Goal: Task Accomplishment & Management: Manage account settings

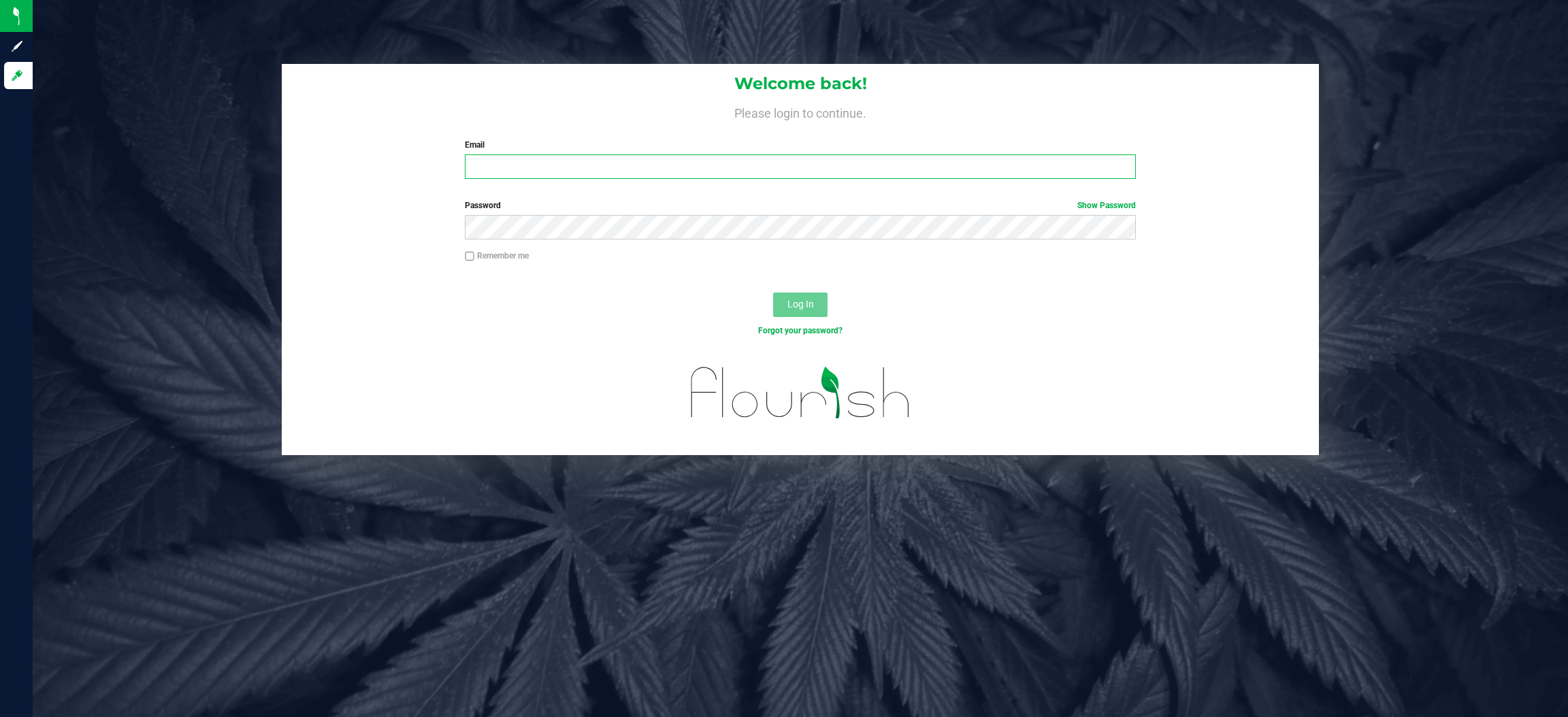
click at [492, 165] on input "Email" at bounding box center [800, 167] width 671 height 25
type input "[EMAIL_ADDRESS][DOMAIN_NAME]"
click at [773, 292] on button "Log In" at bounding box center [800, 305] width 54 height 25
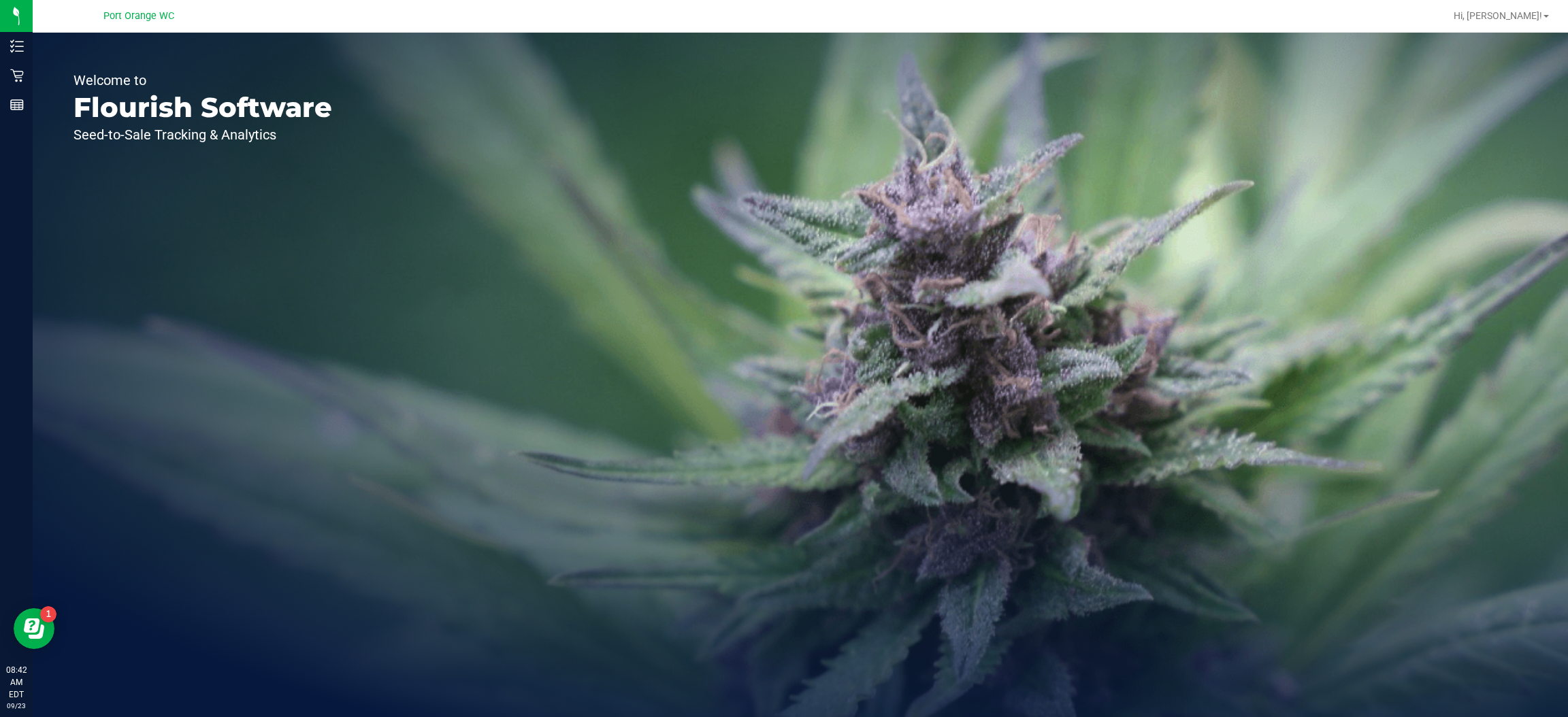
click at [17, 78] on icon at bounding box center [17, 75] width 14 height 14
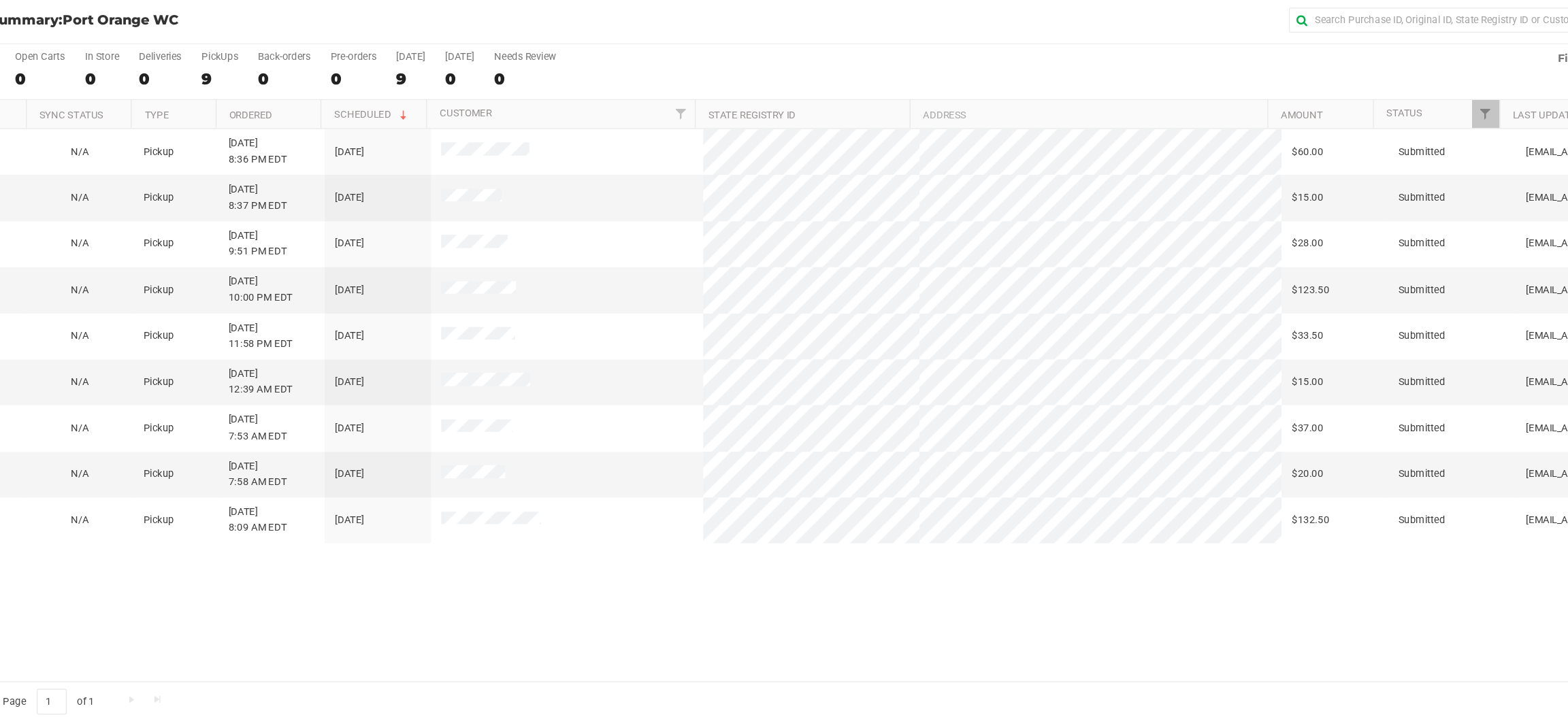
click at [865, 557] on div "11991949 (326874417) N/A Pickup [DATE] 8:36 PM EDT 9/23/2025 $60.00 Submitted […" at bounding box center [800, 400] width 1479 height 451
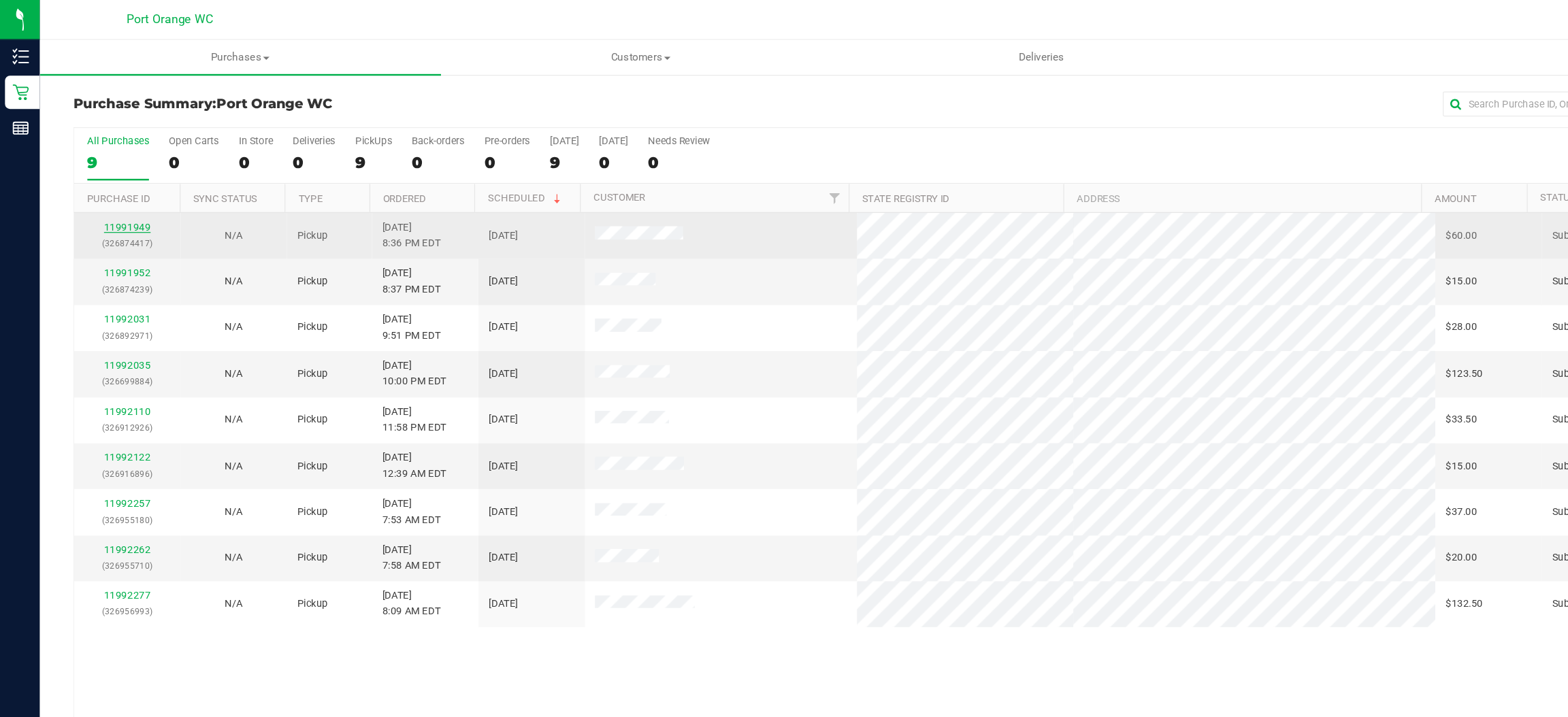
click at [108, 181] on link "11991949" at bounding box center [104, 185] width 38 height 9
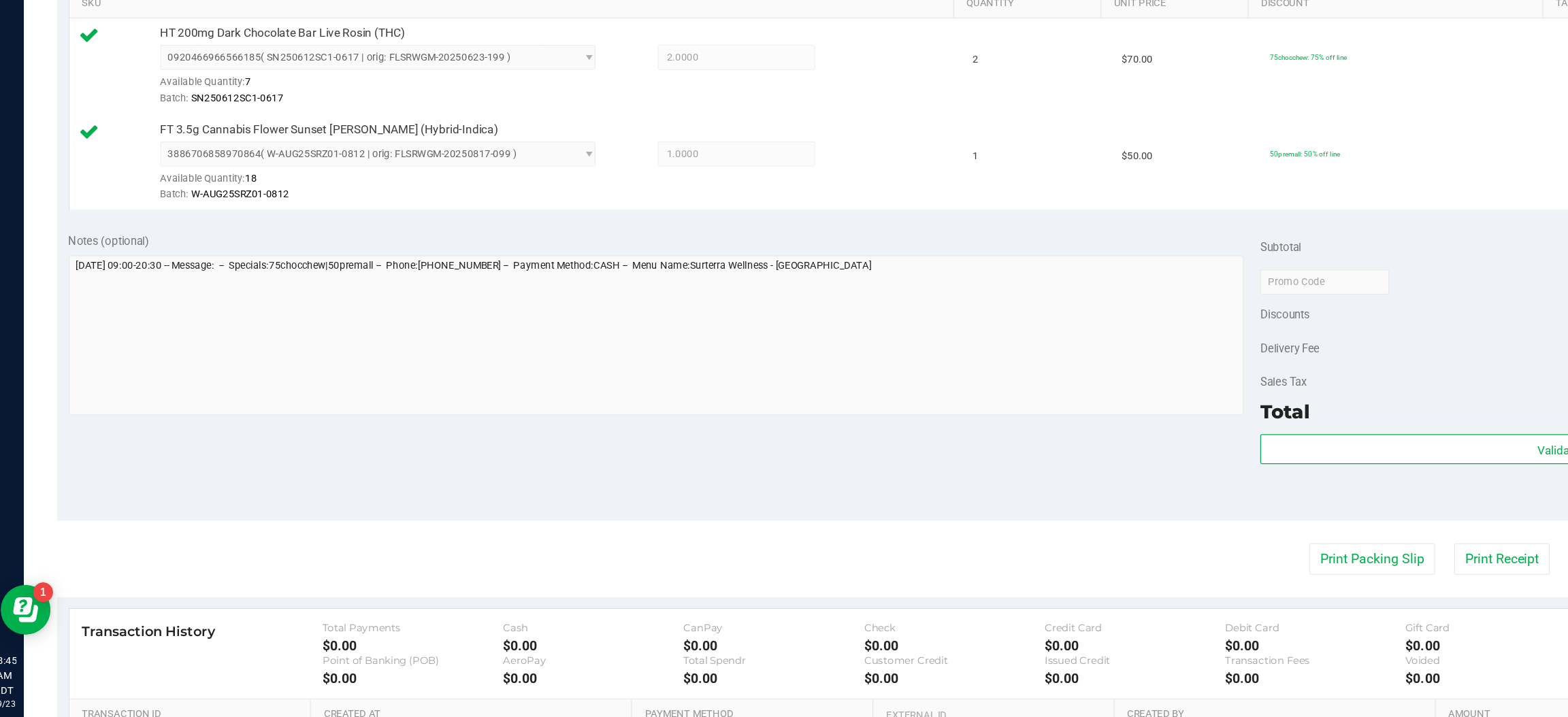
scroll to position [285, 0]
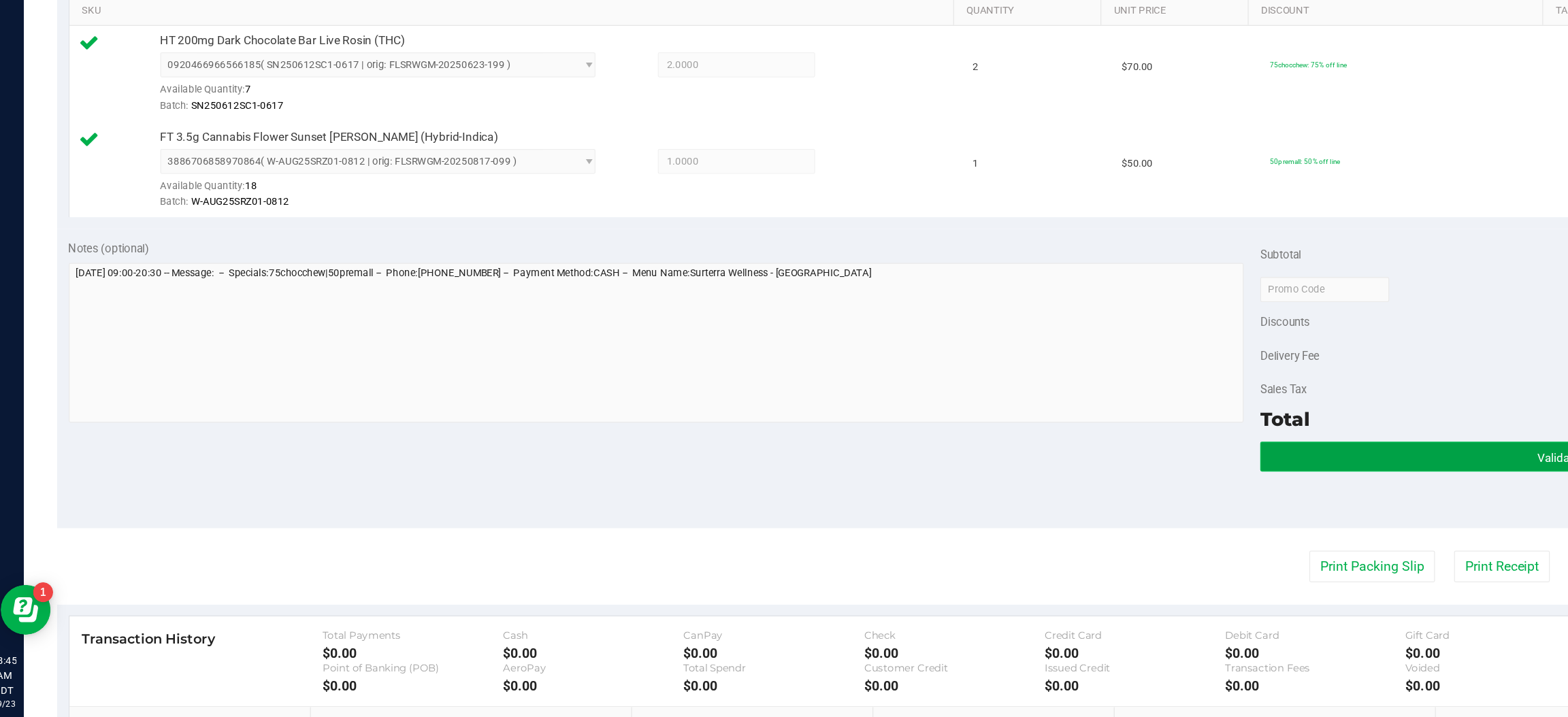
click at [1140, 507] on button "Validate" at bounding box center [1287, 504] width 487 height 25
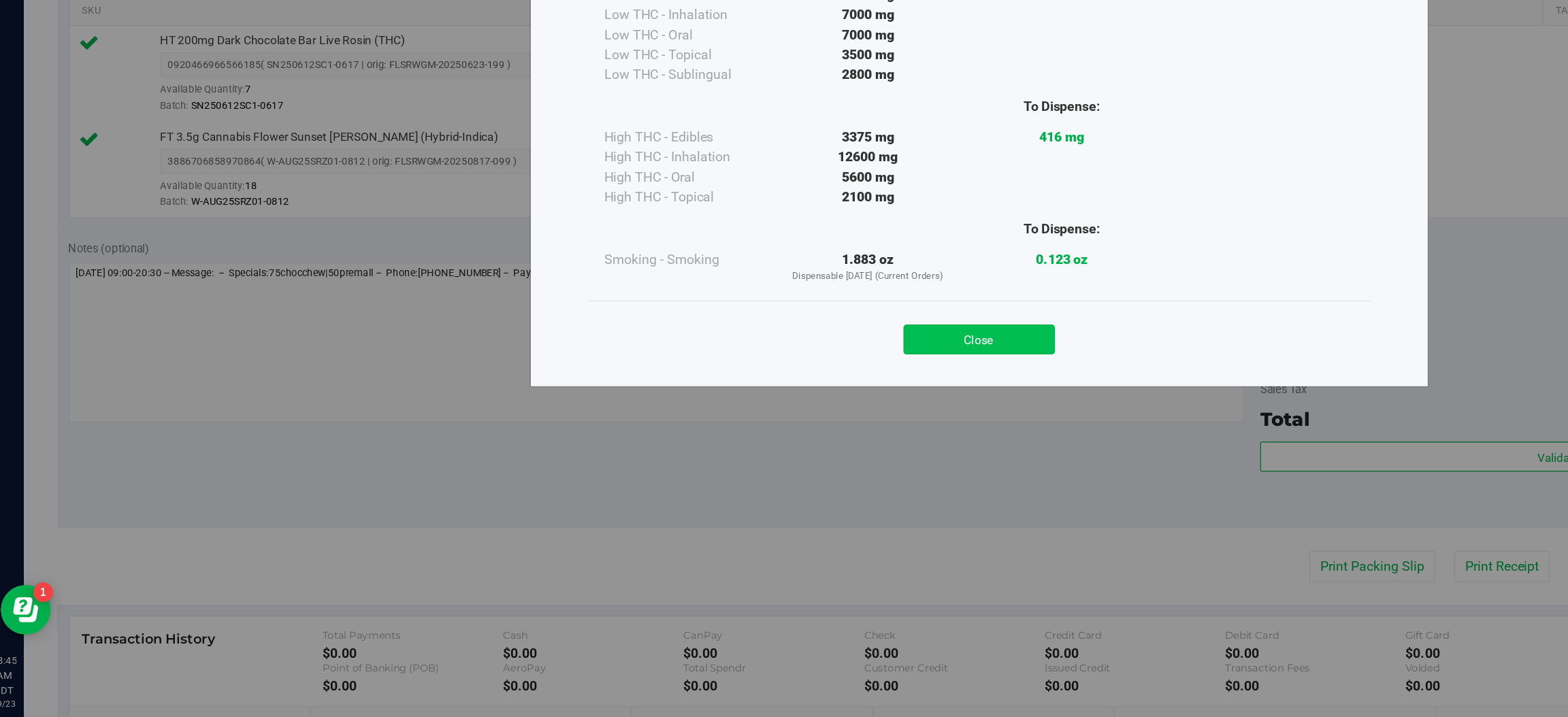
click at [803, 398] on button "Close" at bounding box center [814, 408] width 124 height 25
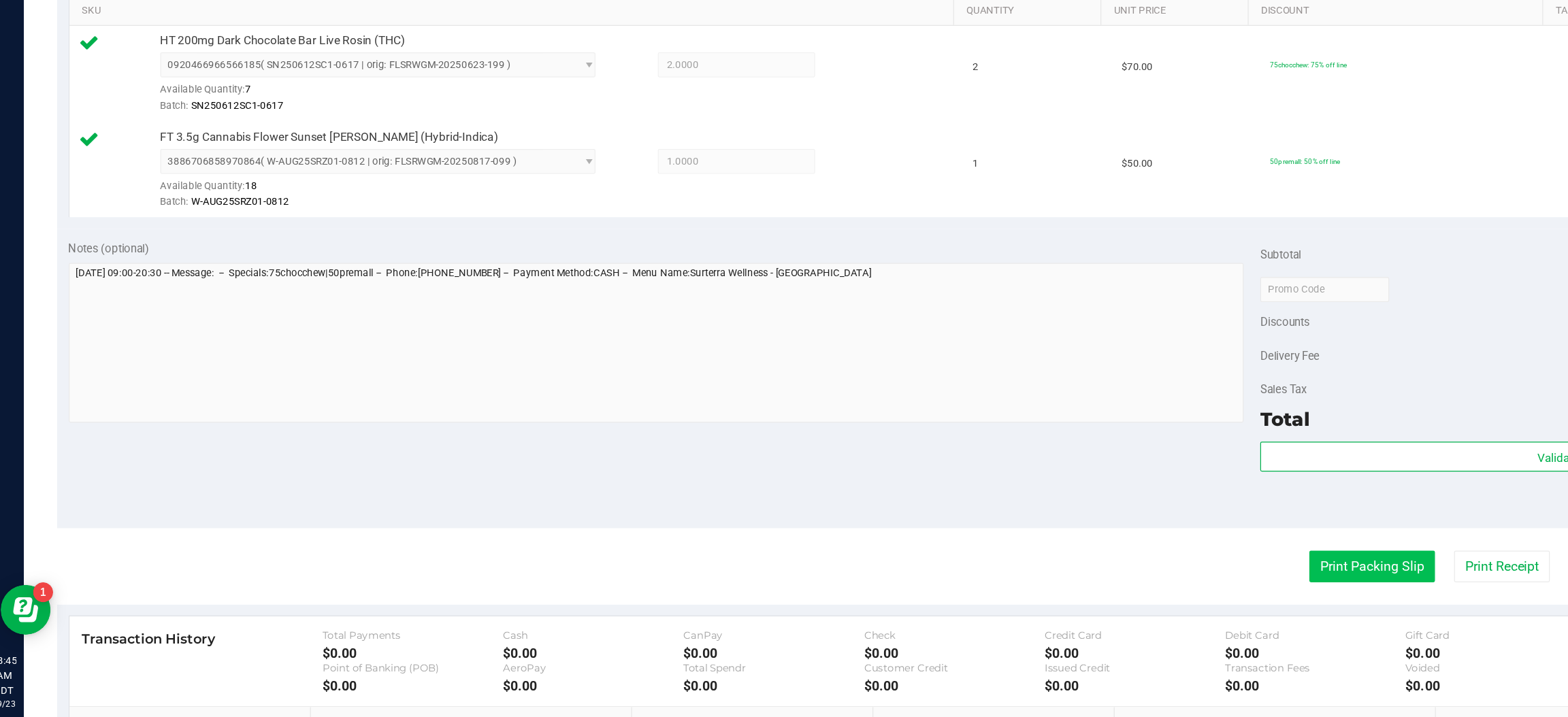
click at [1115, 594] on button "Print Packing Slip" at bounding box center [1135, 594] width 103 height 26
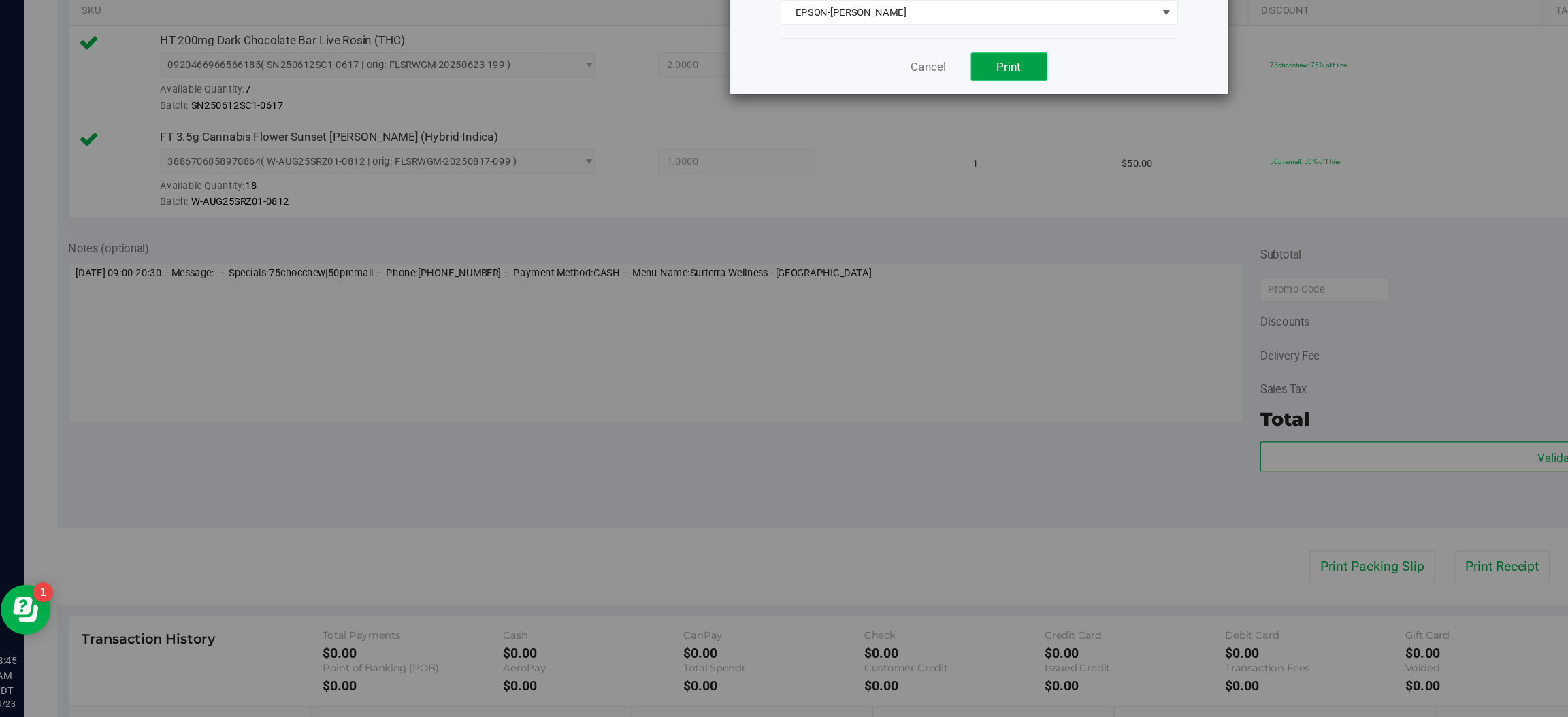
click at [838, 183] on span "Print" at bounding box center [838, 184] width 20 height 11
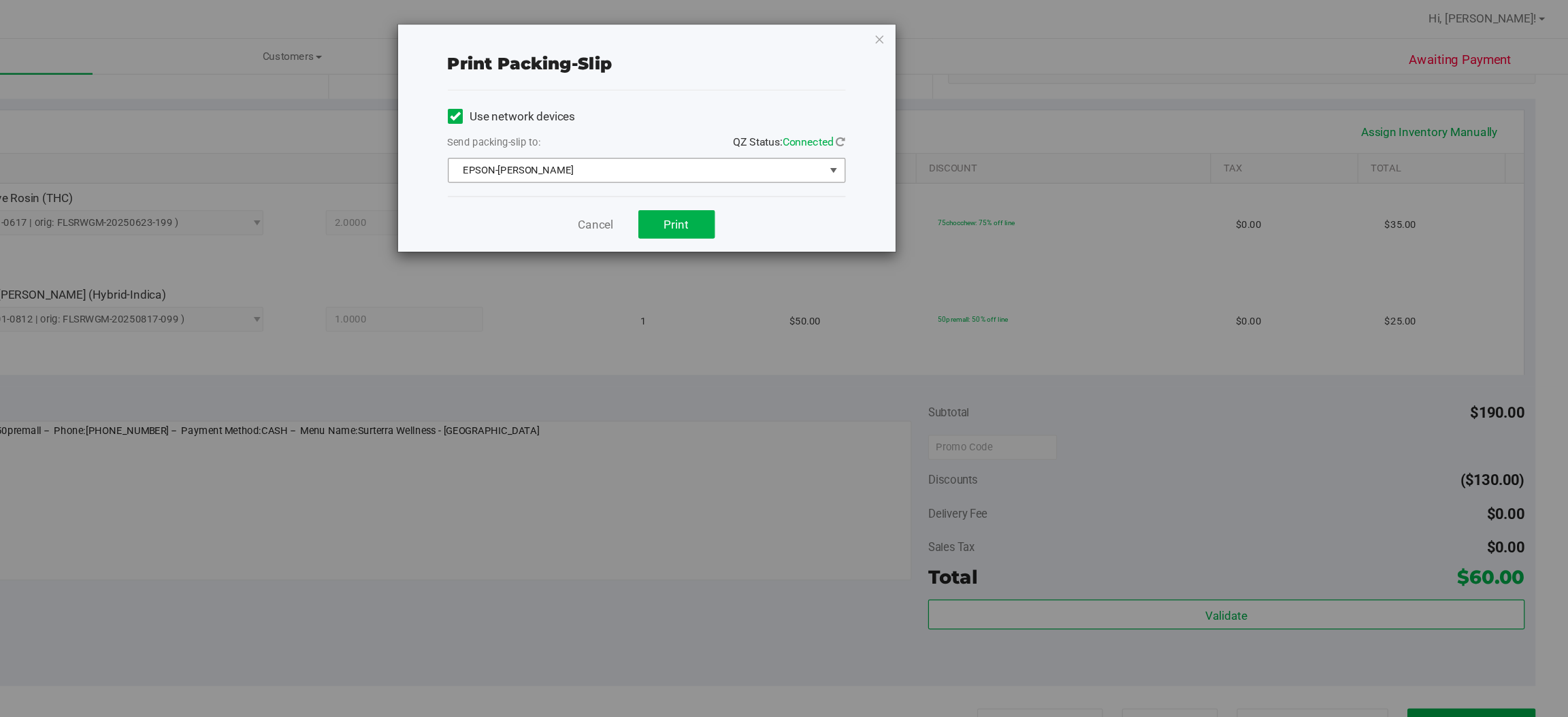
click at [966, 139] on span "select" at bounding box center [967, 140] width 11 height 11
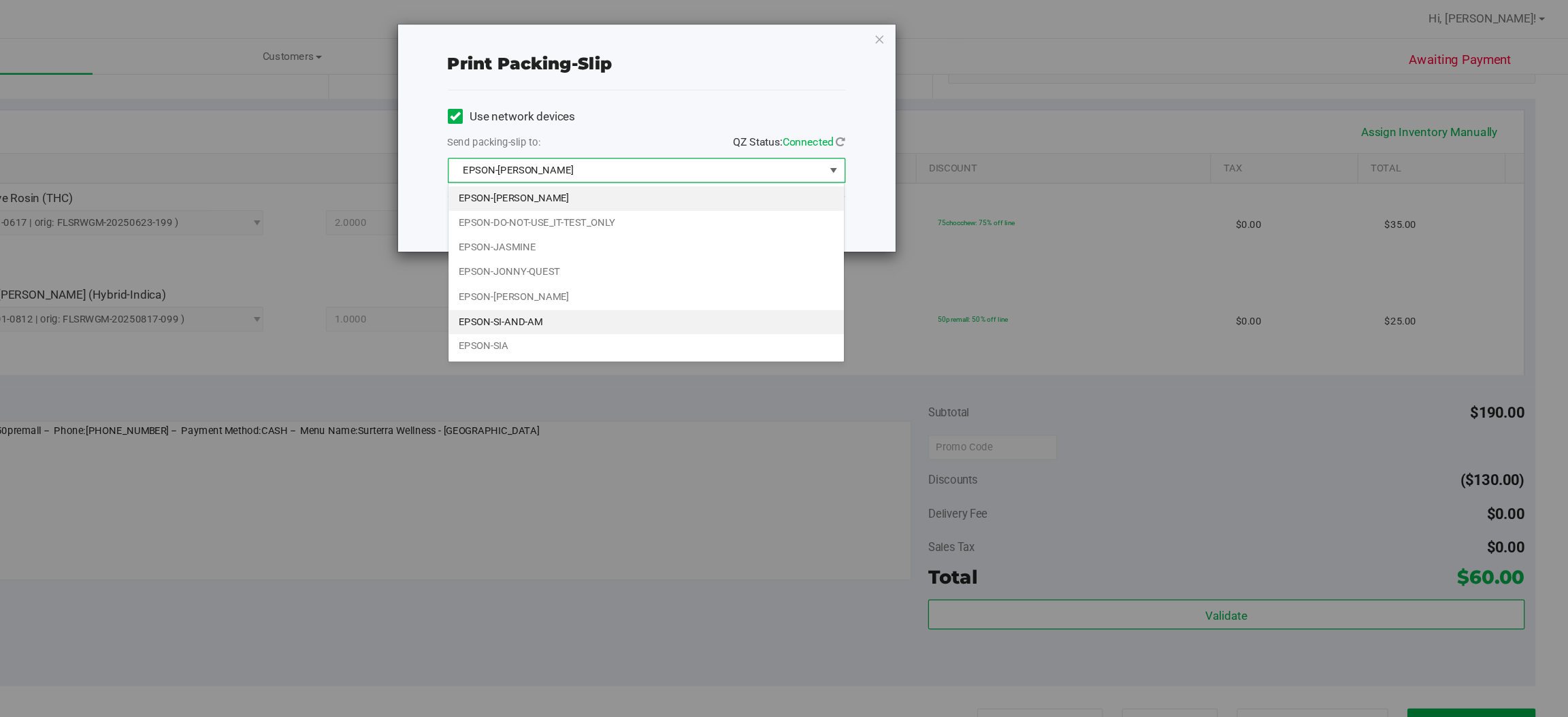
click at [730, 259] on li "EPSON-SI-AND-AM" at bounding box center [814, 265] width 324 height 20
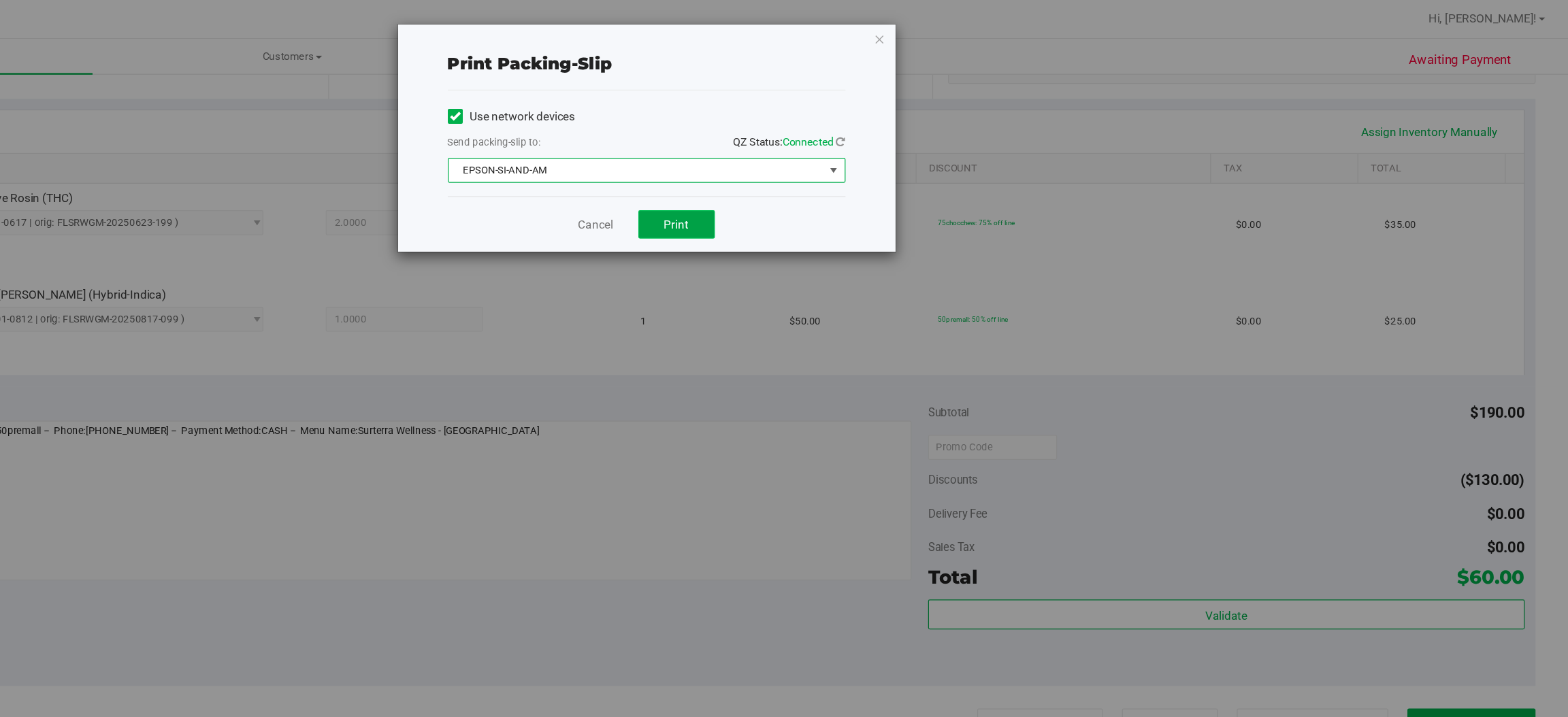
click at [831, 183] on span "Print" at bounding box center [838, 184] width 20 height 11
click at [1003, 31] on icon "button" at bounding box center [1004, 33] width 9 height 16
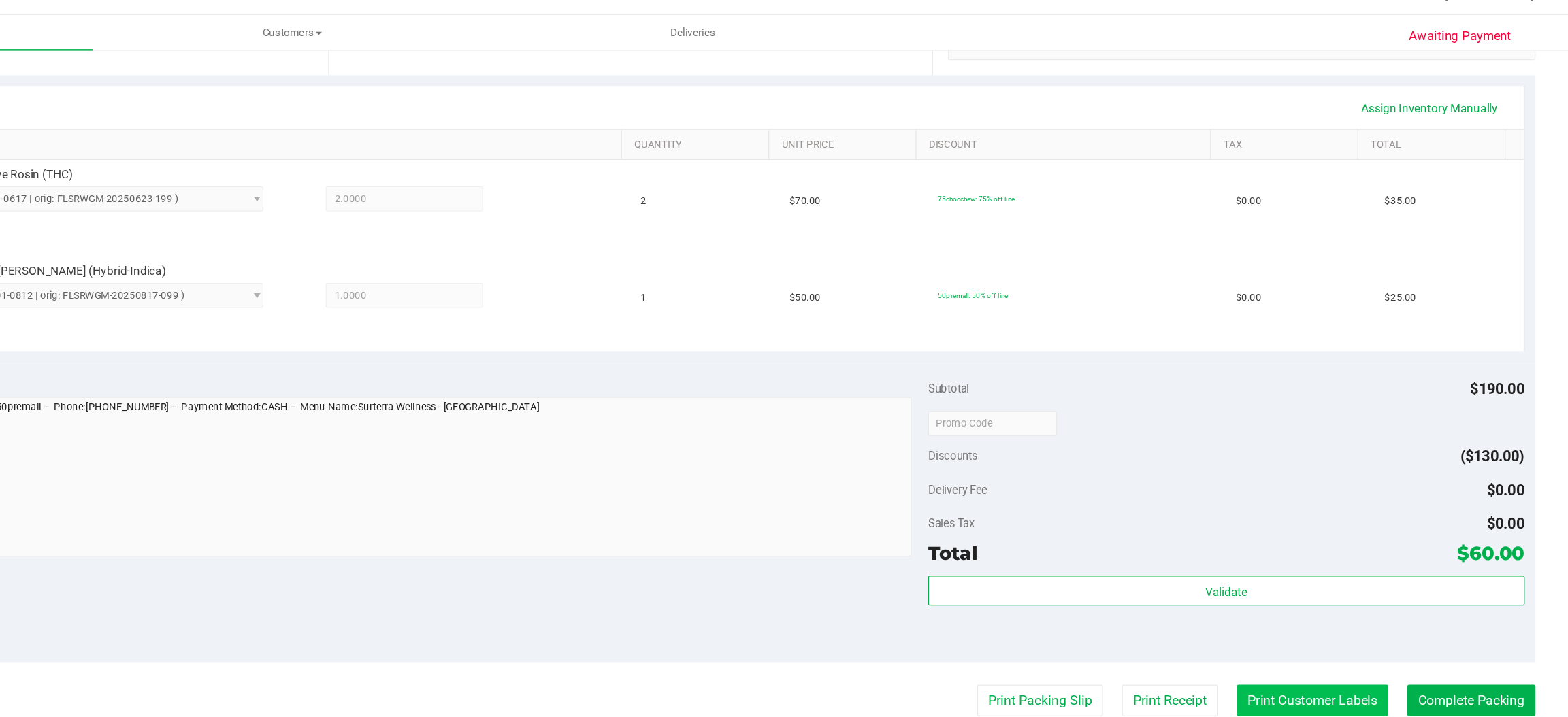
click at [1349, 591] on button "Print Customer Labels" at bounding box center [1358, 594] width 124 height 26
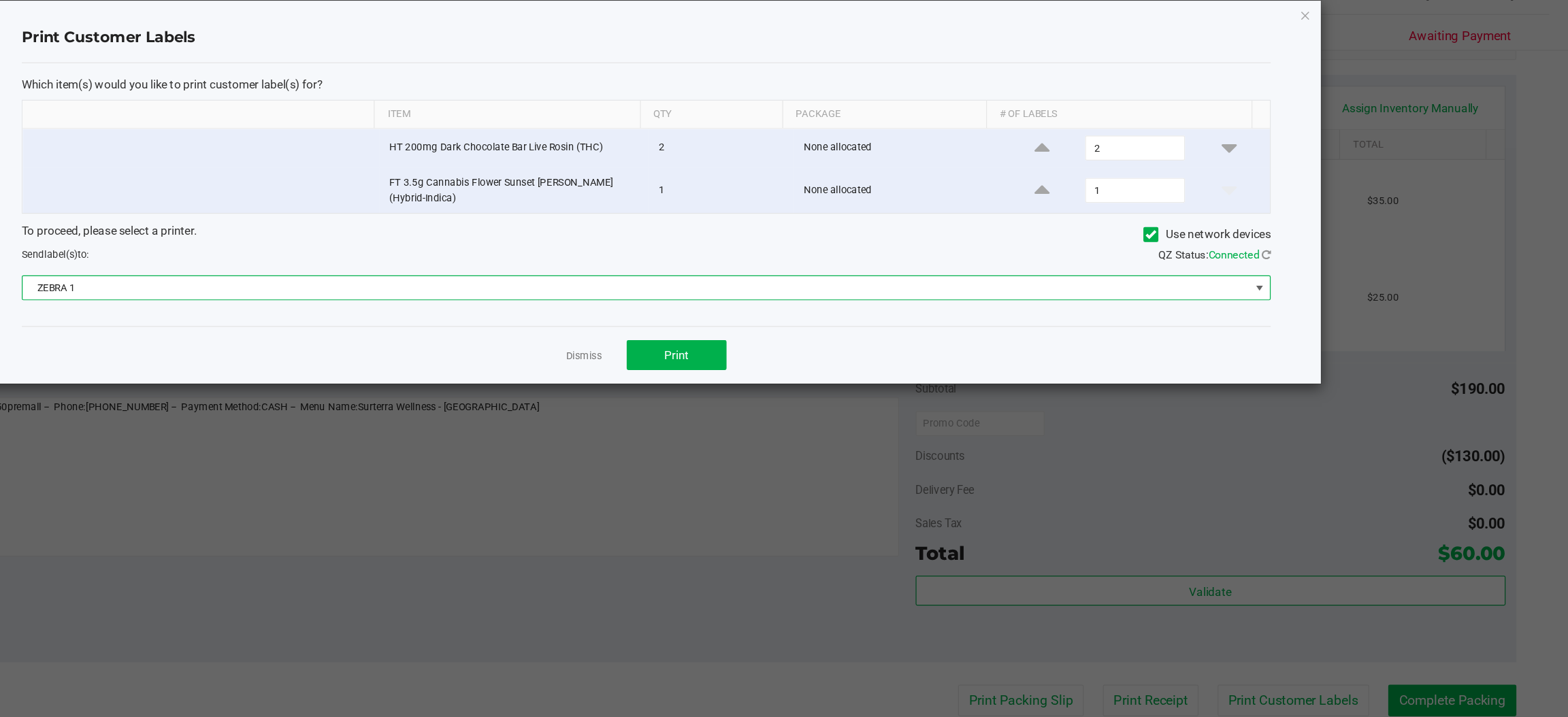
click at [1316, 251] on span at bounding box center [1315, 255] width 11 height 11
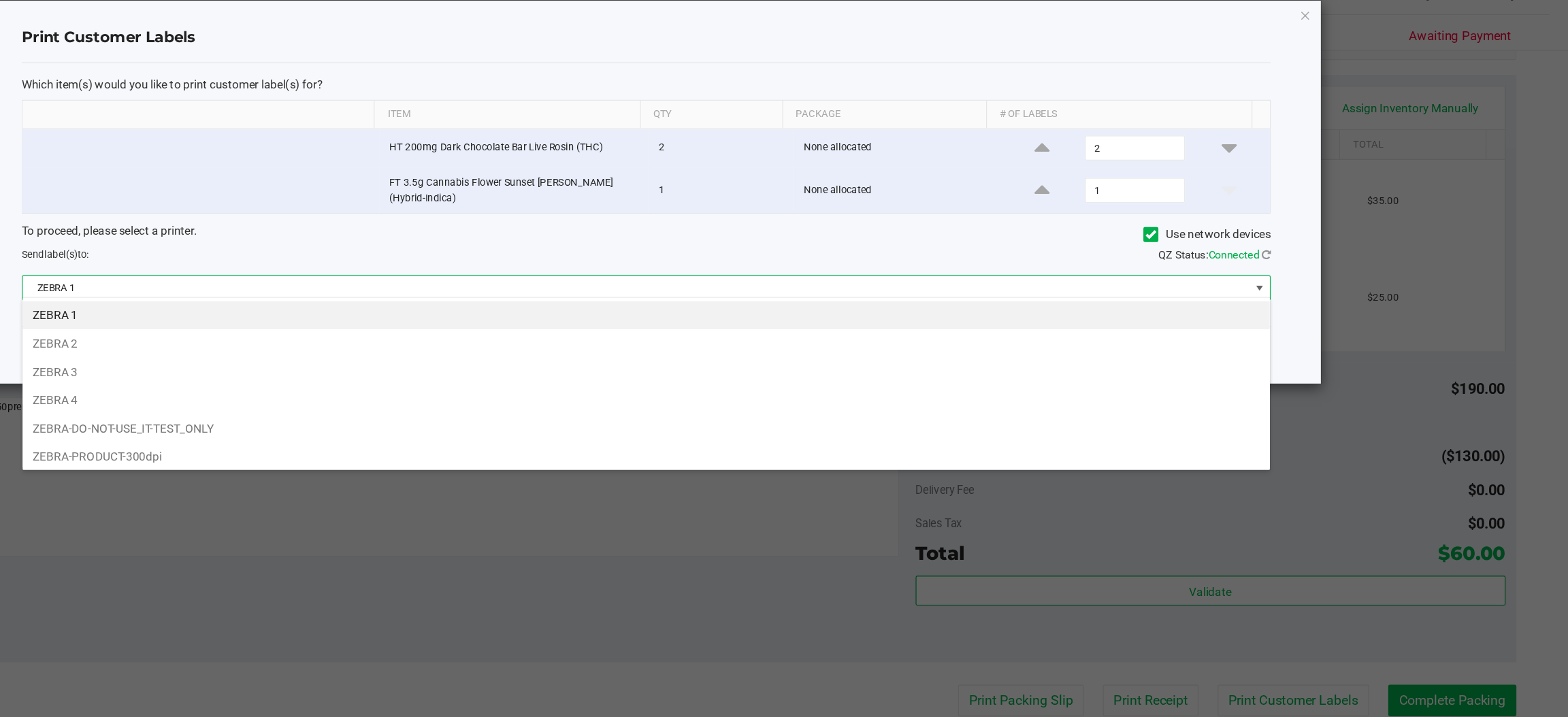
scroll to position [21, 1021]
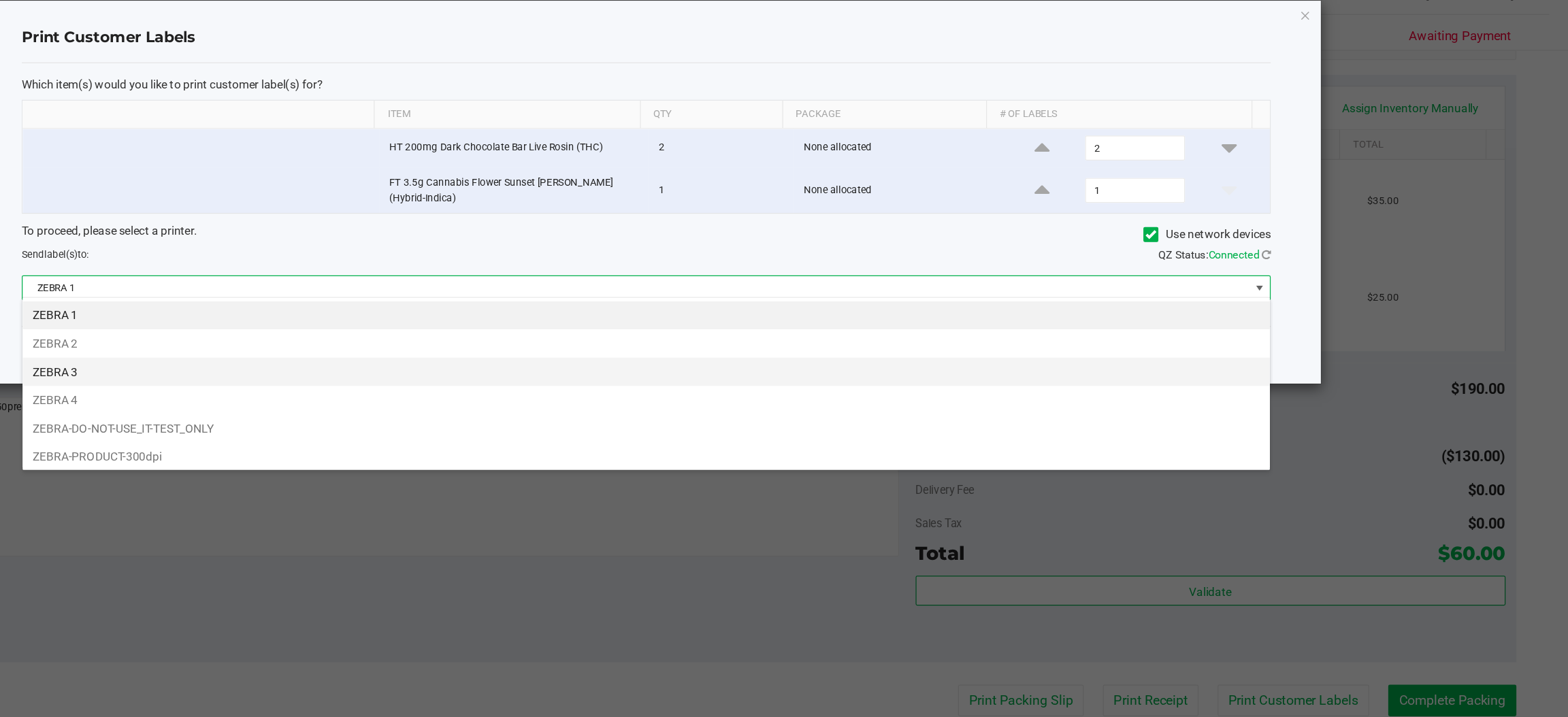
click at [325, 326] on li "ZEBRA 3" at bounding box center [813, 324] width 1020 height 23
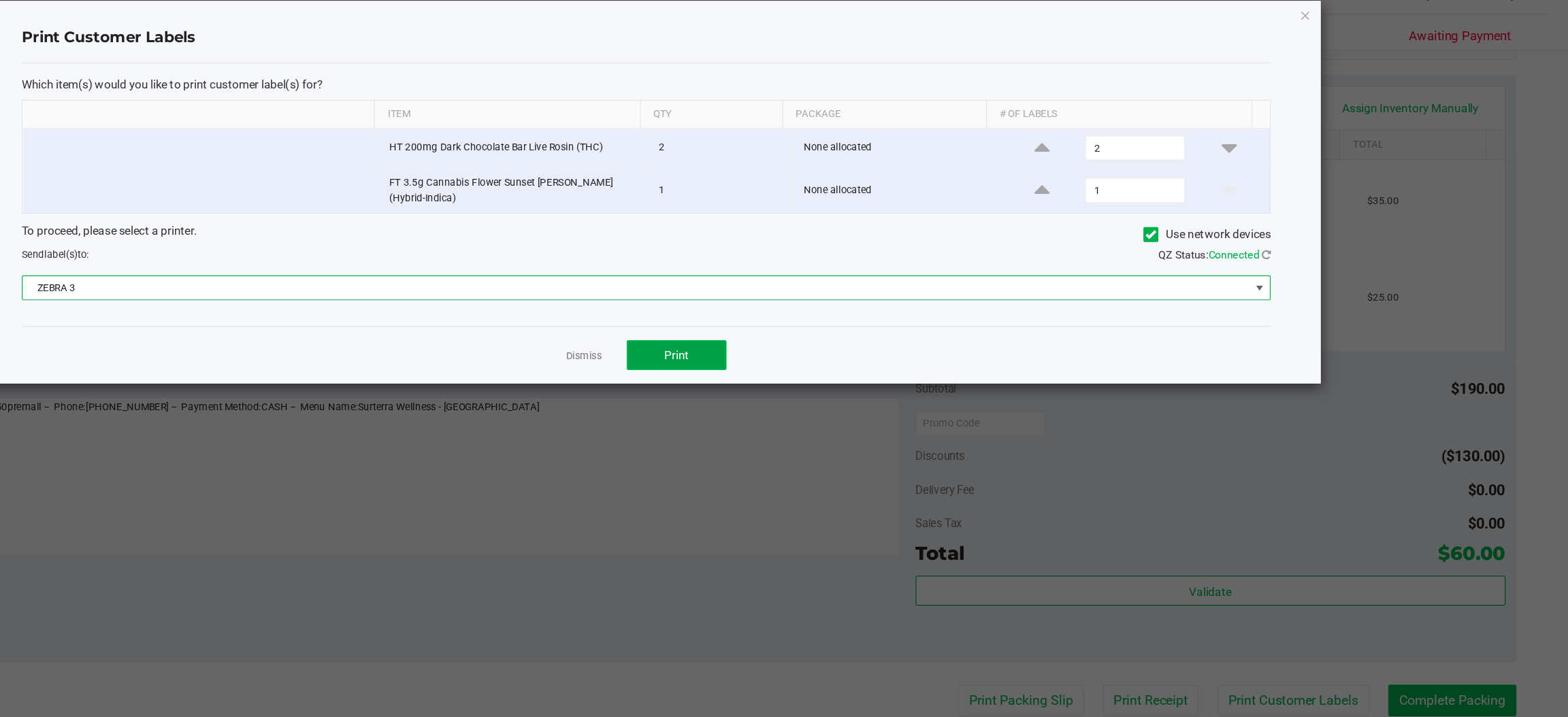
click at [856, 308] on button "Print" at bounding box center [838, 311] width 81 height 25
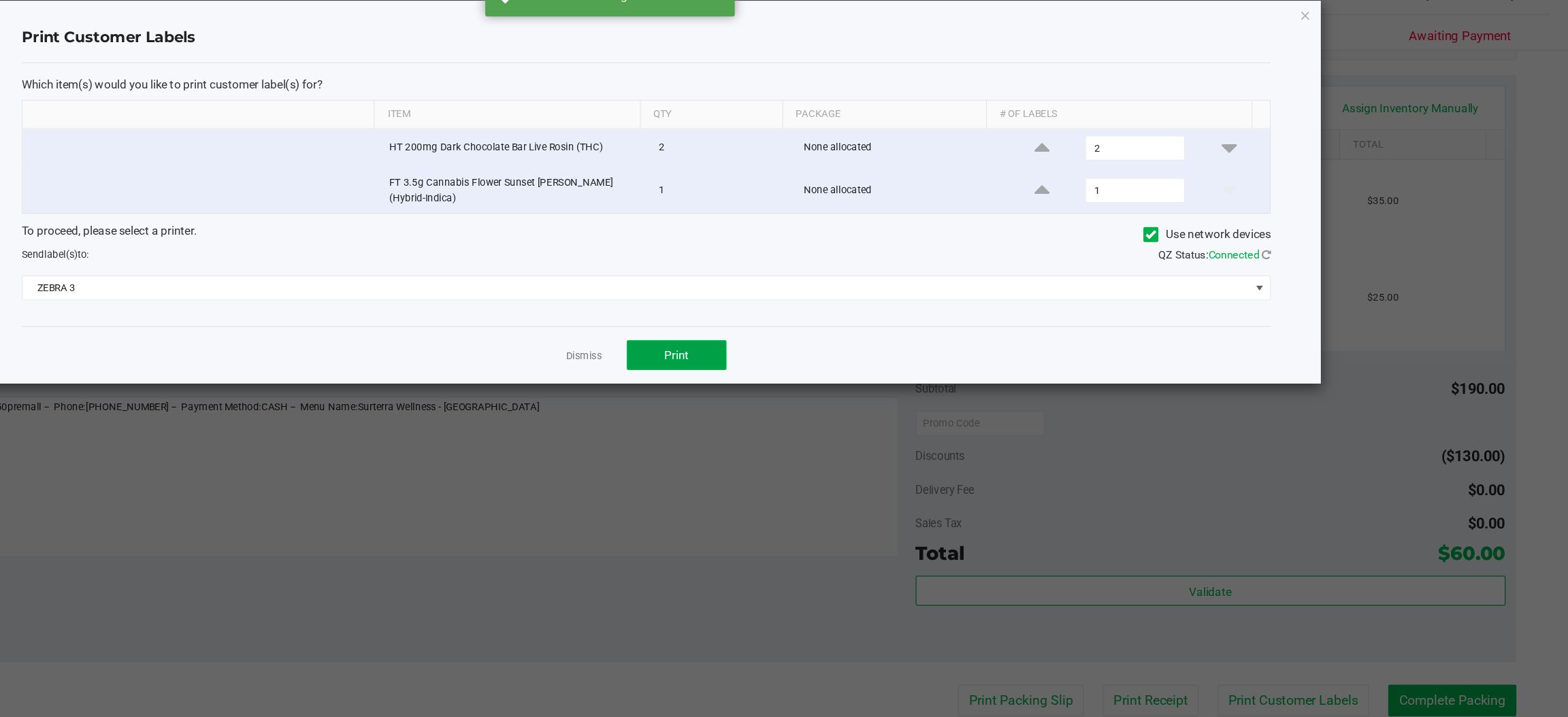
click at [844, 310] on span "Print" at bounding box center [838, 311] width 20 height 11
click at [844, 309] on span "Print" at bounding box center [838, 311] width 20 height 11
click at [1348, 26] on icon "button" at bounding box center [1352, 33] width 9 height 16
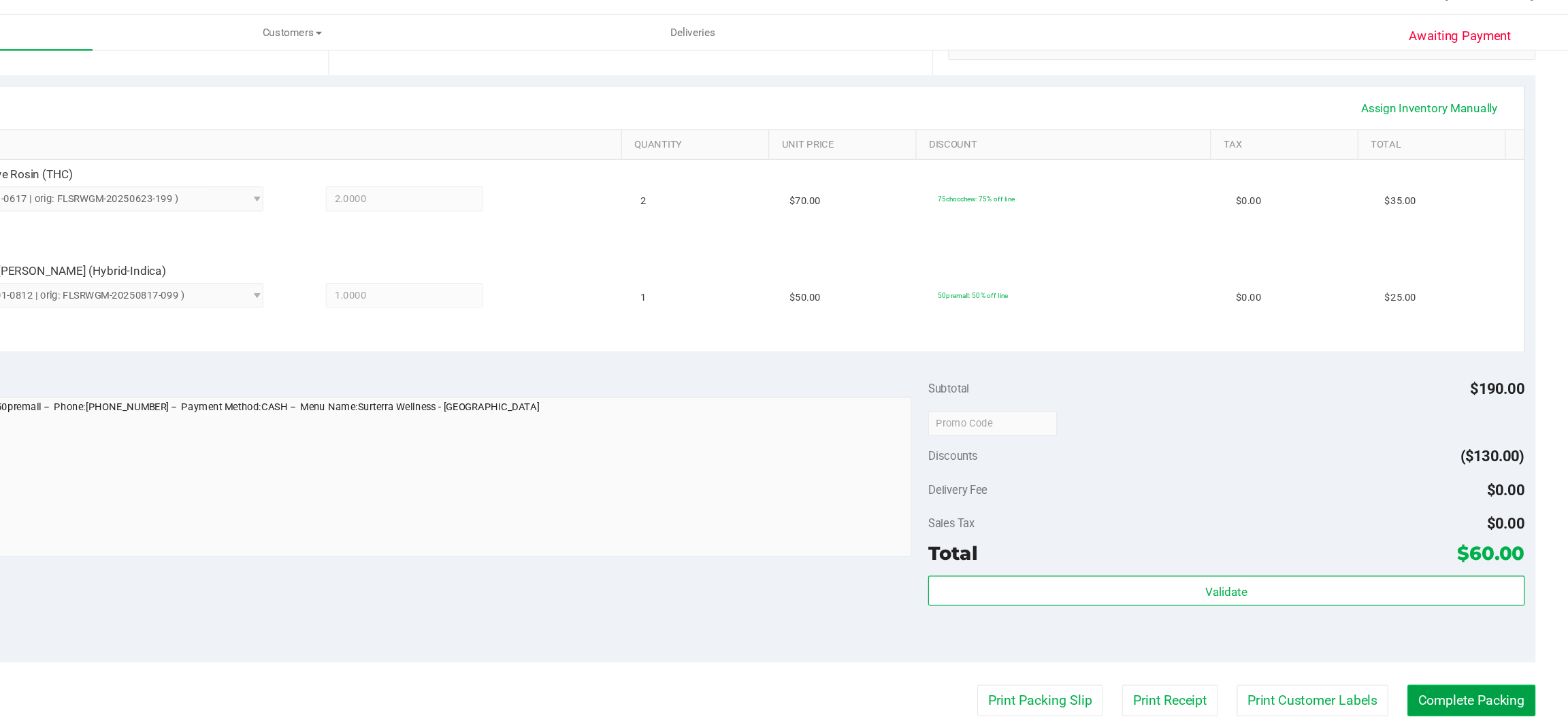
click at [1489, 591] on button "Complete Packing" at bounding box center [1488, 594] width 105 height 26
click at [1479, 432] on div "Purchases Summary of purchases Fulfillment All purchases Customers All customer…" at bounding box center [800, 89] width 1535 height 684
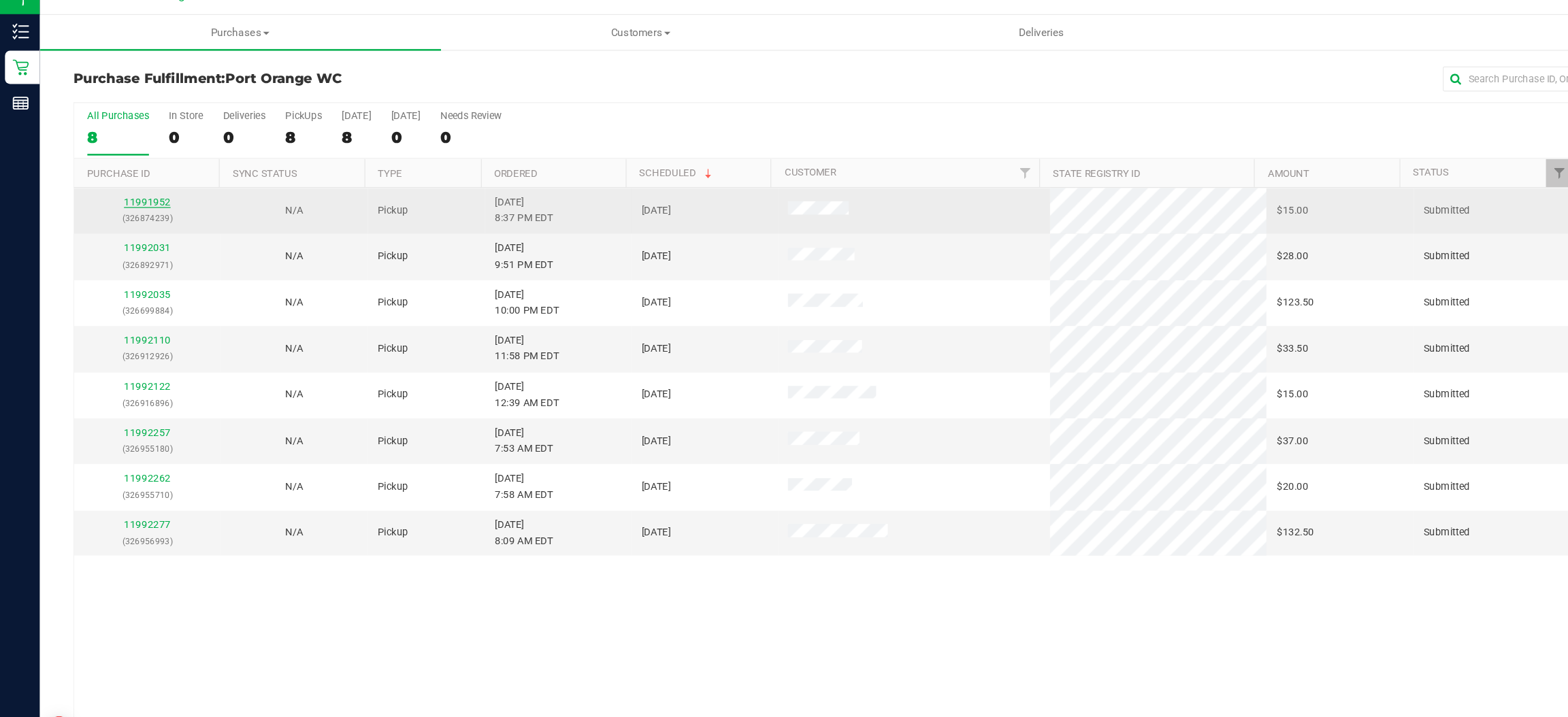
click at [122, 184] on link "11991952" at bounding box center [121, 185] width 38 height 9
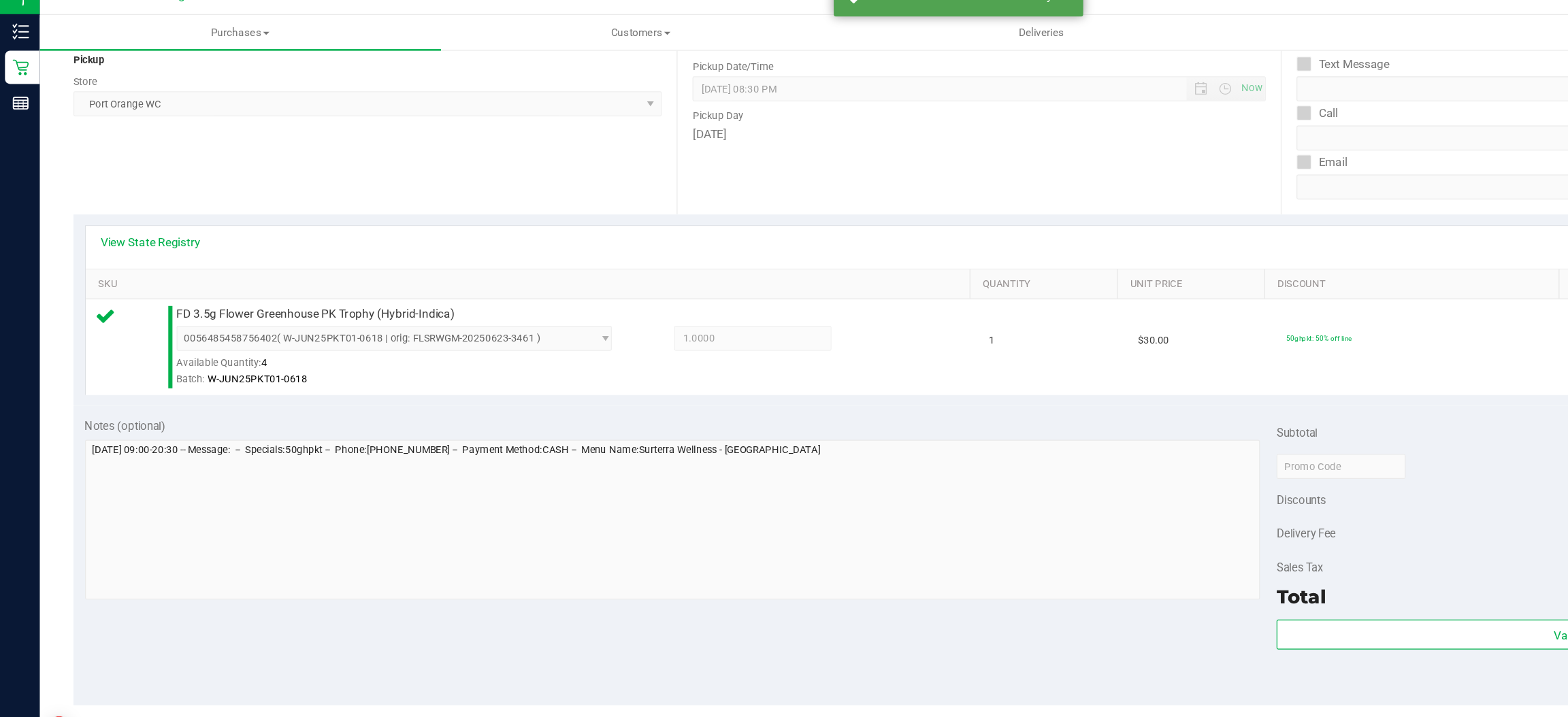
scroll to position [190, 0]
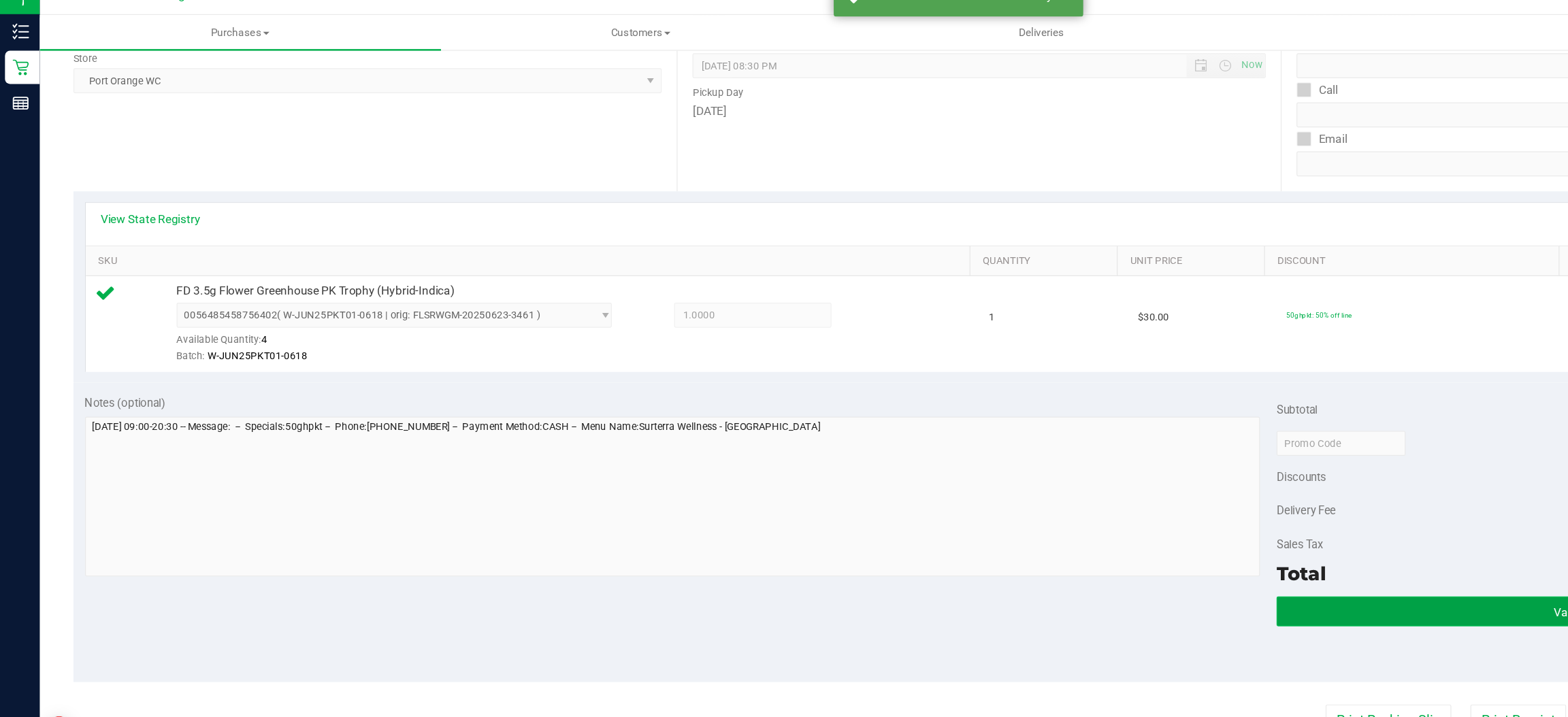
click at [1120, 514] on button "Validate" at bounding box center [1287, 520] width 487 height 25
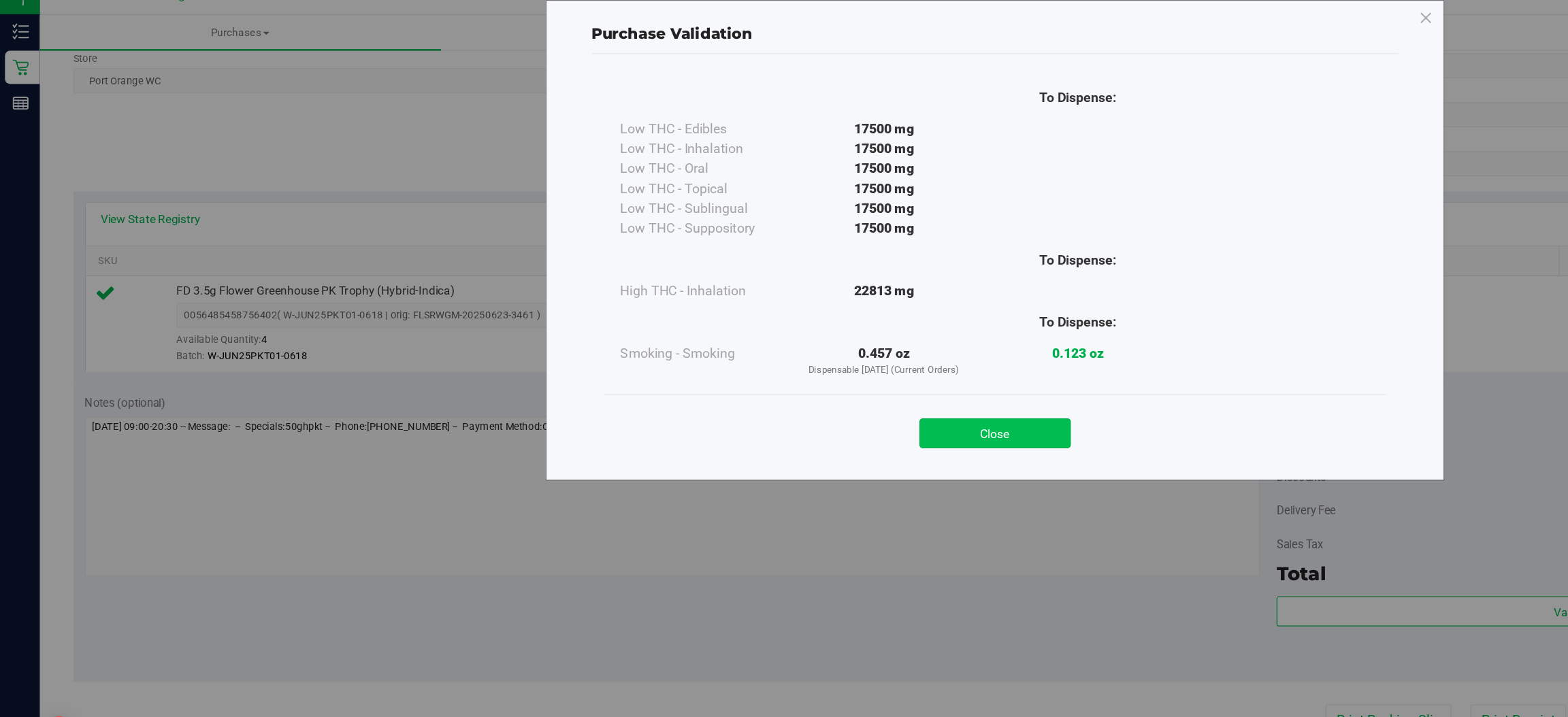
click at [805, 365] on button "Close" at bounding box center [814, 375] width 124 height 25
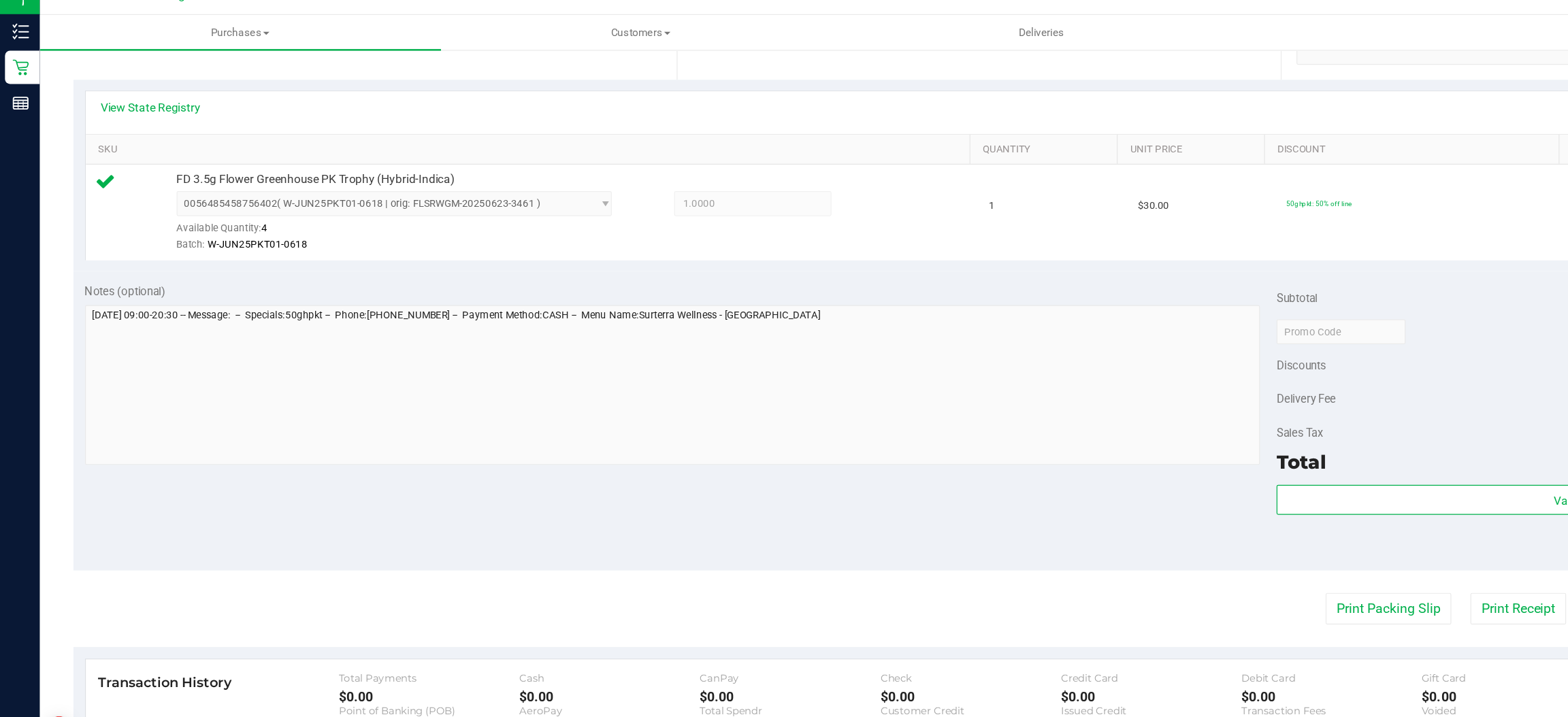
scroll to position [397, 0]
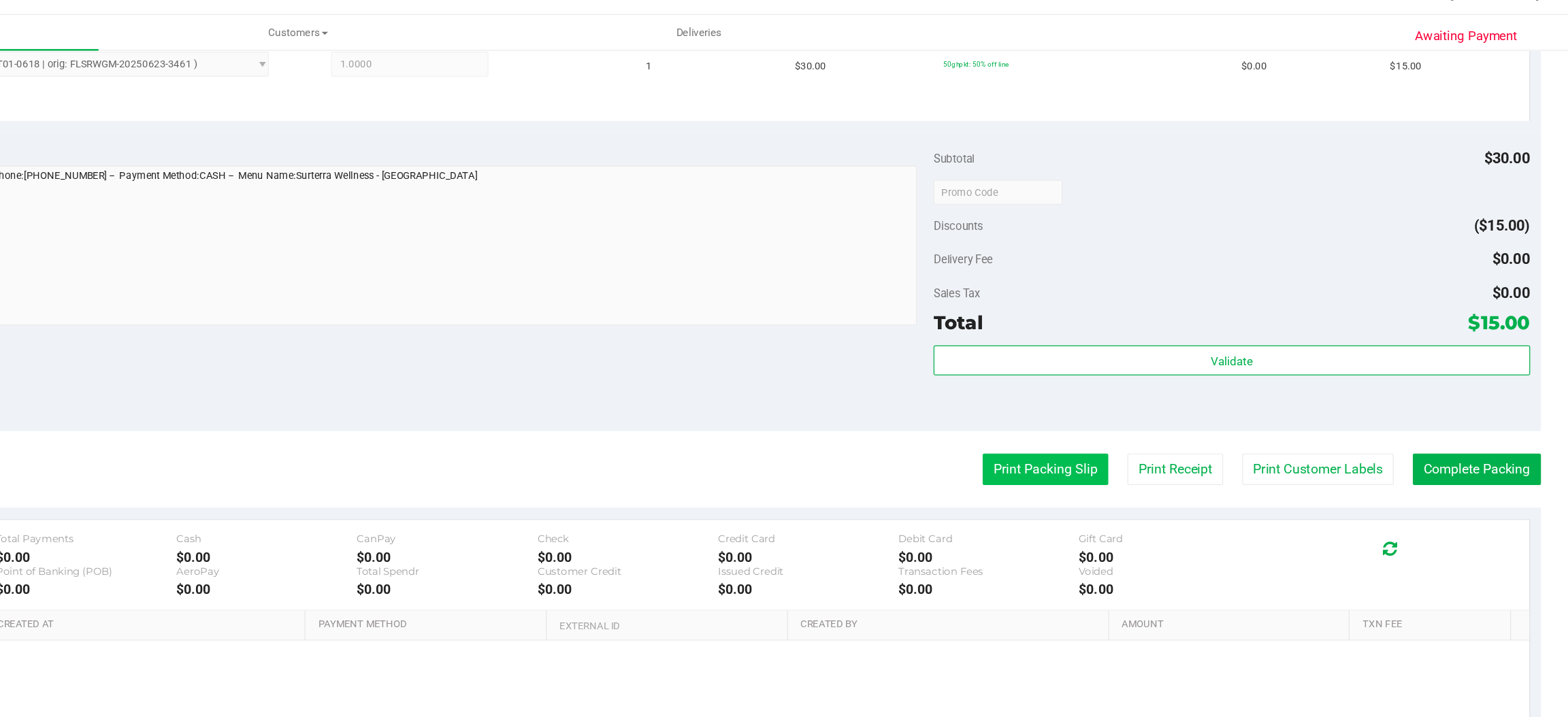
click at [1124, 406] on button "Print Packing Slip" at bounding box center [1135, 404] width 103 height 26
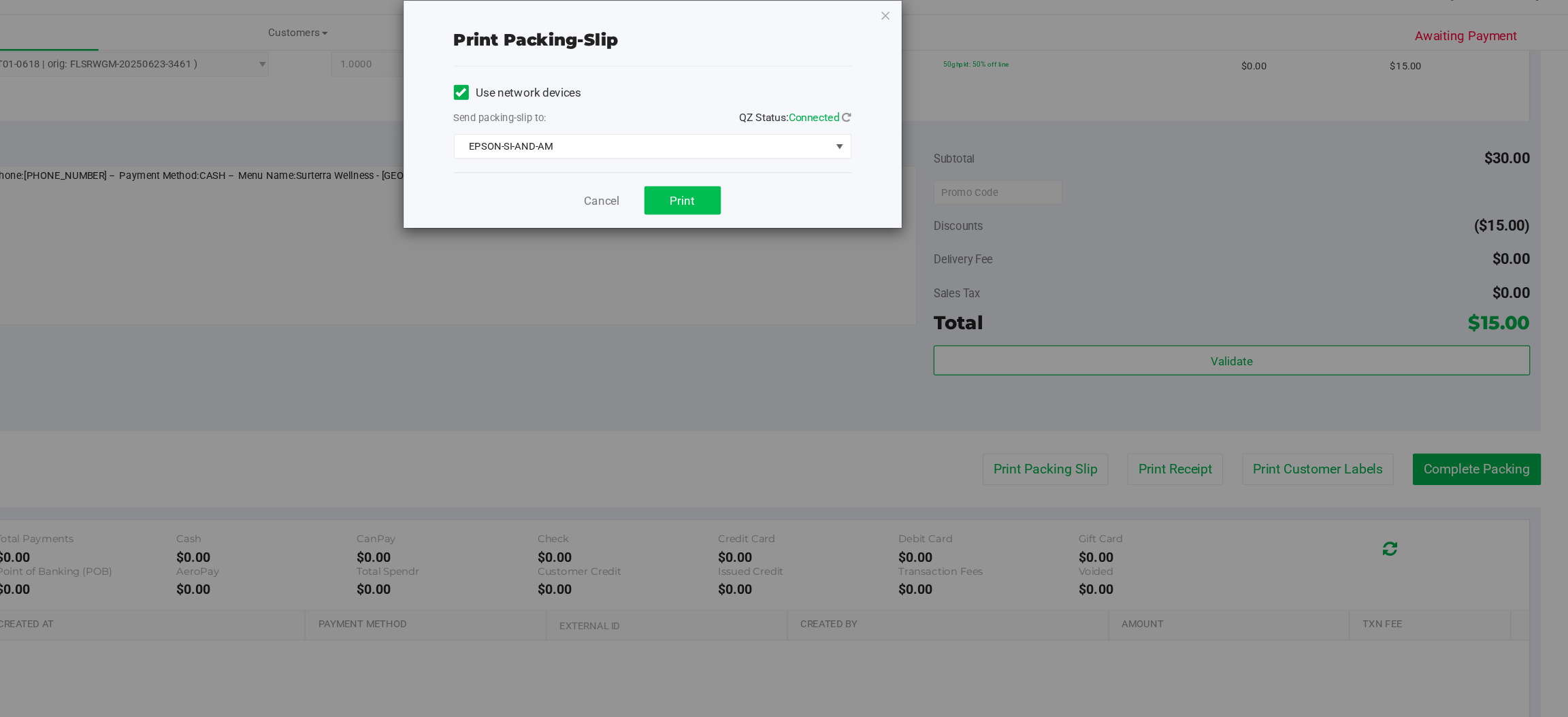
click at [835, 179] on span "Print" at bounding box center [838, 184] width 20 height 11
click at [1022, 32] on div "Print packing-slip Use network devices Send packing-slip to: QZ Status: Connect…" at bounding box center [789, 358] width 1578 height 717
click at [1008, 30] on icon "button" at bounding box center [1004, 33] width 9 height 16
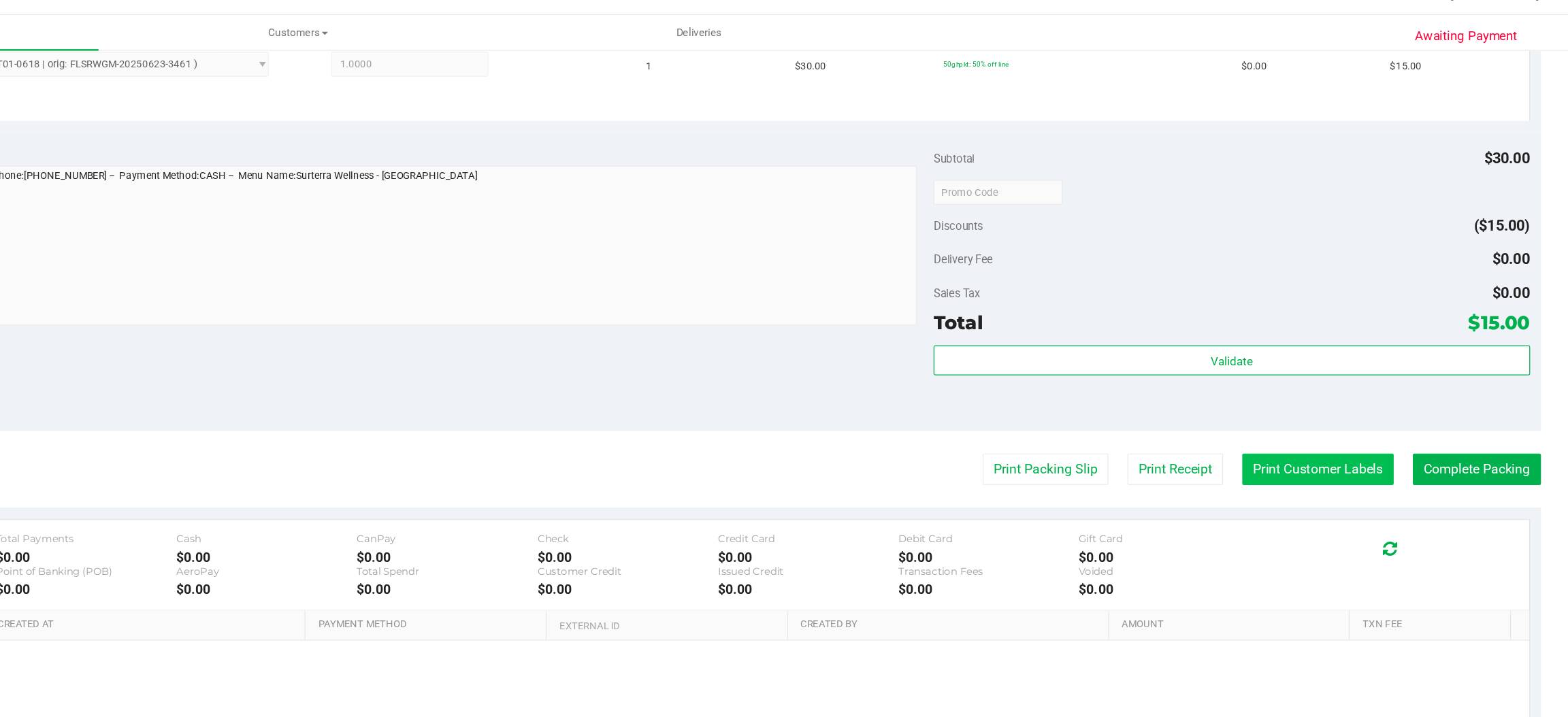
click at [1317, 408] on button "Print Customer Labels" at bounding box center [1358, 404] width 124 height 26
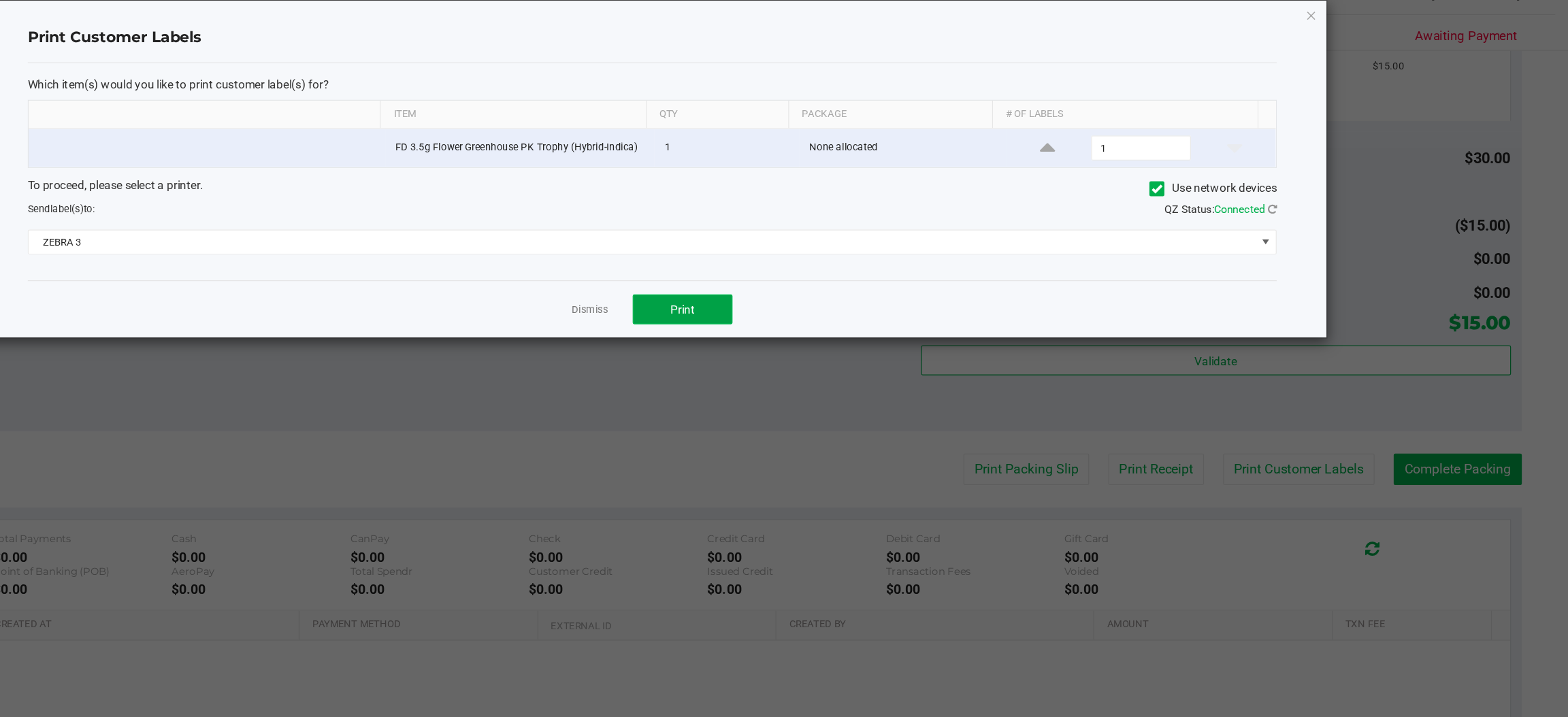
click at [836, 270] on span "Print" at bounding box center [838, 273] width 20 height 11
click at [1353, 36] on icon "button" at bounding box center [1352, 33] width 9 height 16
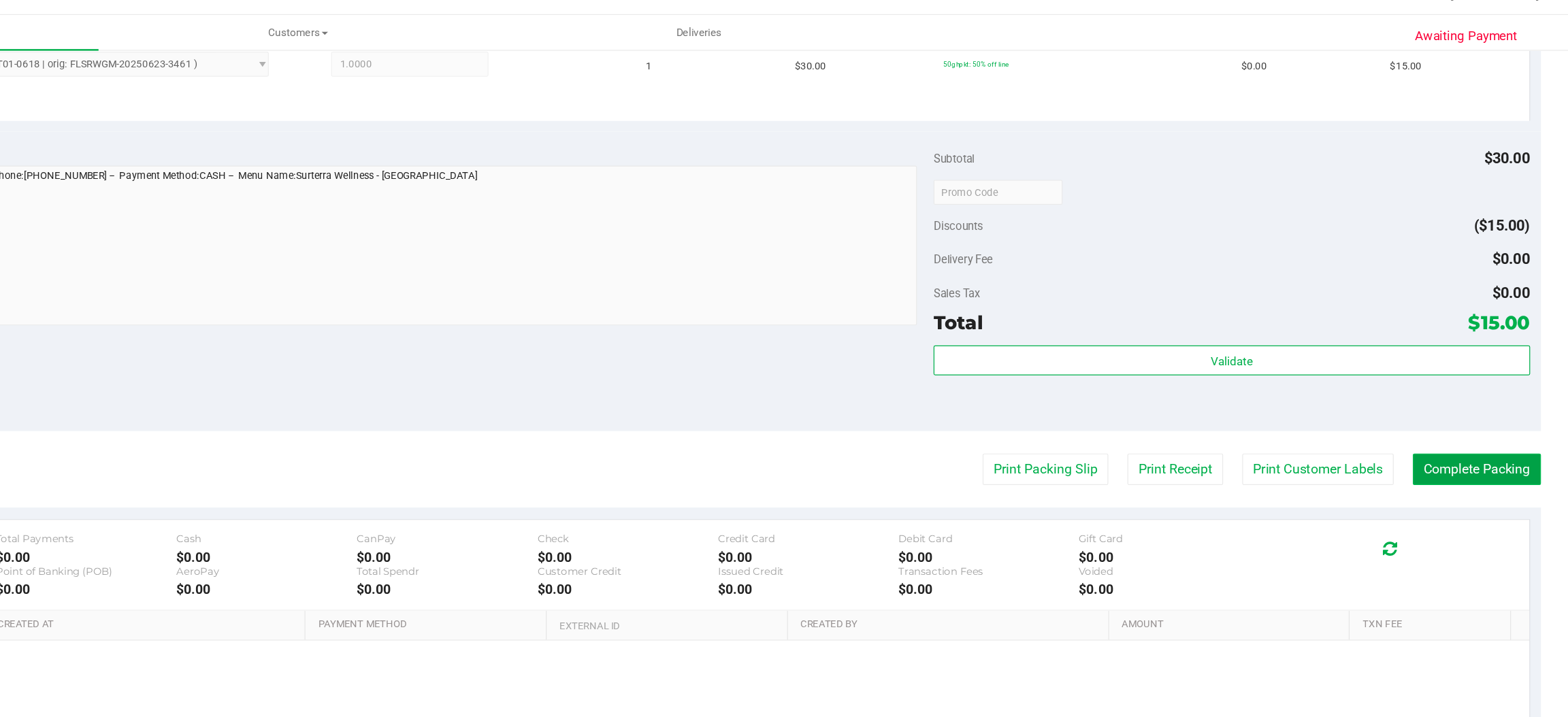
click at [1476, 402] on button "Complete Packing" at bounding box center [1488, 404] width 105 height 26
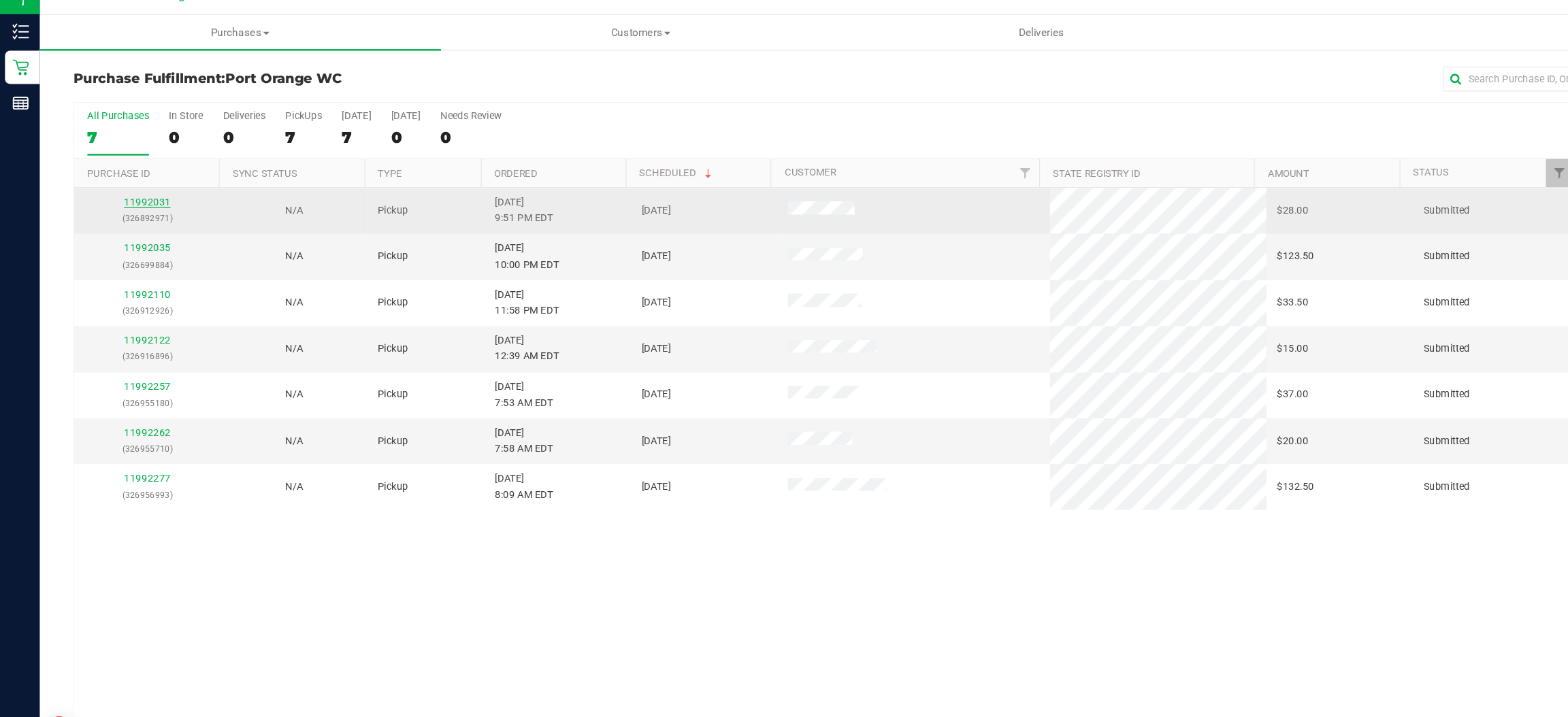
click at [130, 181] on link "11992031" at bounding box center [121, 185] width 38 height 9
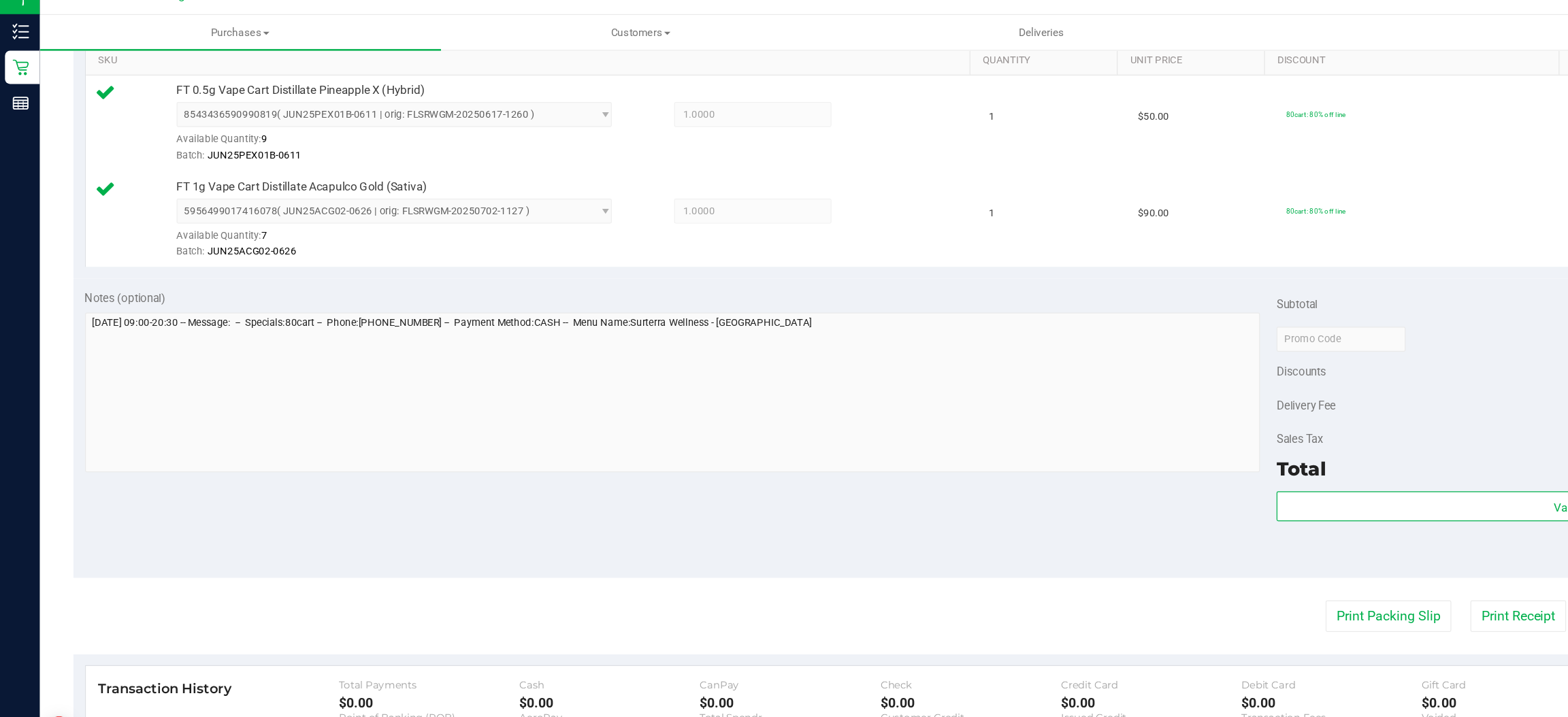
scroll to position [353, 0]
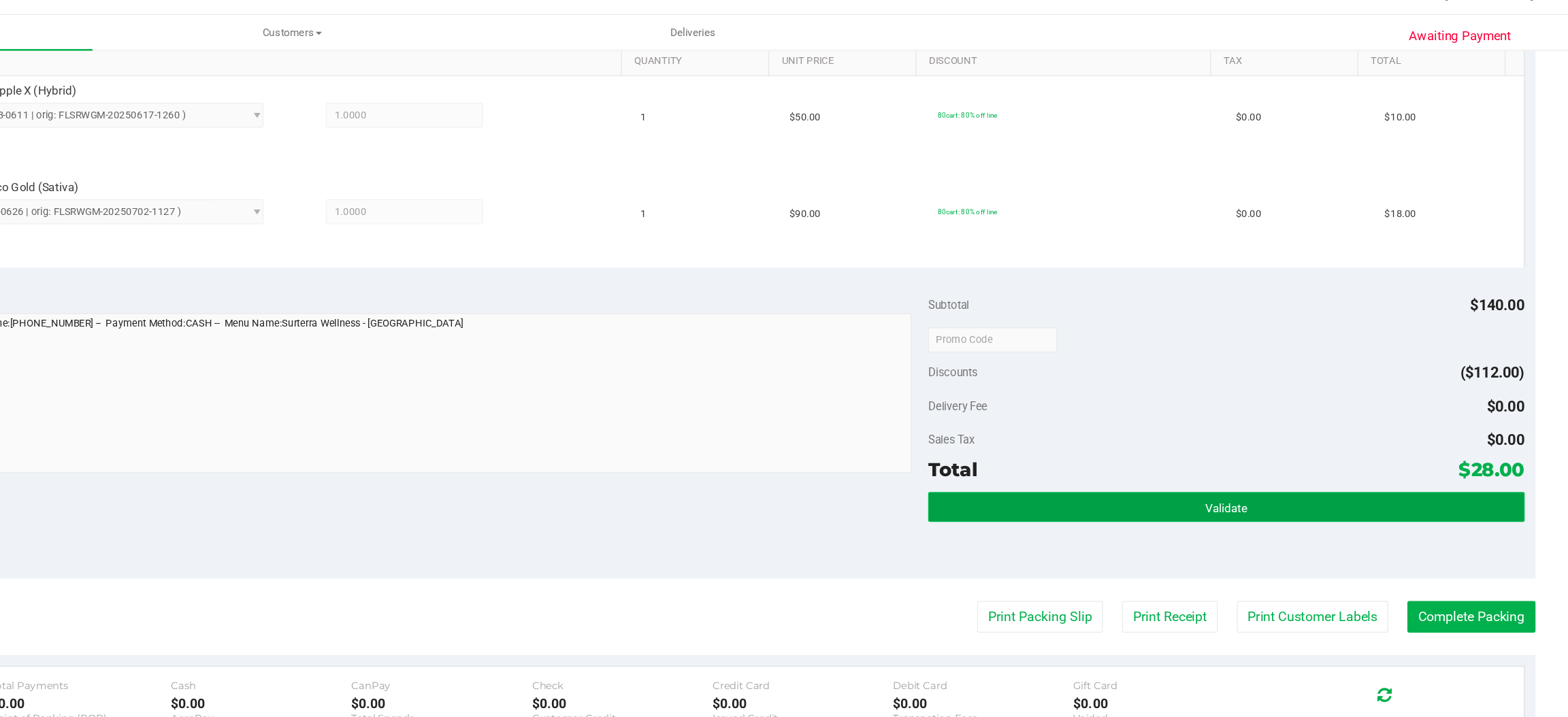
click at [1163, 438] on button "Validate" at bounding box center [1287, 435] width 487 height 25
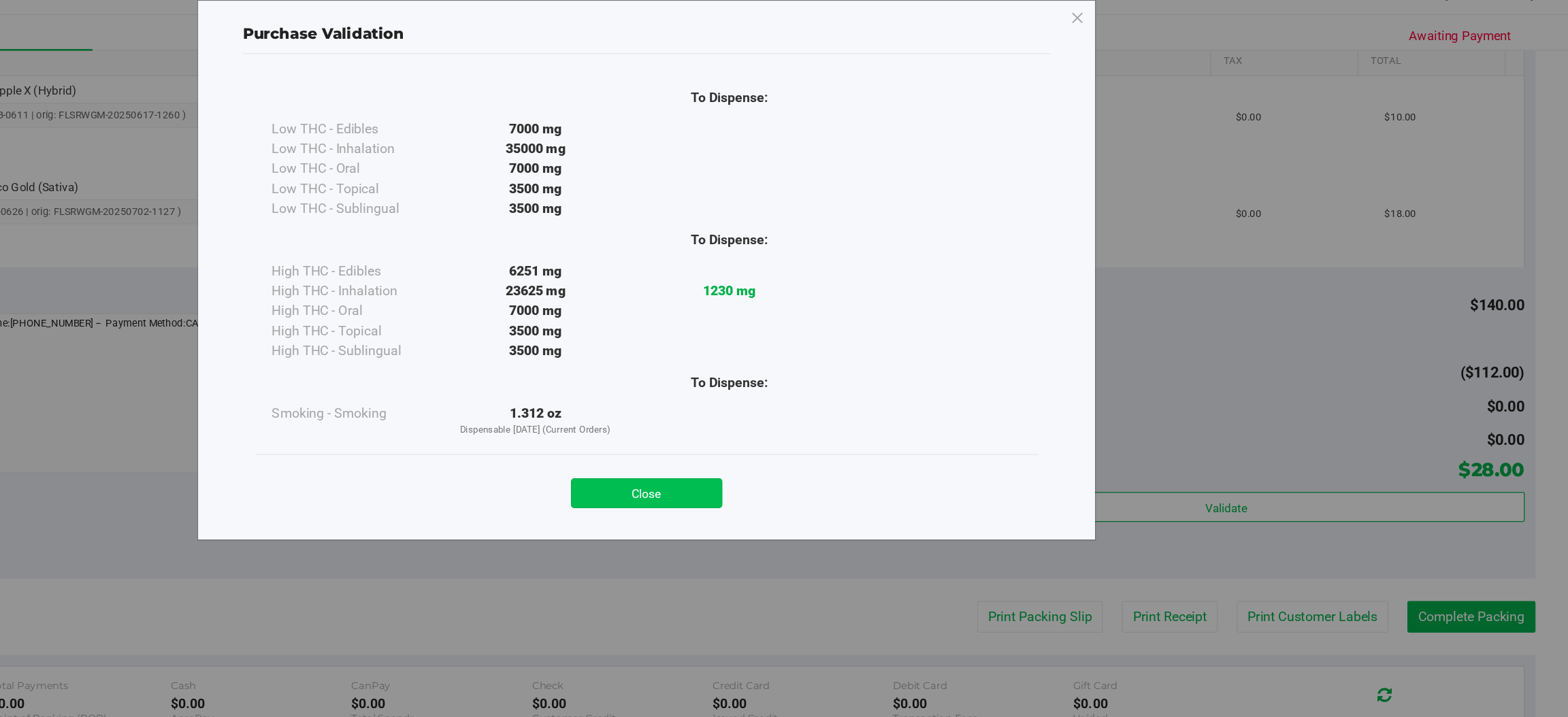
click at [827, 426] on button "Close" at bounding box center [814, 424] width 124 height 25
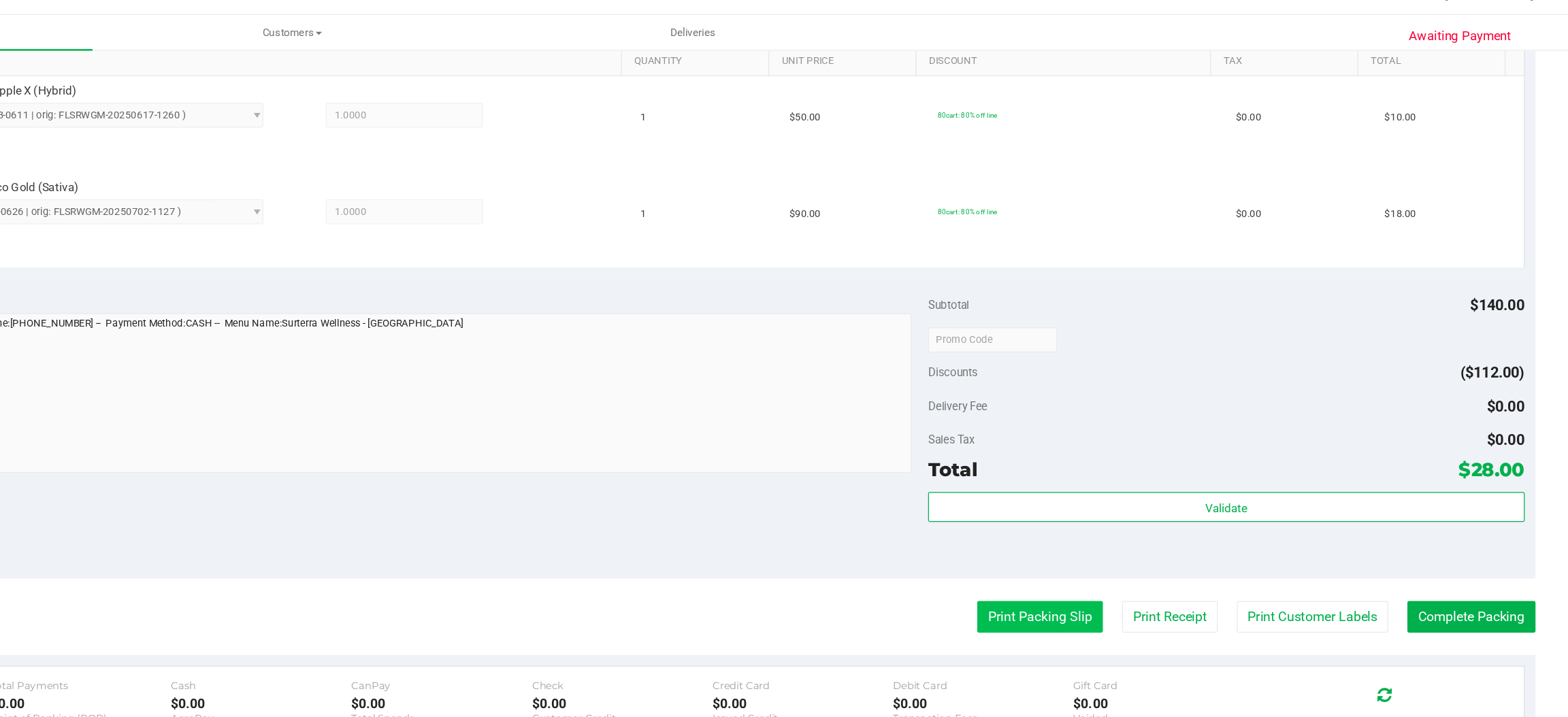
click at [1101, 524] on button "Print Packing Slip" at bounding box center [1135, 525] width 103 height 26
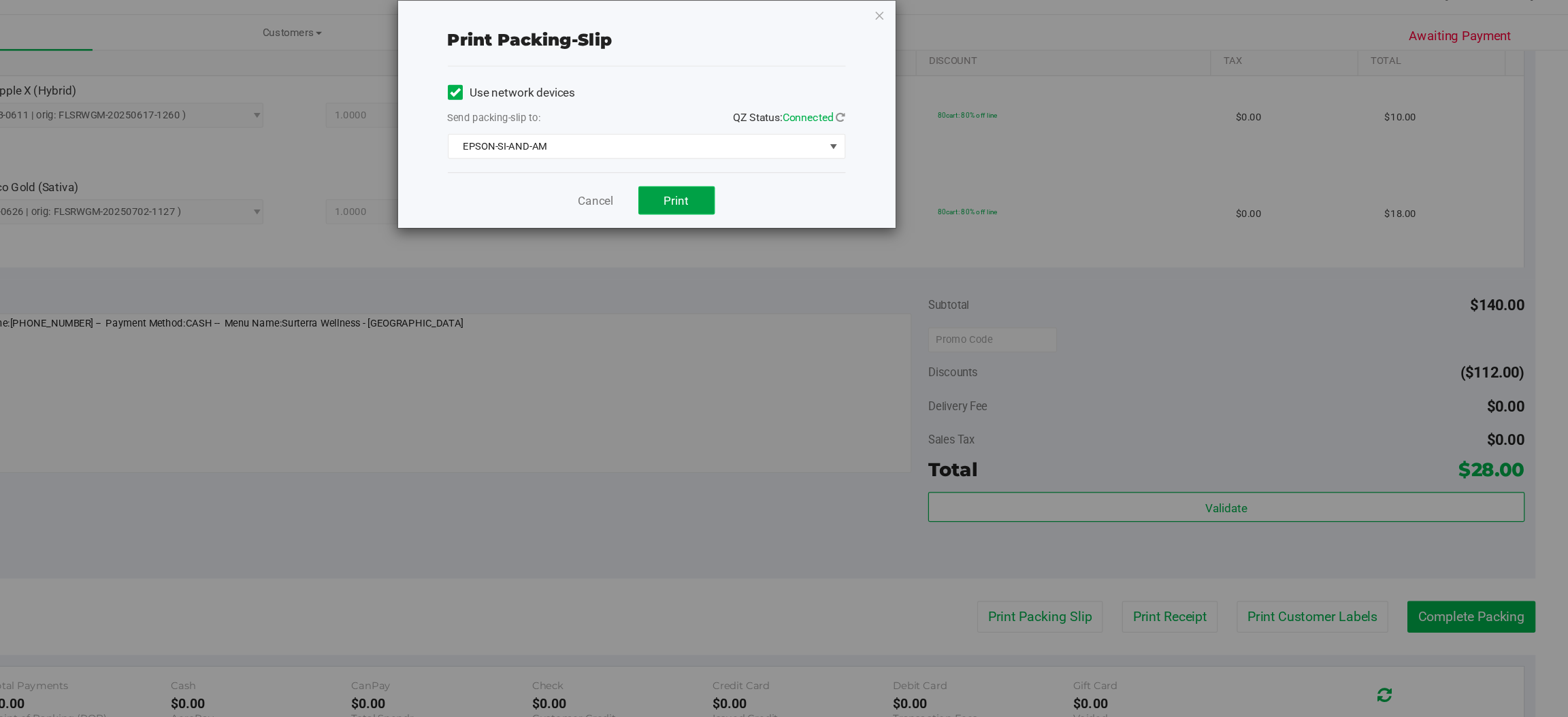
click at [836, 181] on span "Print" at bounding box center [838, 184] width 20 height 11
click at [1003, 29] on icon "button" at bounding box center [1004, 33] width 9 height 16
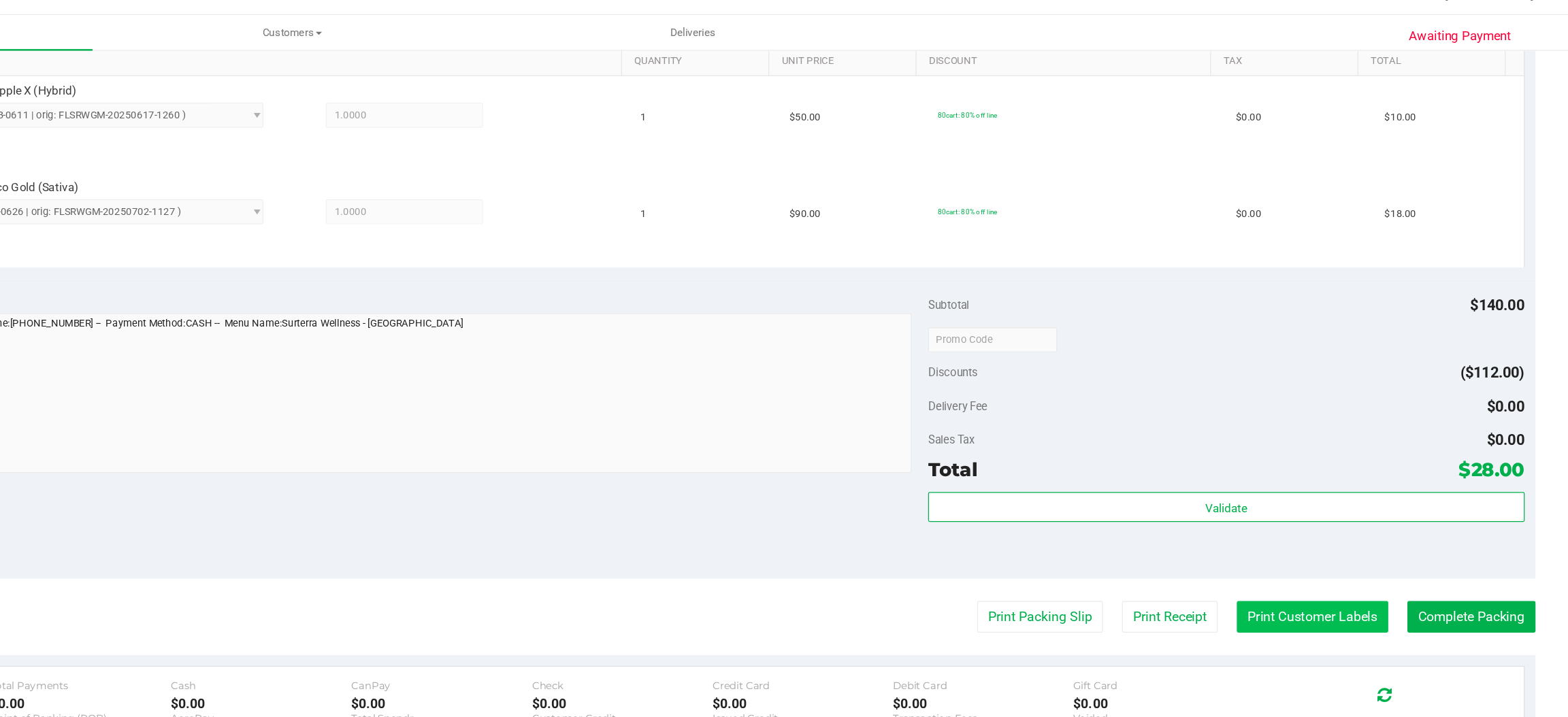
click at [1345, 529] on button "Print Customer Labels" at bounding box center [1358, 525] width 124 height 26
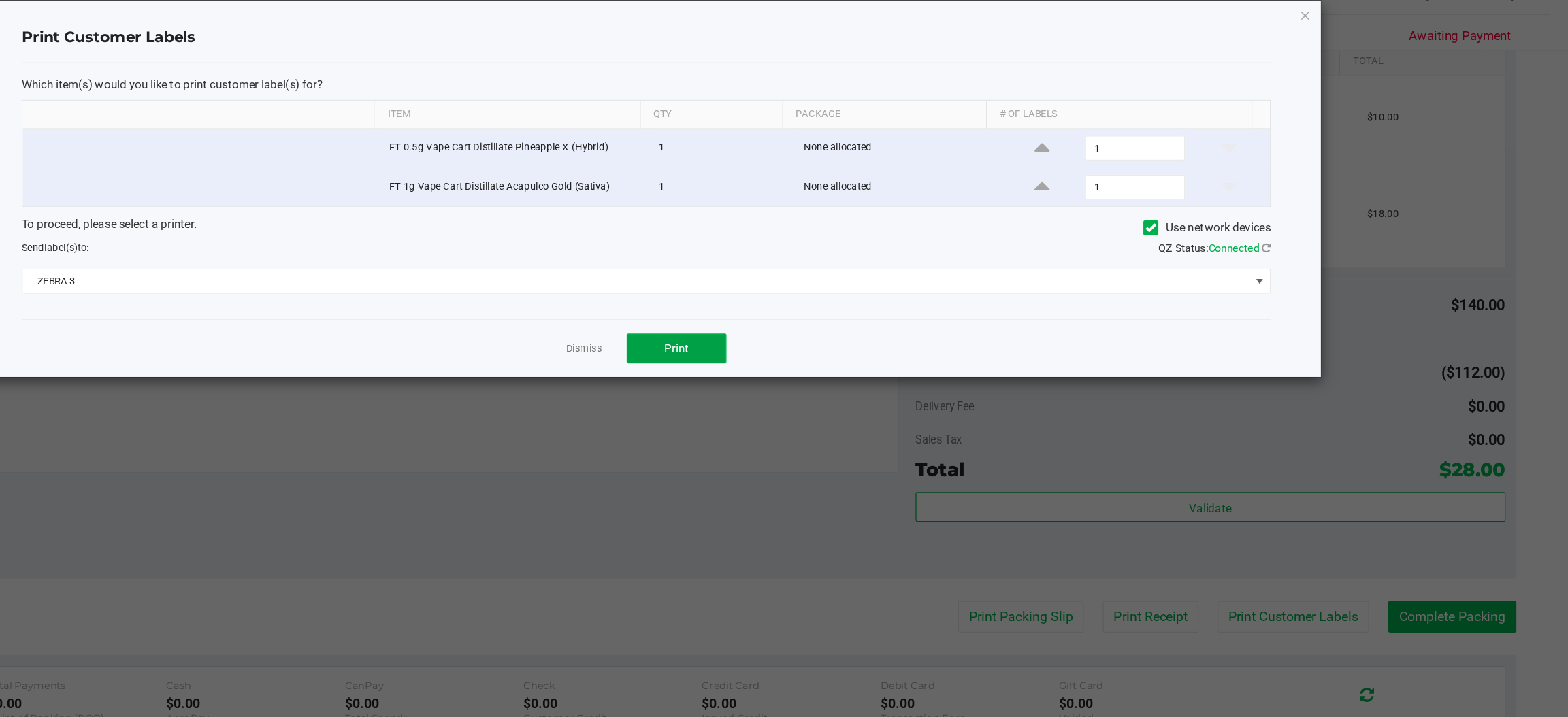
click at [855, 313] on button "Print" at bounding box center [838, 306] width 81 height 25
click at [1353, 32] on icon "button" at bounding box center [1352, 33] width 9 height 16
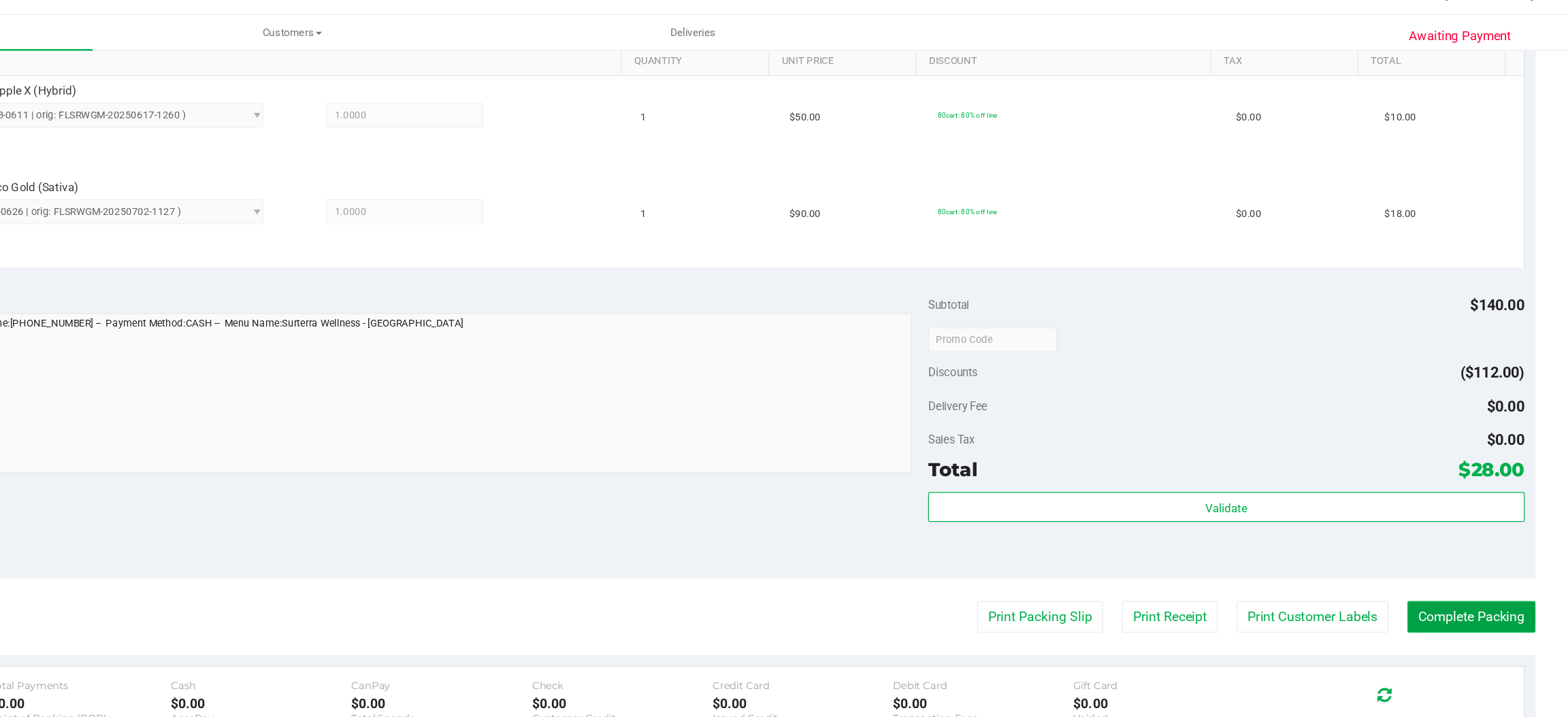
click at [1474, 525] on button "Complete Packing" at bounding box center [1488, 525] width 105 height 26
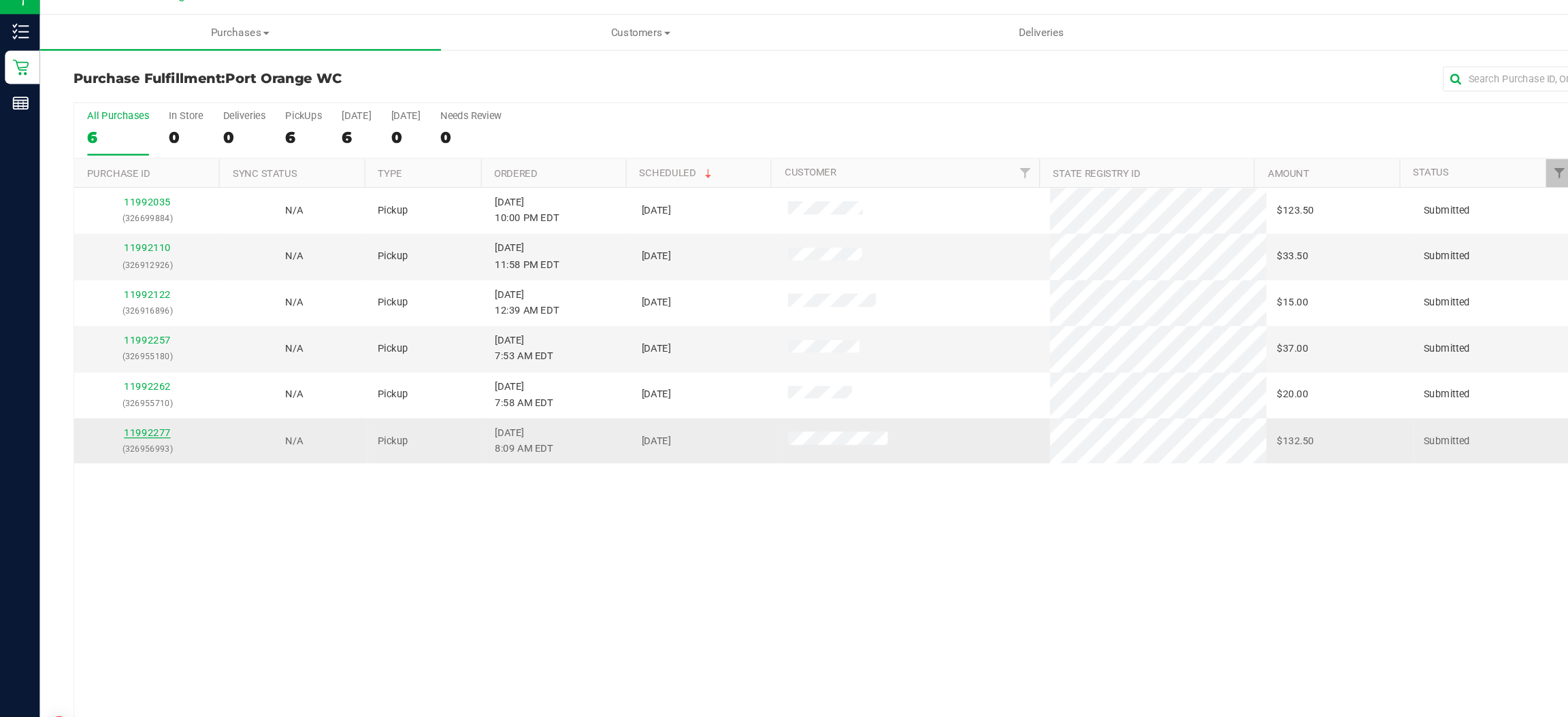
click at [115, 379] on link "11992277" at bounding box center [121, 374] width 38 height 9
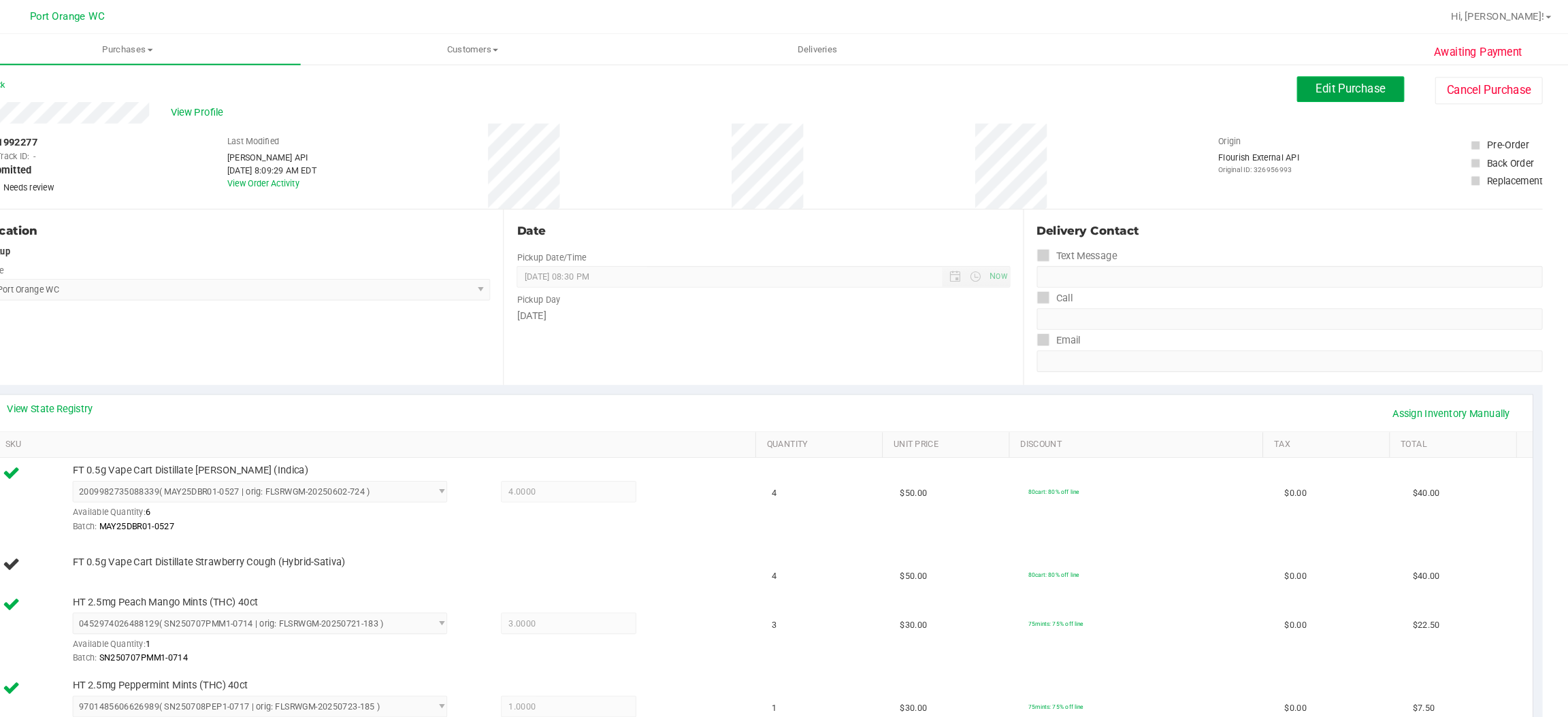
click at [1326, 81] on span "Edit Purchase" at bounding box center [1358, 85] width 66 height 13
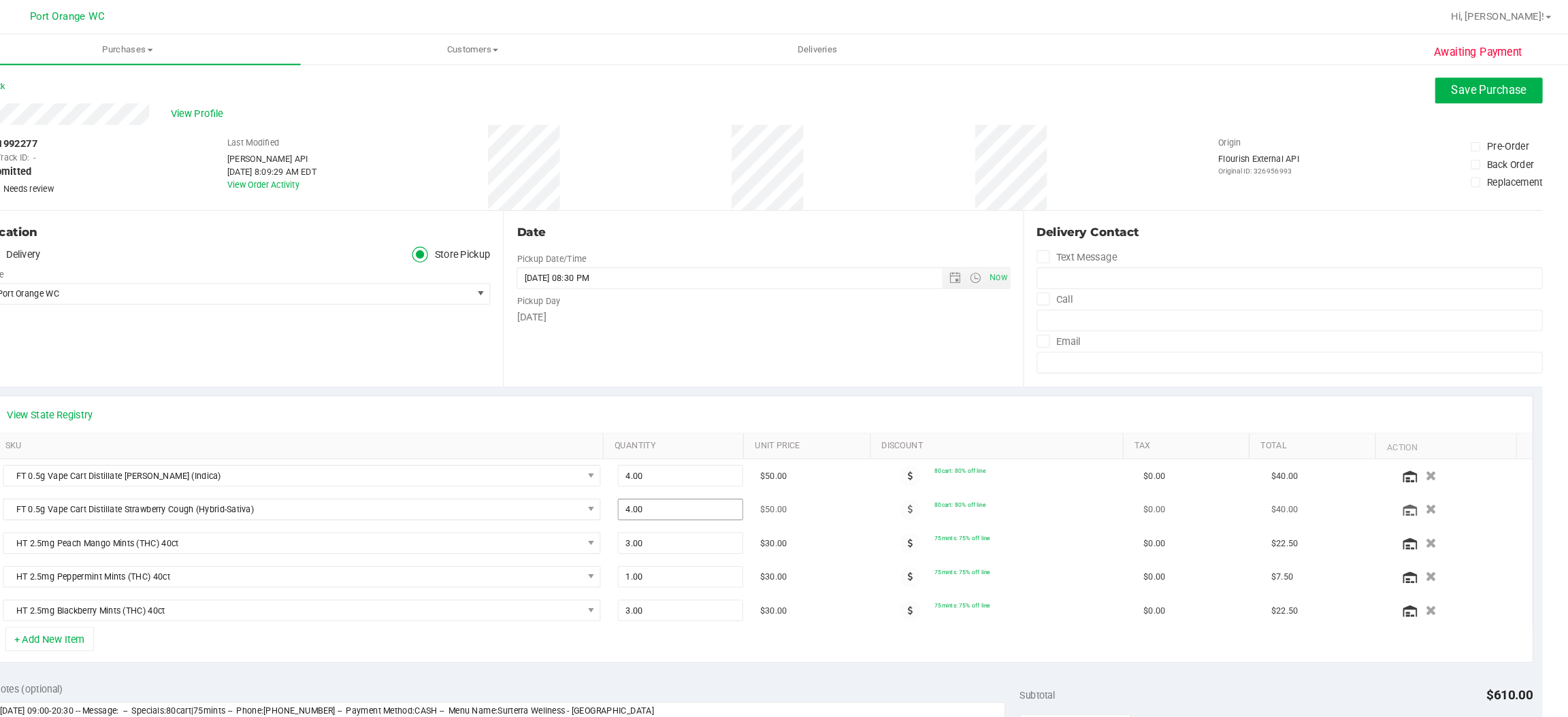
click at [666, 484] on input "4.00" at bounding box center [721, 483] width 117 height 19
type input "3"
click at [1454, 83] on span "Save Purchase" at bounding box center [1490, 86] width 71 height 13
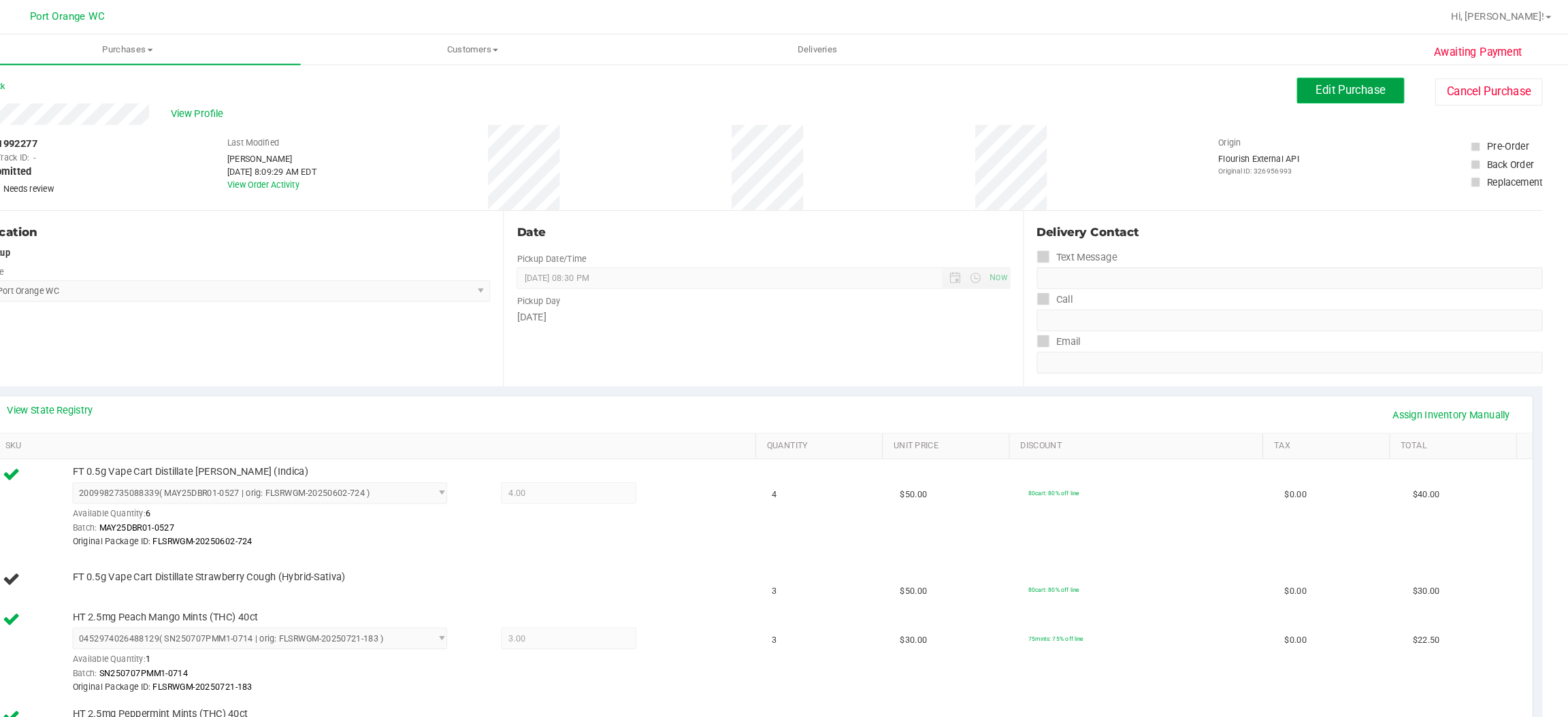
click at [1343, 80] on span "Edit Purchase" at bounding box center [1358, 86] width 66 height 13
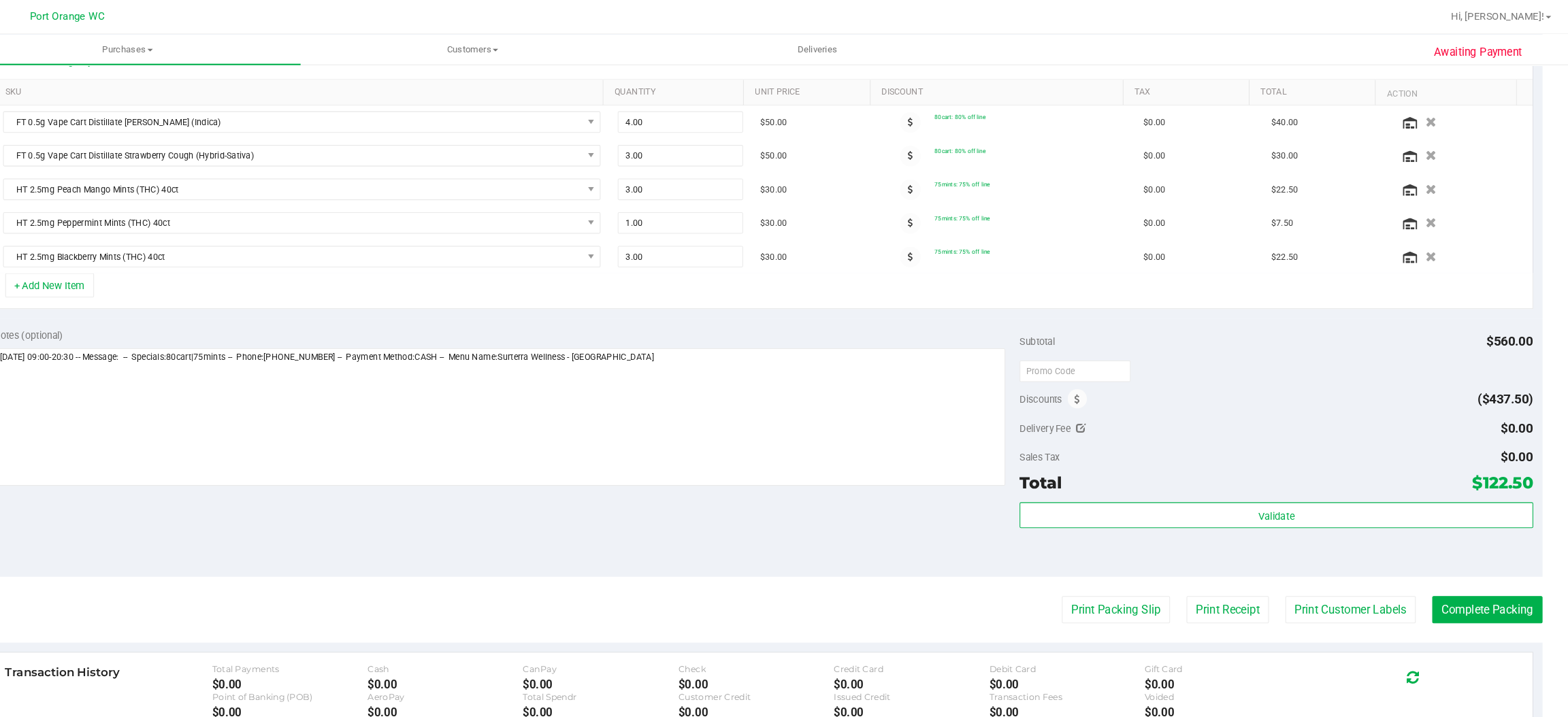
scroll to position [309, 0]
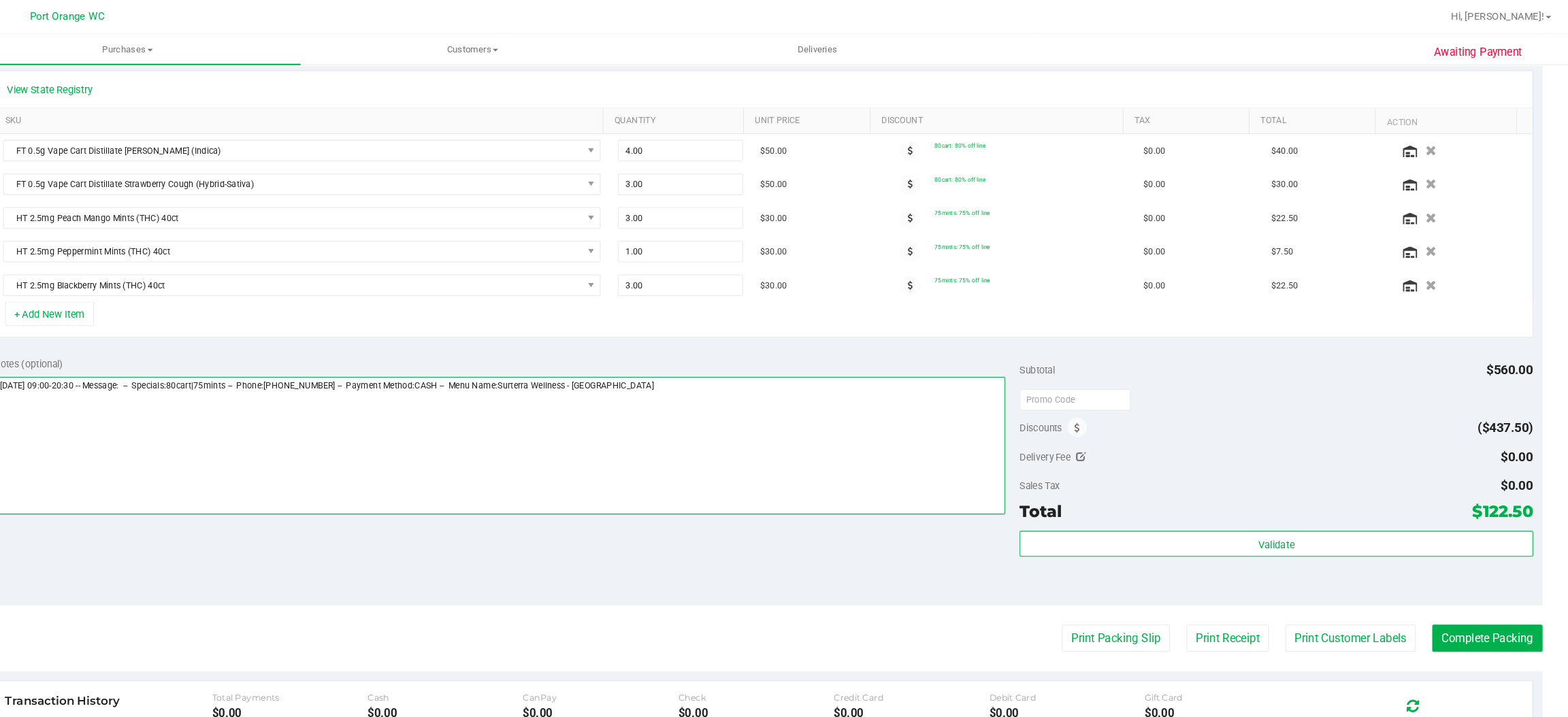
click at [748, 394] on textarea at bounding box center [550, 423] width 962 height 131
type textarea "[DATE] 09:00-20:30 -- Message: -- Specials:80cart|75mints -- Phone:[PHONE_NUMBE…"
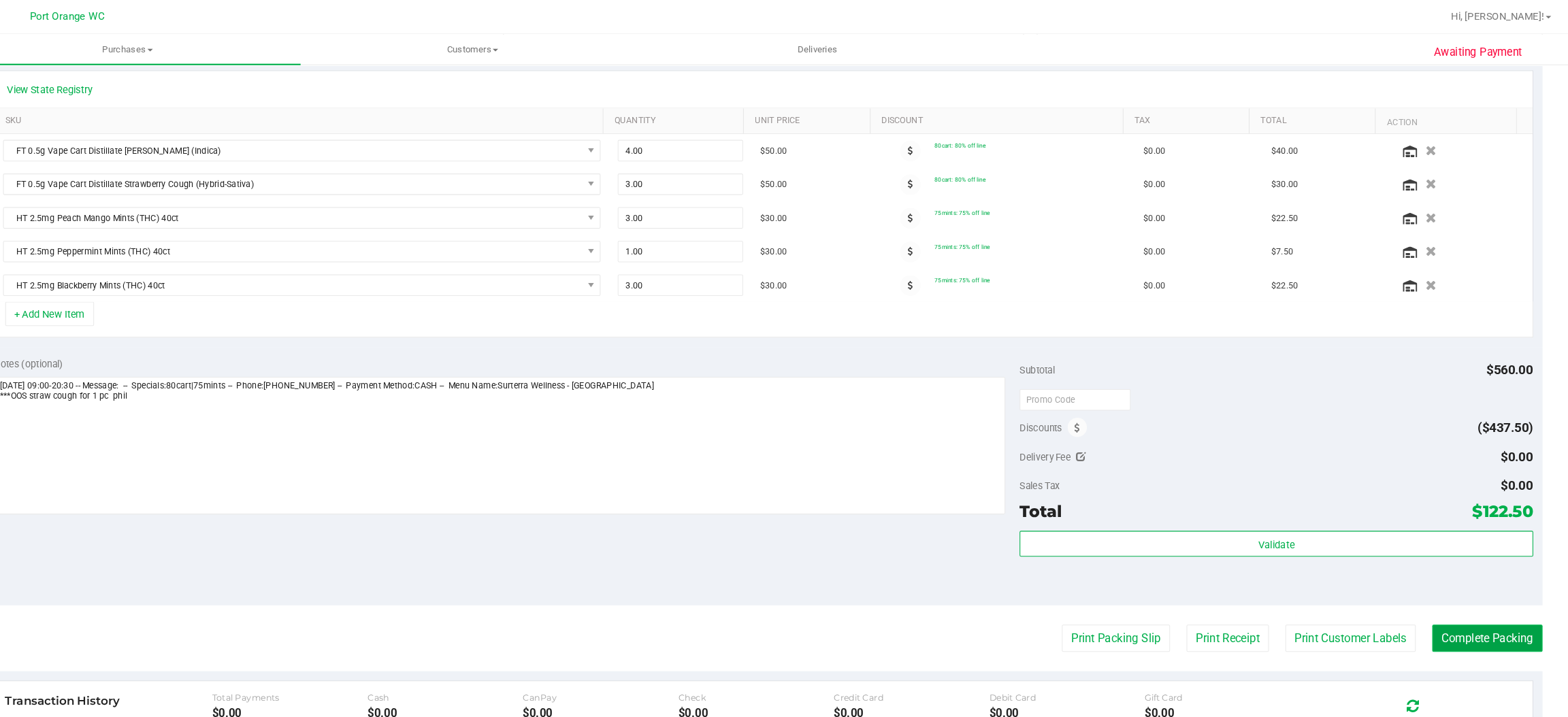
click at [1468, 607] on button "Complete Packing" at bounding box center [1488, 606] width 105 height 26
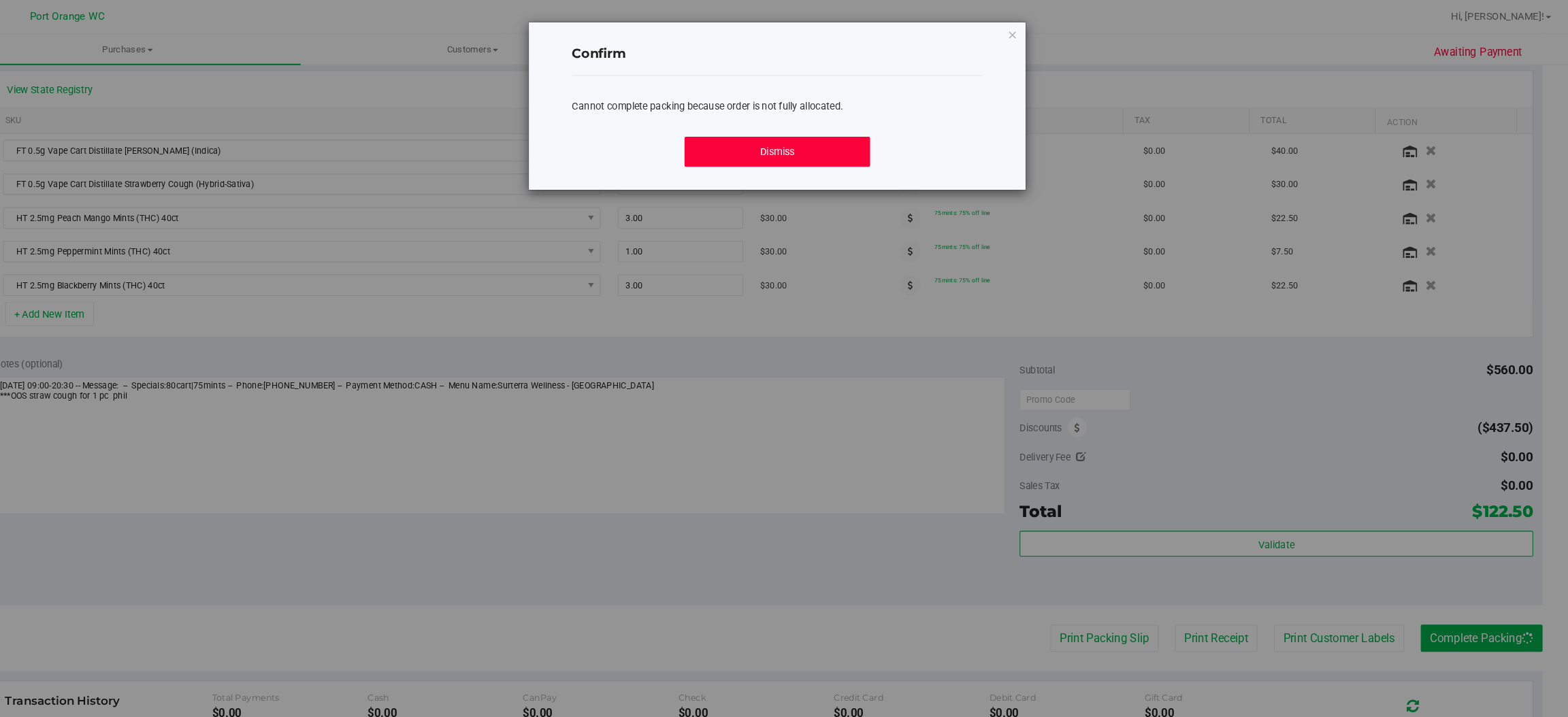
click at [814, 147] on button "Dismiss" at bounding box center [813, 144] width 176 height 28
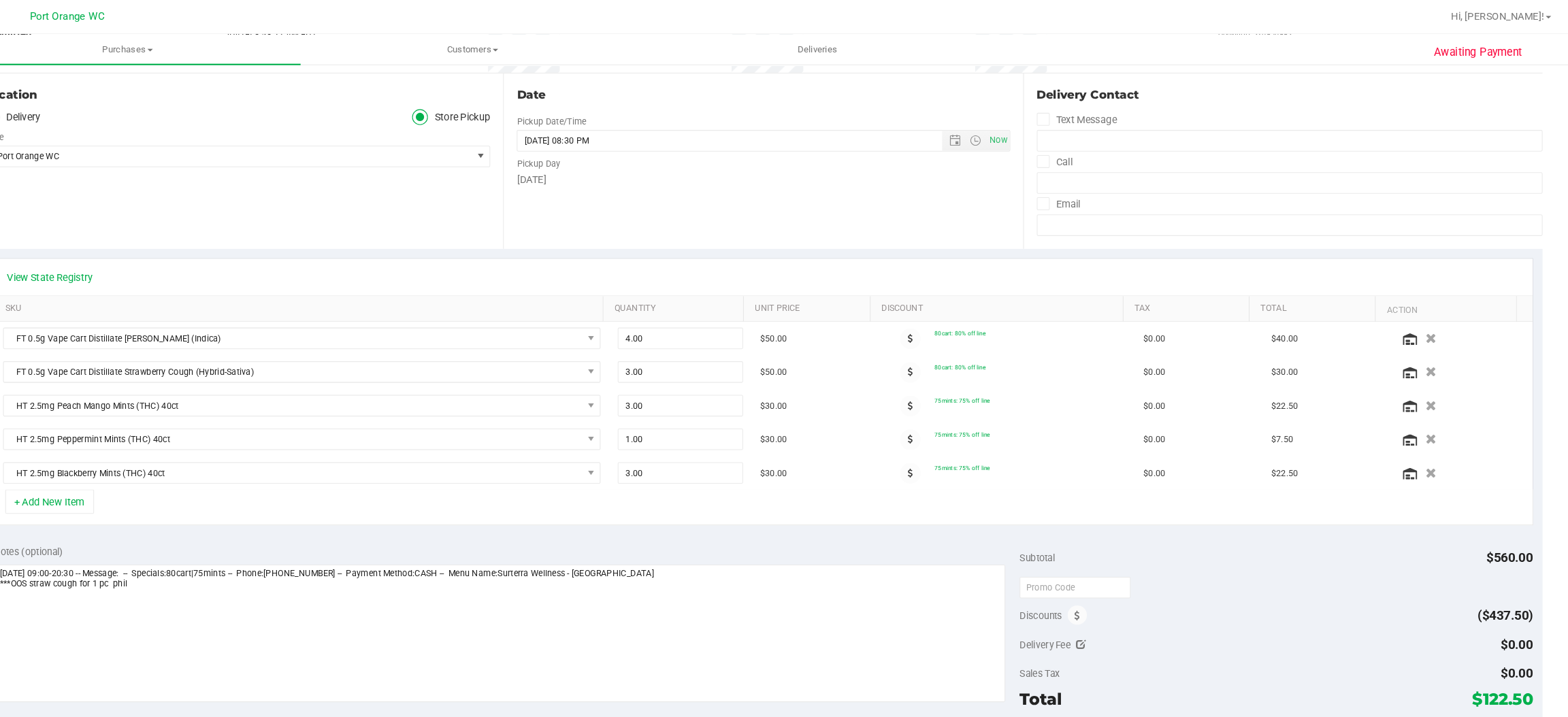
scroll to position [0, 0]
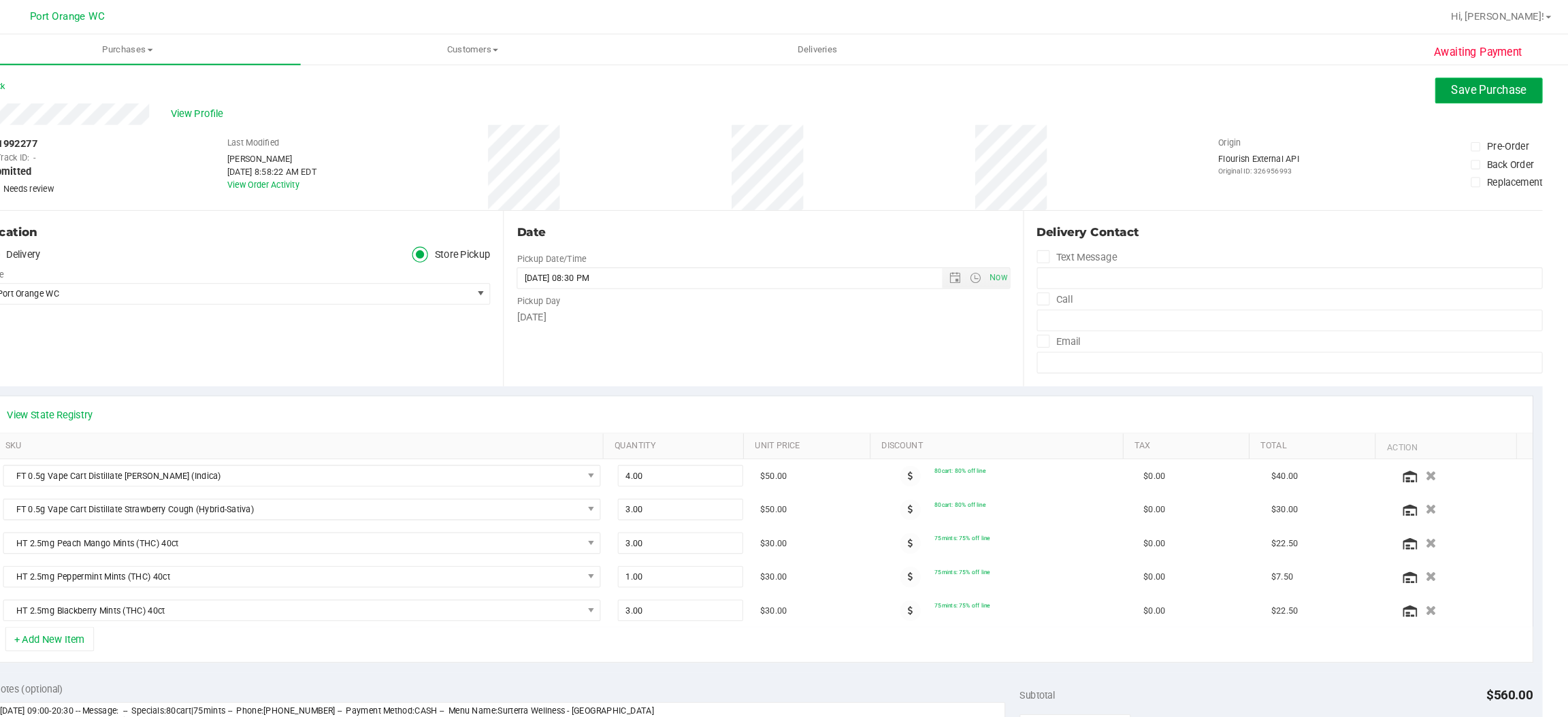
click at [1464, 84] on span "Save Purchase" at bounding box center [1490, 86] width 71 height 13
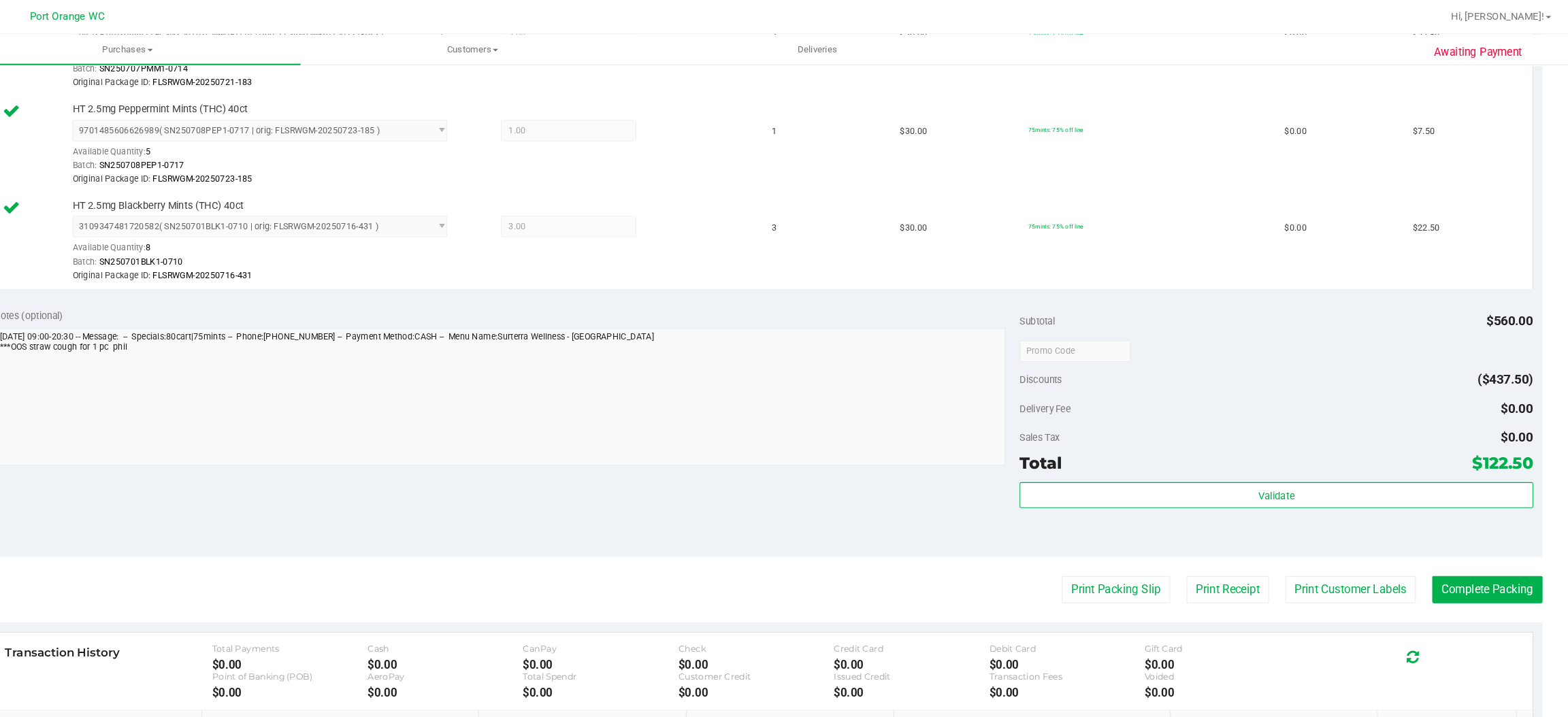
scroll to position [619, 0]
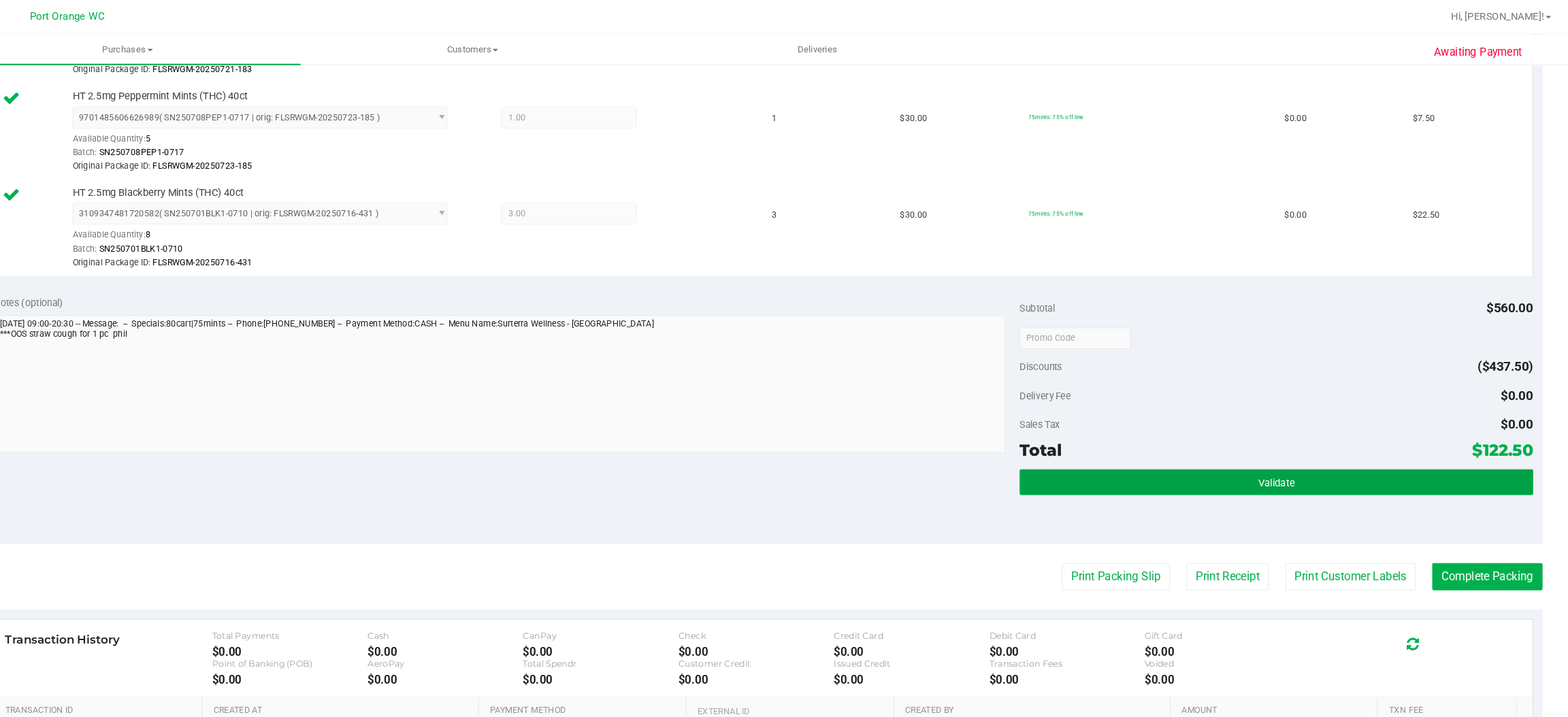
click at [1289, 454] on button "Validate" at bounding box center [1287, 458] width 487 height 25
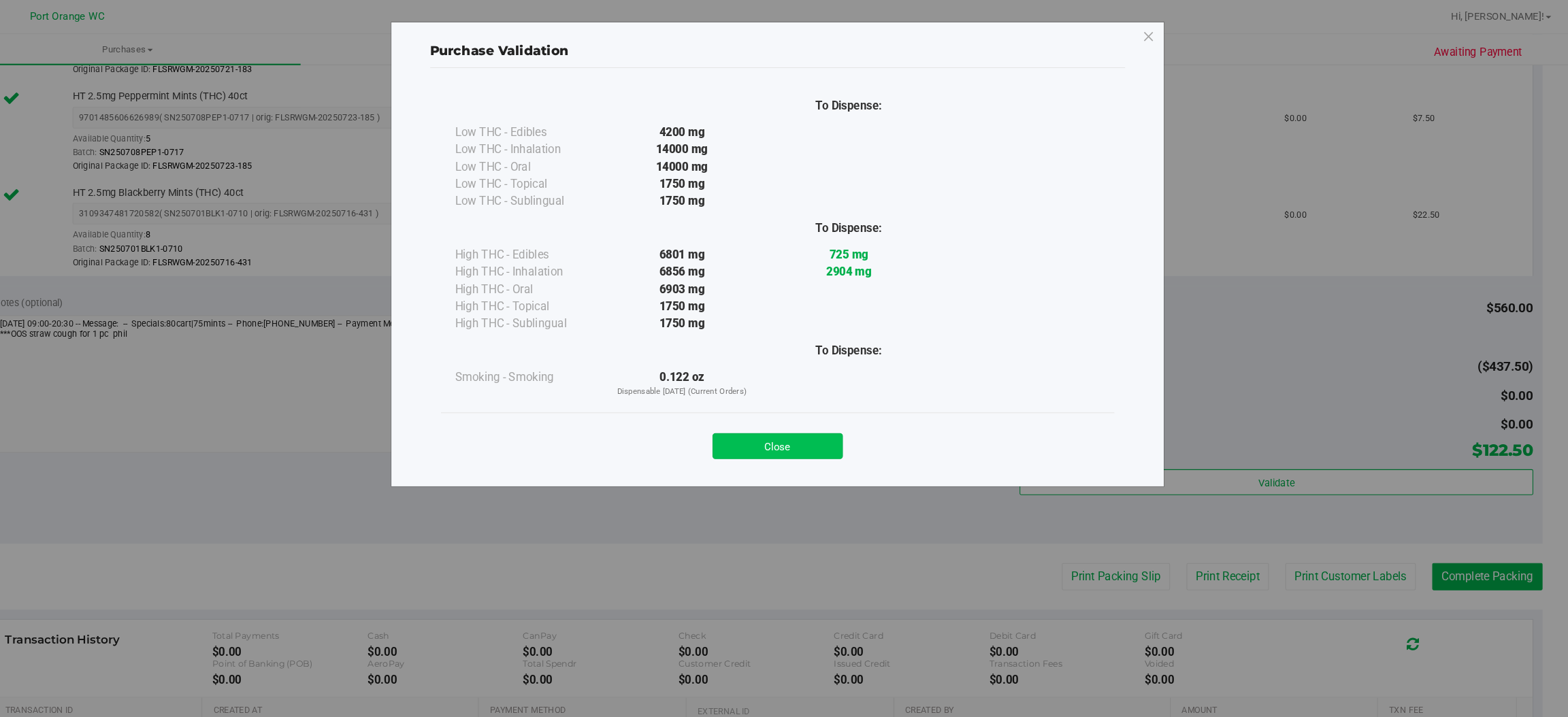
click at [824, 430] on button "Close" at bounding box center [814, 424] width 124 height 25
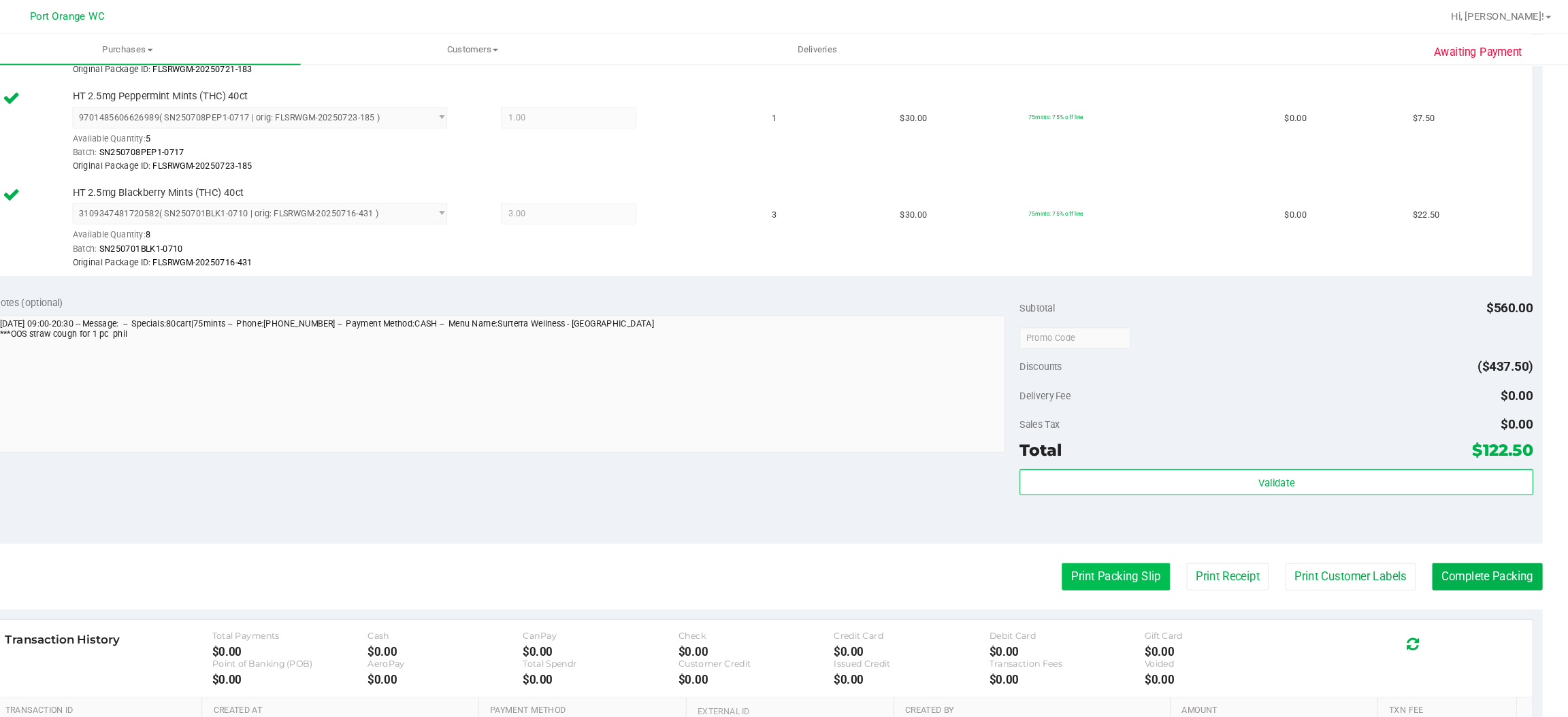
click at [1125, 546] on button "Print Packing Slip" at bounding box center [1135, 548] width 103 height 26
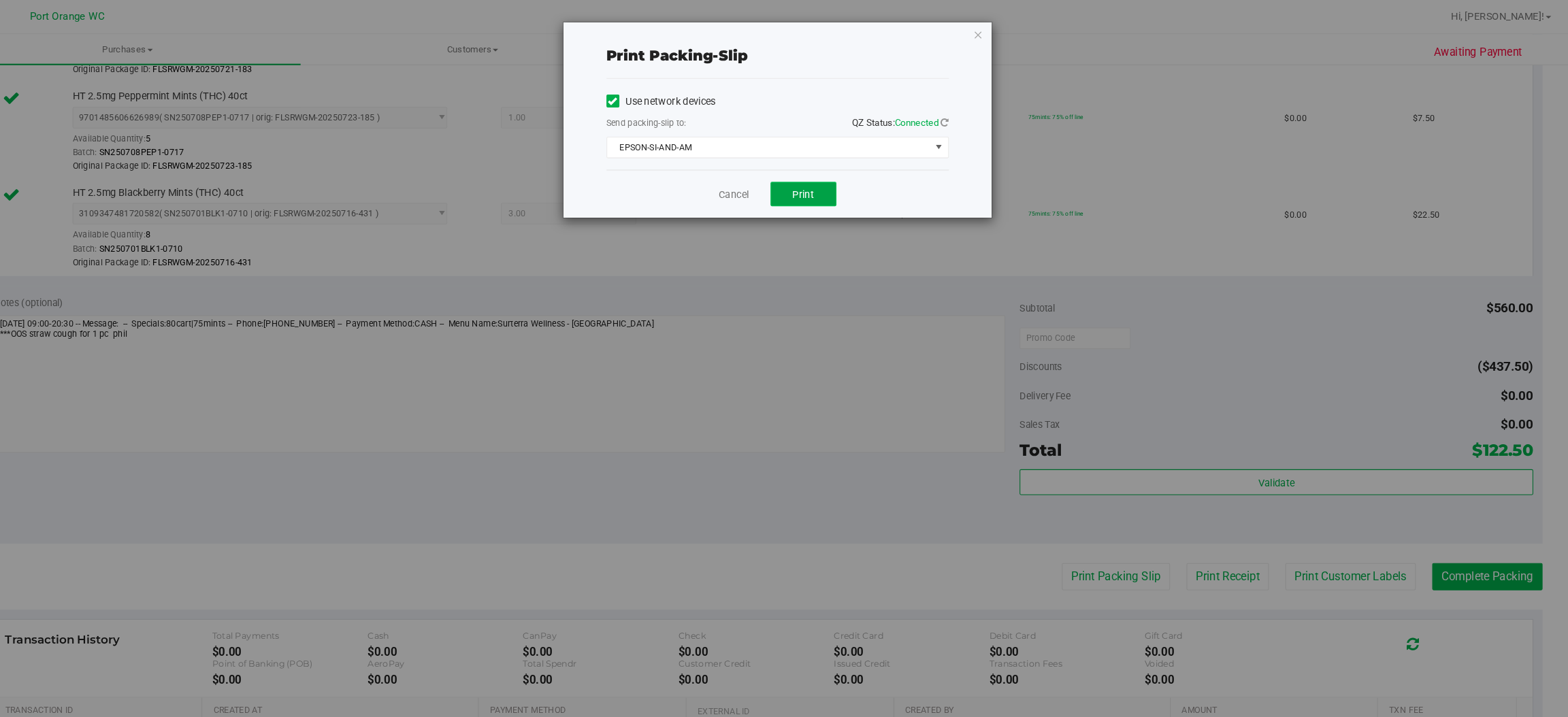
click at [825, 181] on button "Print" at bounding box center [838, 184] width 62 height 23
click at [1003, 31] on icon "button" at bounding box center [1004, 33] width 9 height 16
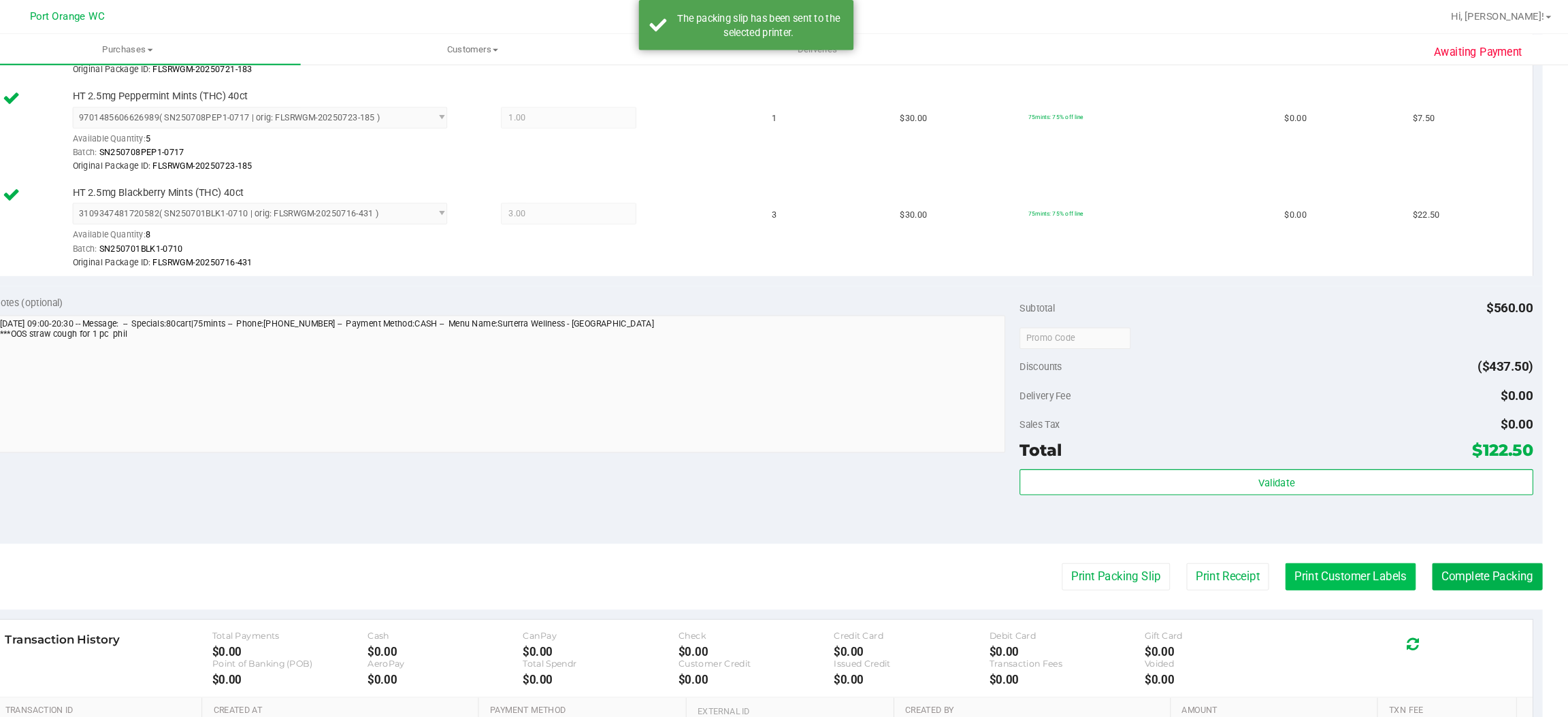
click at [1321, 552] on button "Print Customer Labels" at bounding box center [1358, 548] width 124 height 26
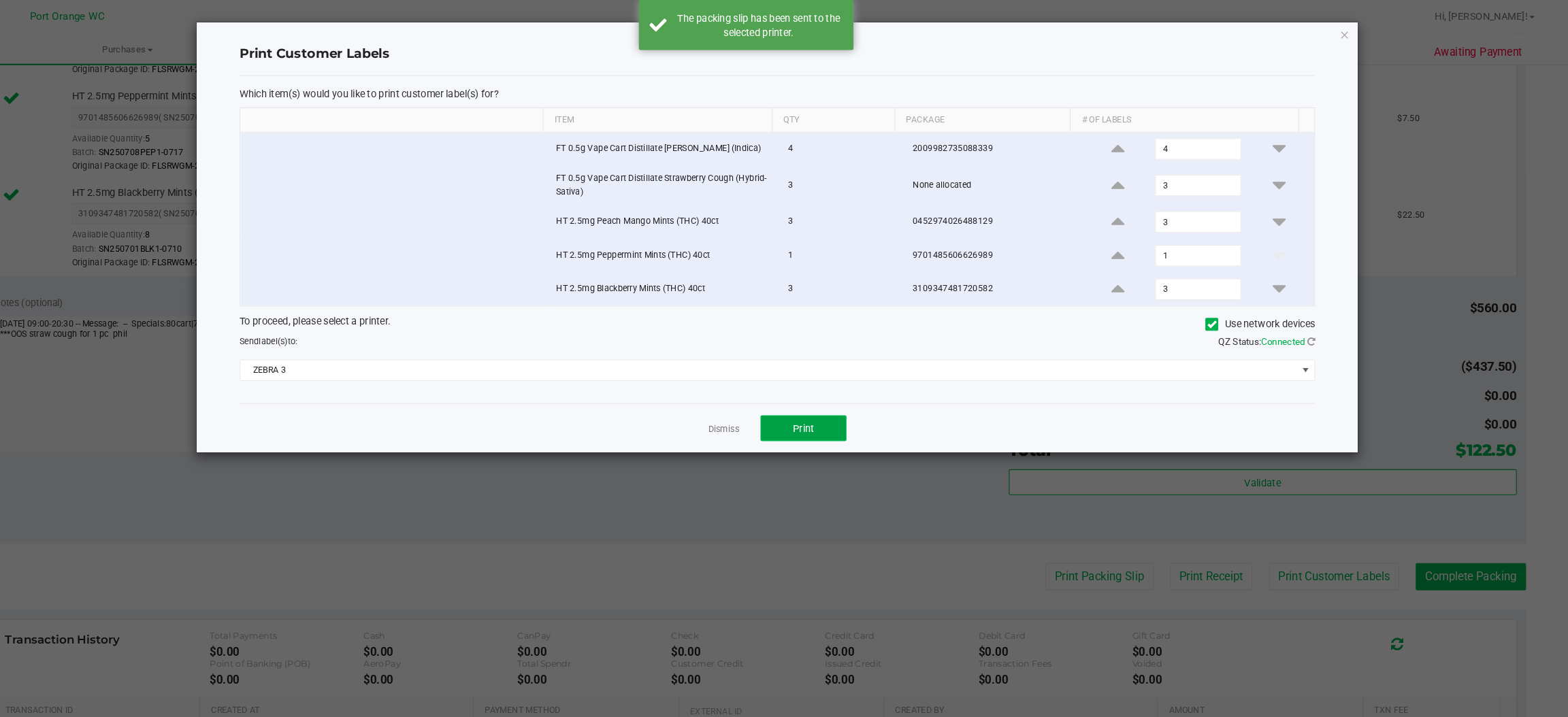
click at [849, 414] on button "Print" at bounding box center [838, 407] width 81 height 25
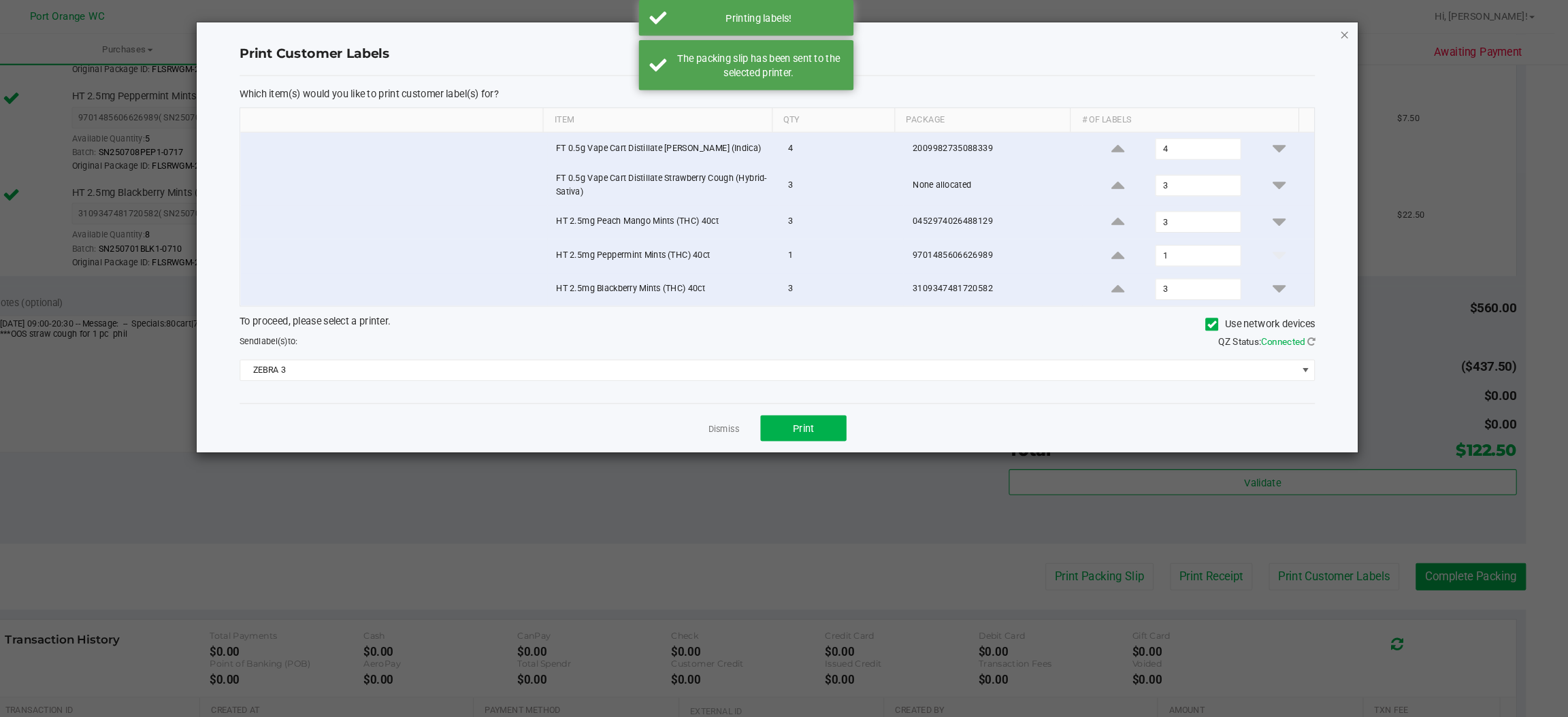
click at [1352, 31] on icon "button" at bounding box center [1352, 33] width 9 height 16
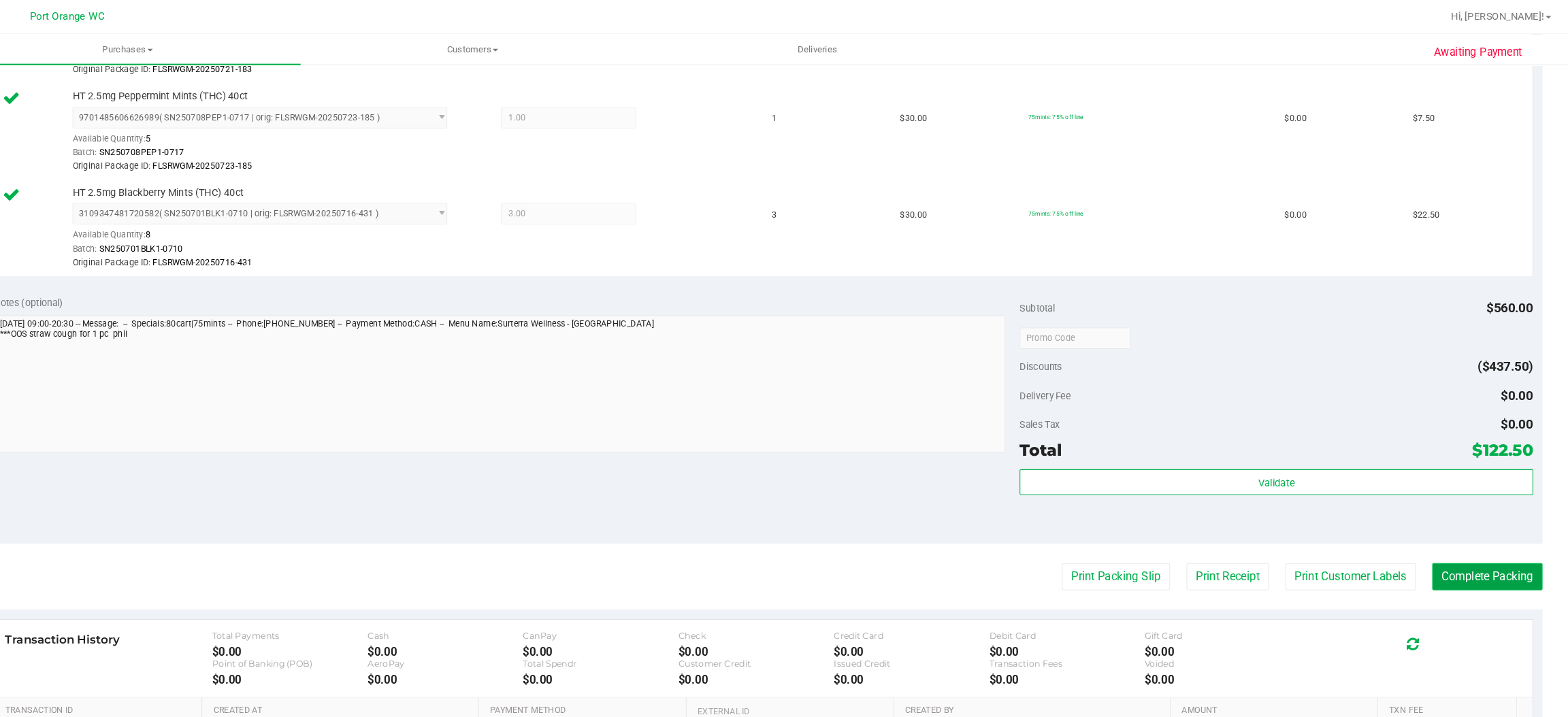
click at [1474, 552] on button "Complete Packing" at bounding box center [1488, 548] width 105 height 26
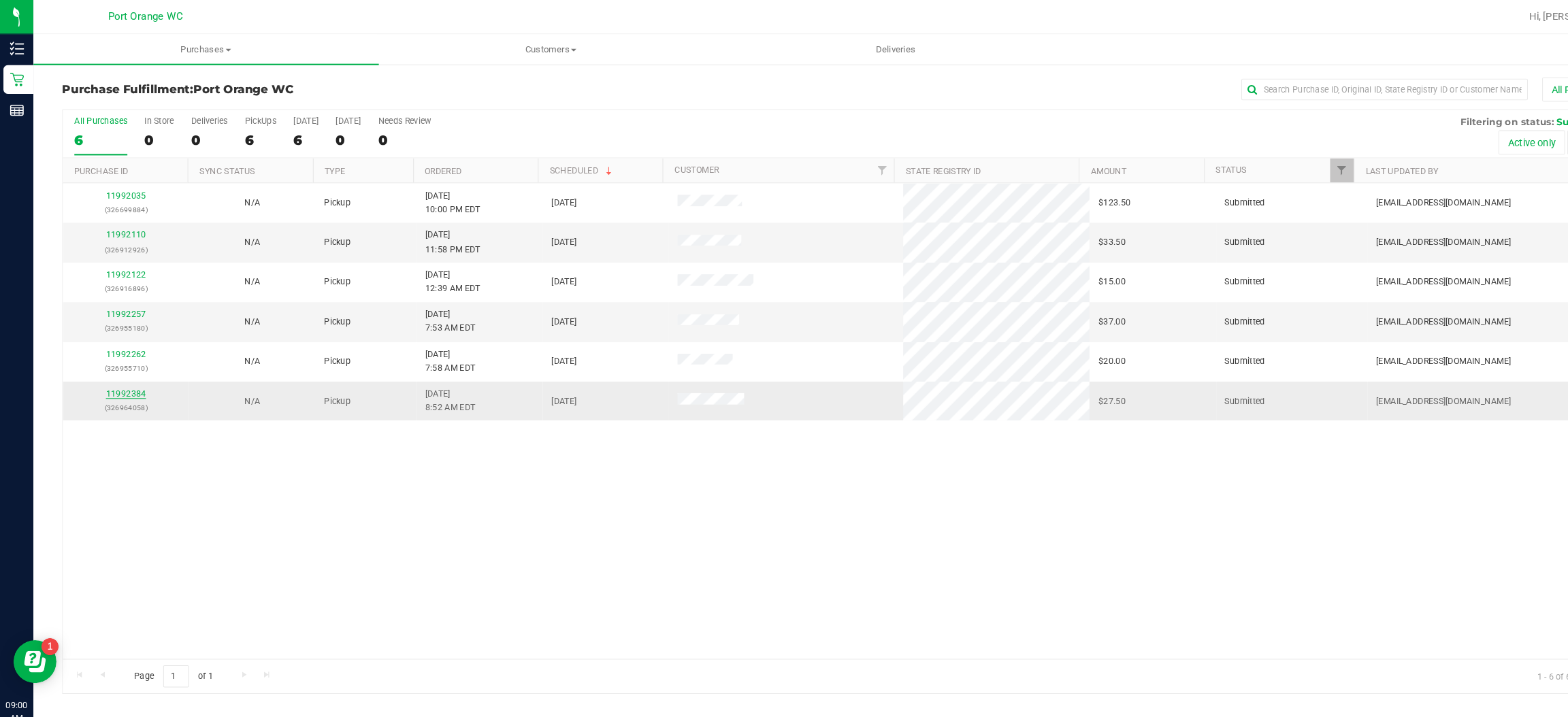
click at [125, 375] on link "11992384" at bounding box center [121, 374] width 38 height 9
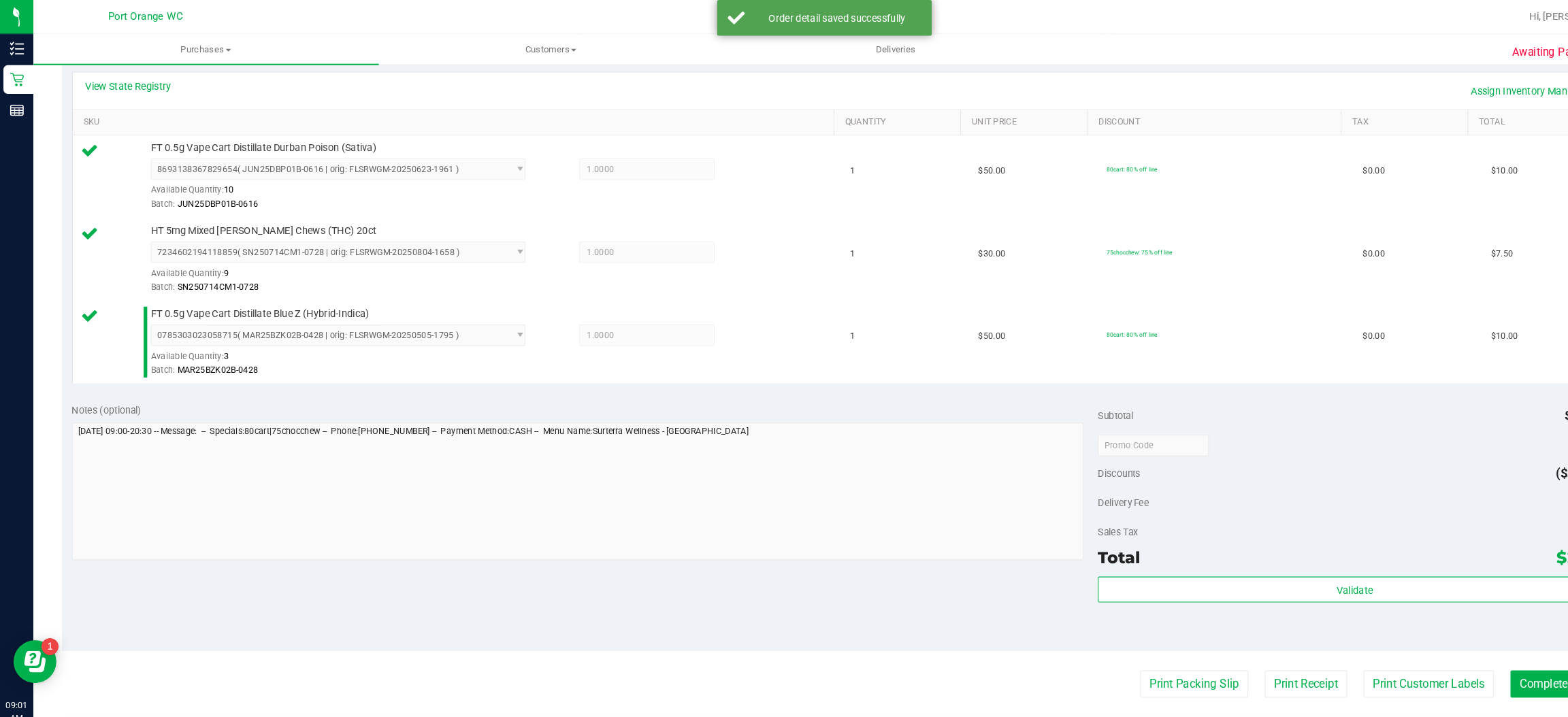
scroll to position [315, 0]
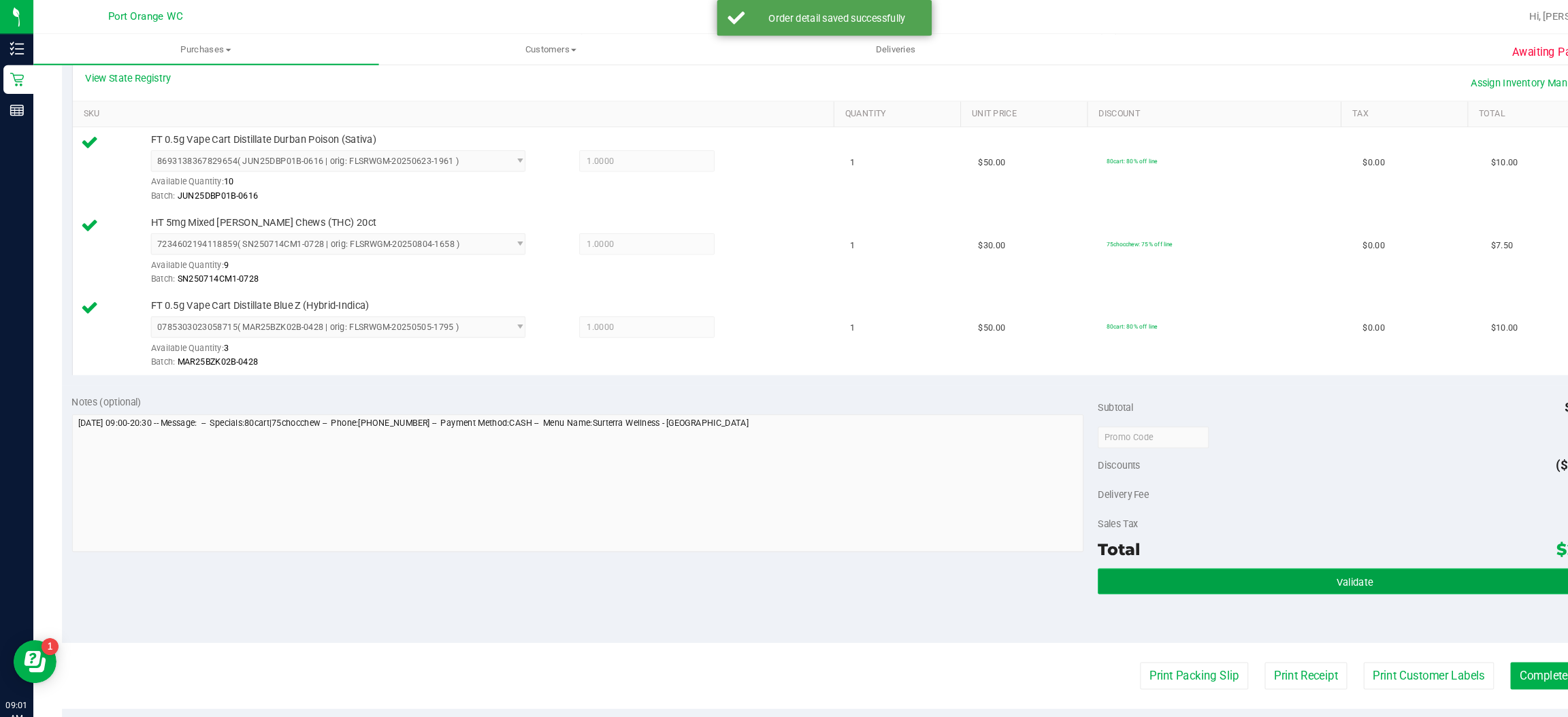
click at [1185, 552] on button "Validate" at bounding box center [1287, 552] width 487 height 25
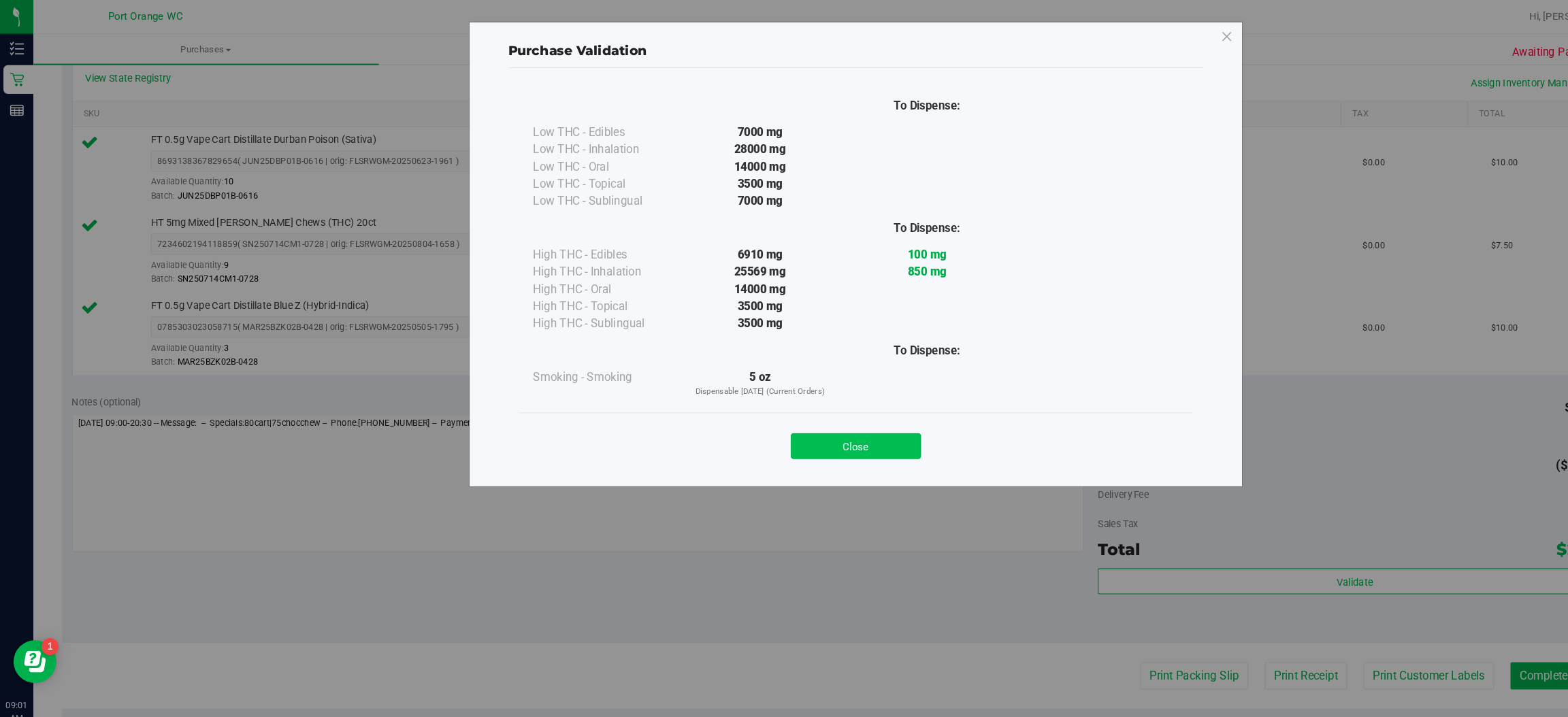
click at [820, 425] on button "Close" at bounding box center [814, 424] width 124 height 25
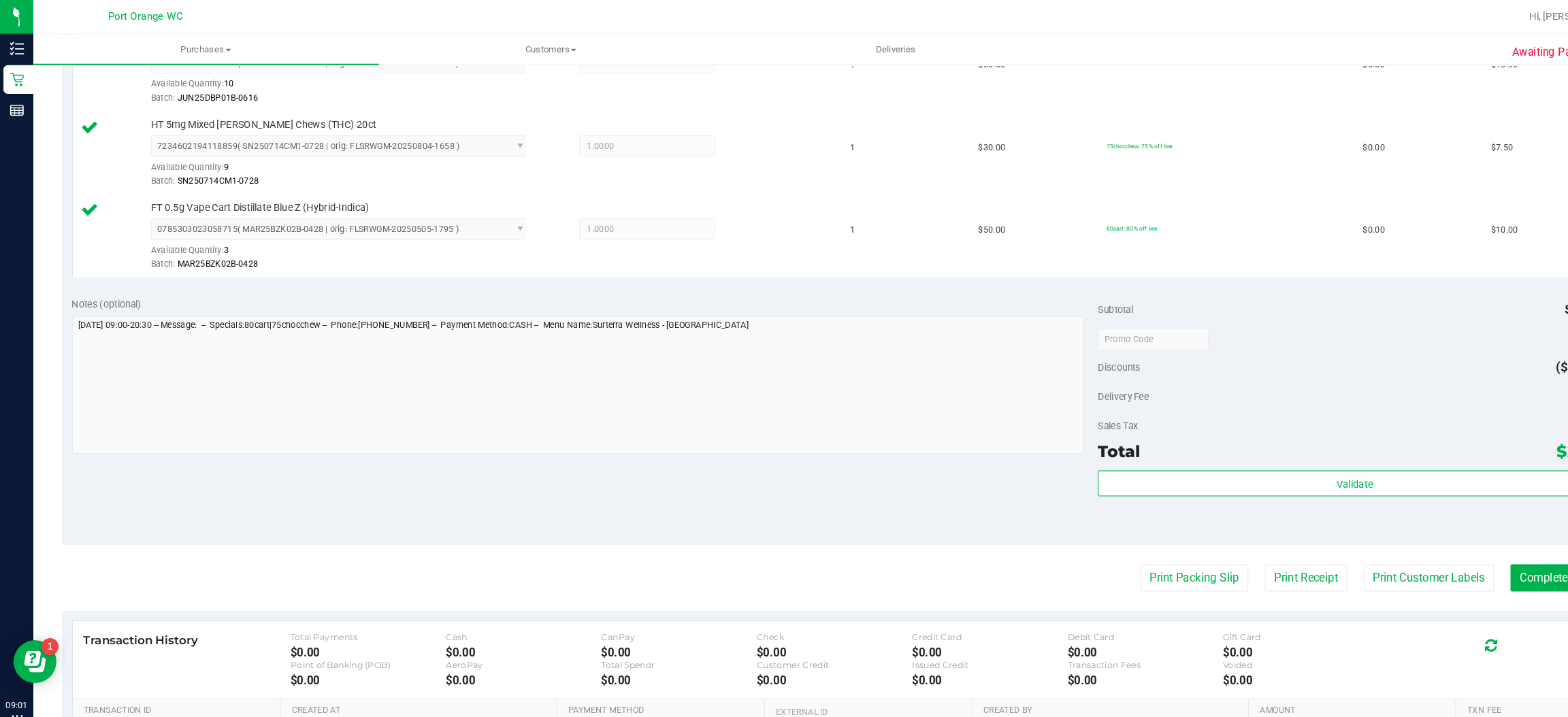
scroll to position [410, 0]
click at [1124, 541] on button "Print Packing Slip" at bounding box center [1135, 547] width 103 height 26
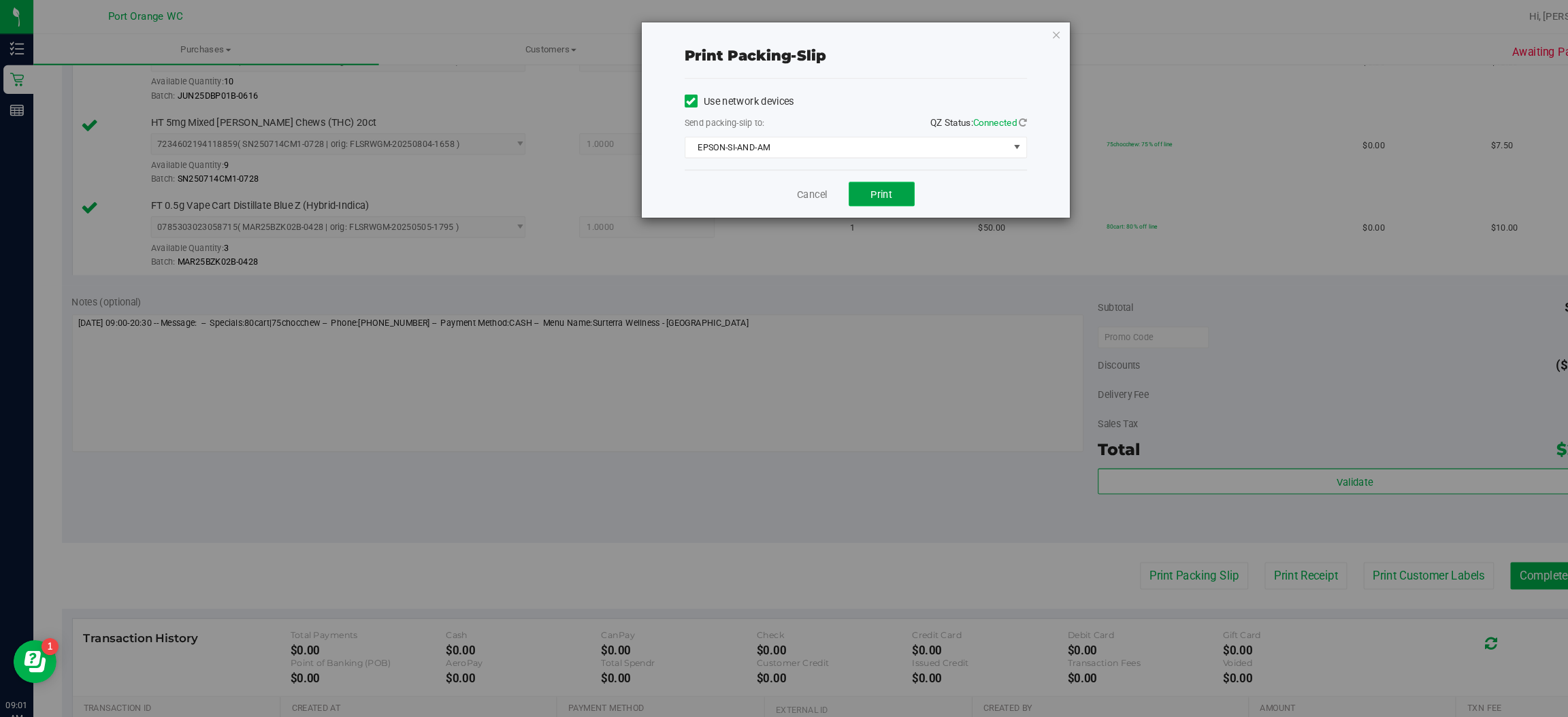
click at [838, 183] on span "Print" at bounding box center [838, 184] width 20 height 11
click at [1003, 31] on icon "button" at bounding box center [1004, 33] width 9 height 16
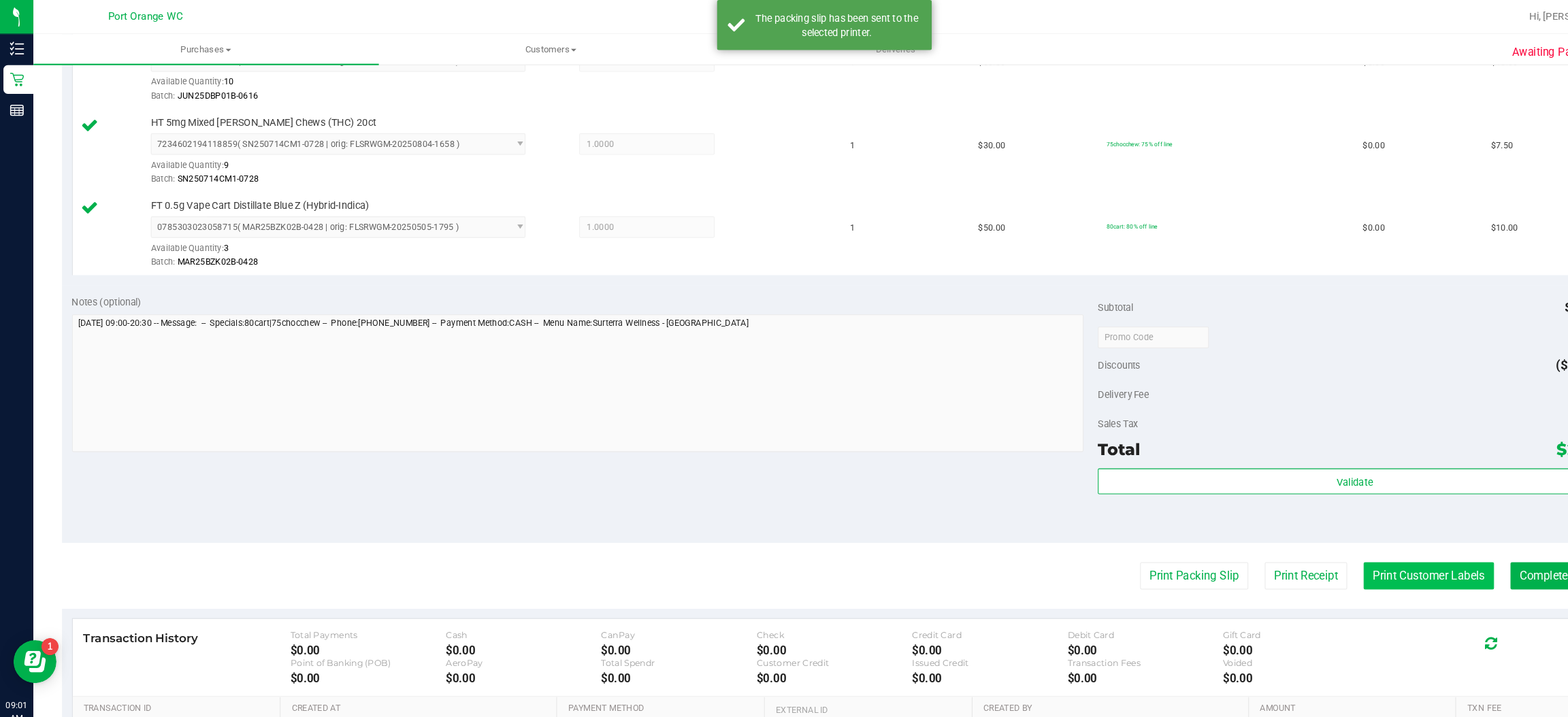
click at [1328, 545] on button "Print Customer Labels" at bounding box center [1358, 547] width 124 height 26
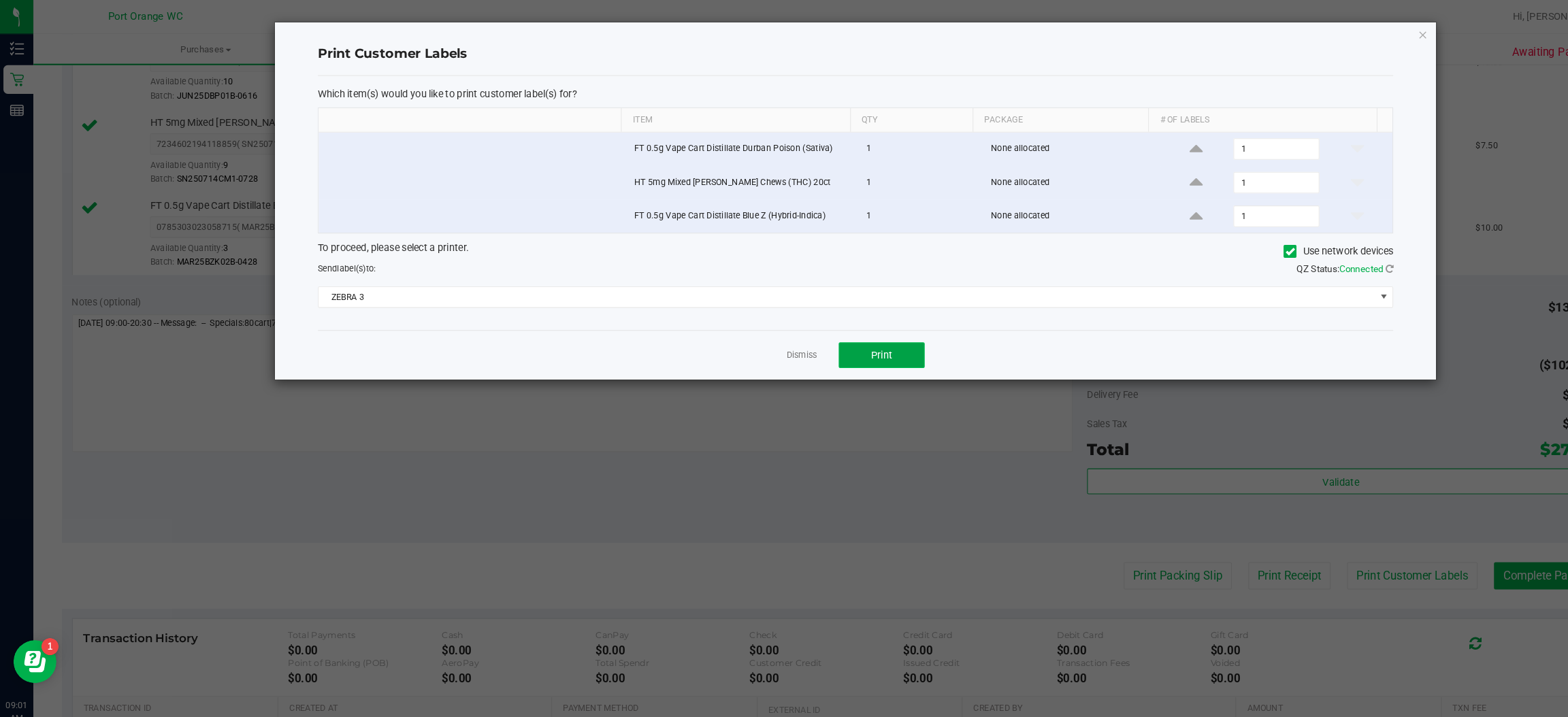
click at [843, 341] on span "Print" at bounding box center [838, 337] width 20 height 11
click at [1355, 36] on icon "button" at bounding box center [1352, 33] width 9 height 16
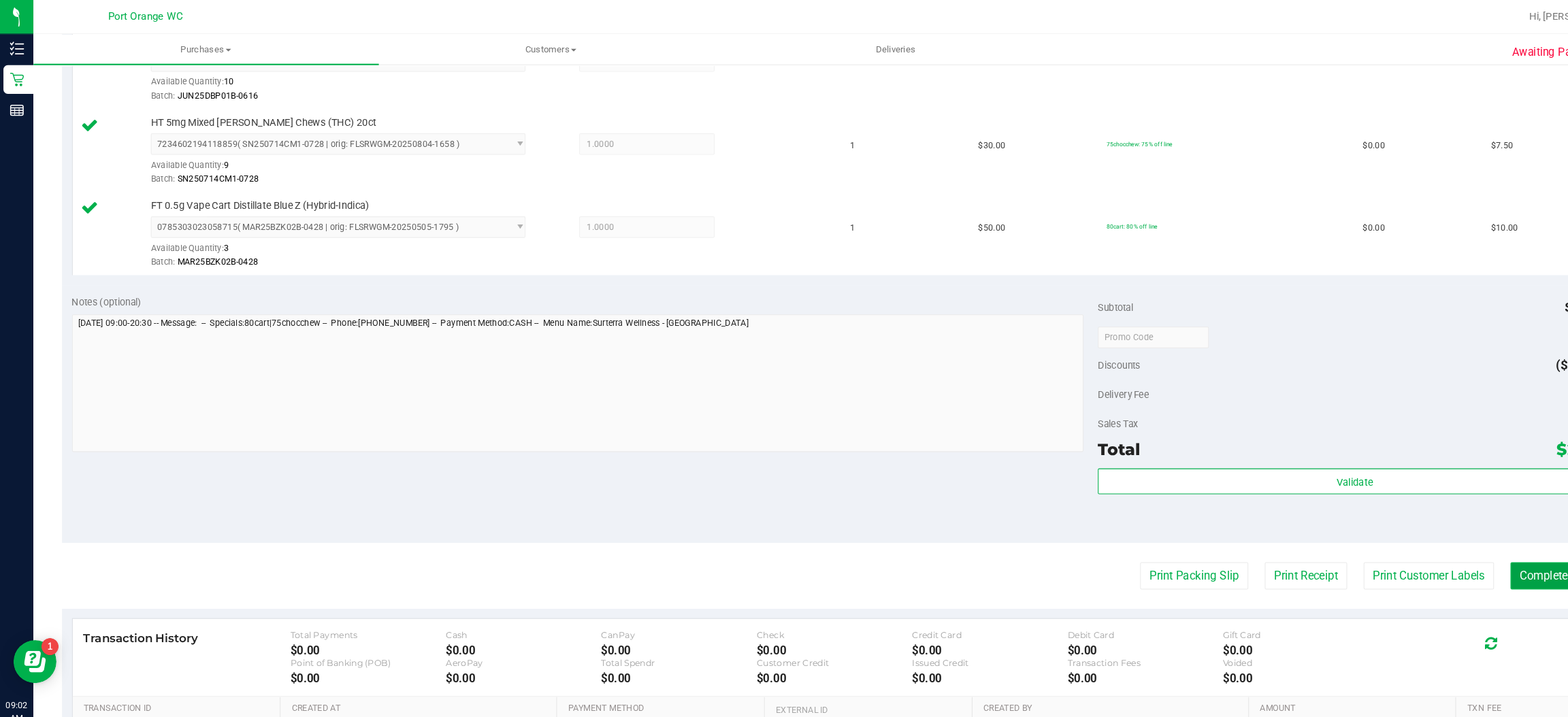
click at [1450, 548] on button "Complete Packing" at bounding box center [1488, 547] width 105 height 26
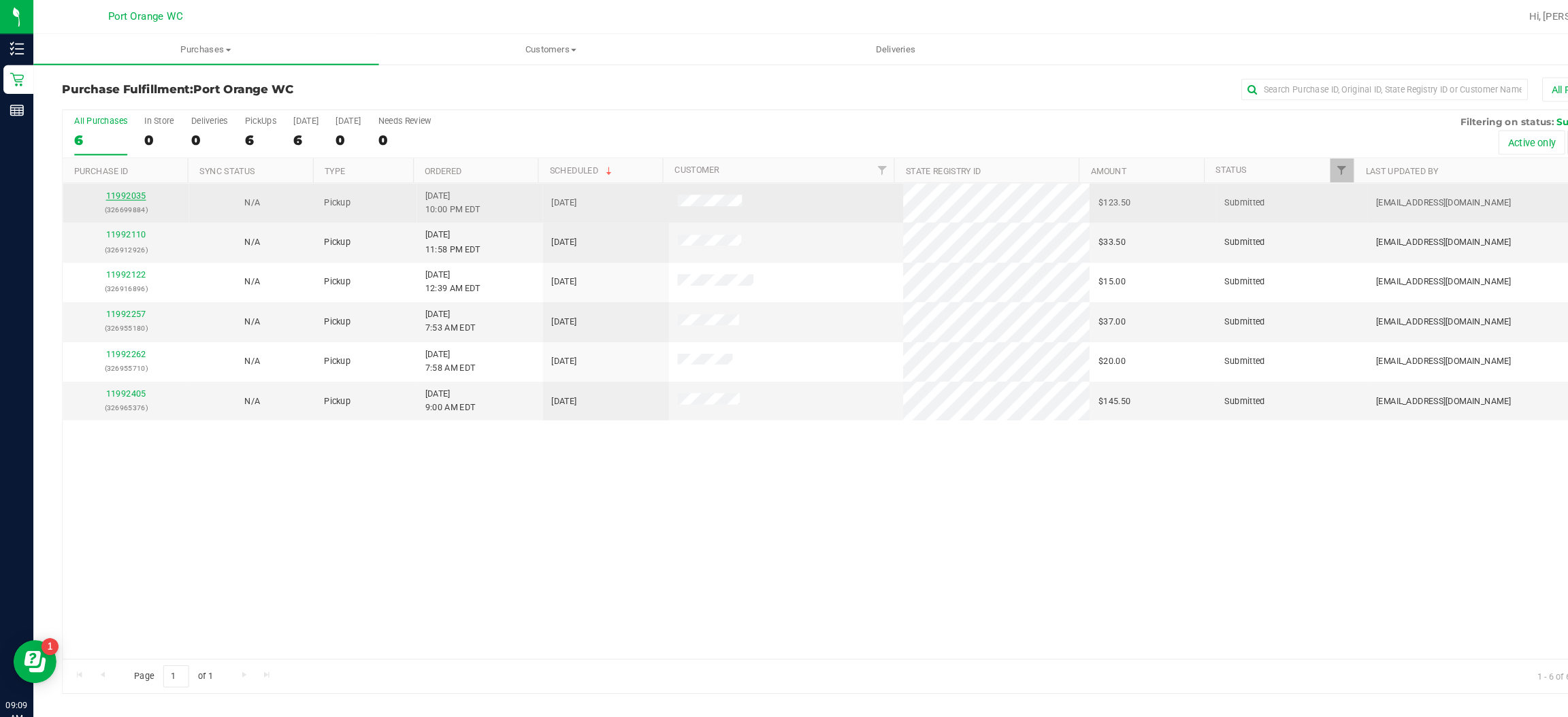
click at [117, 181] on link "11992035" at bounding box center [121, 185] width 38 height 9
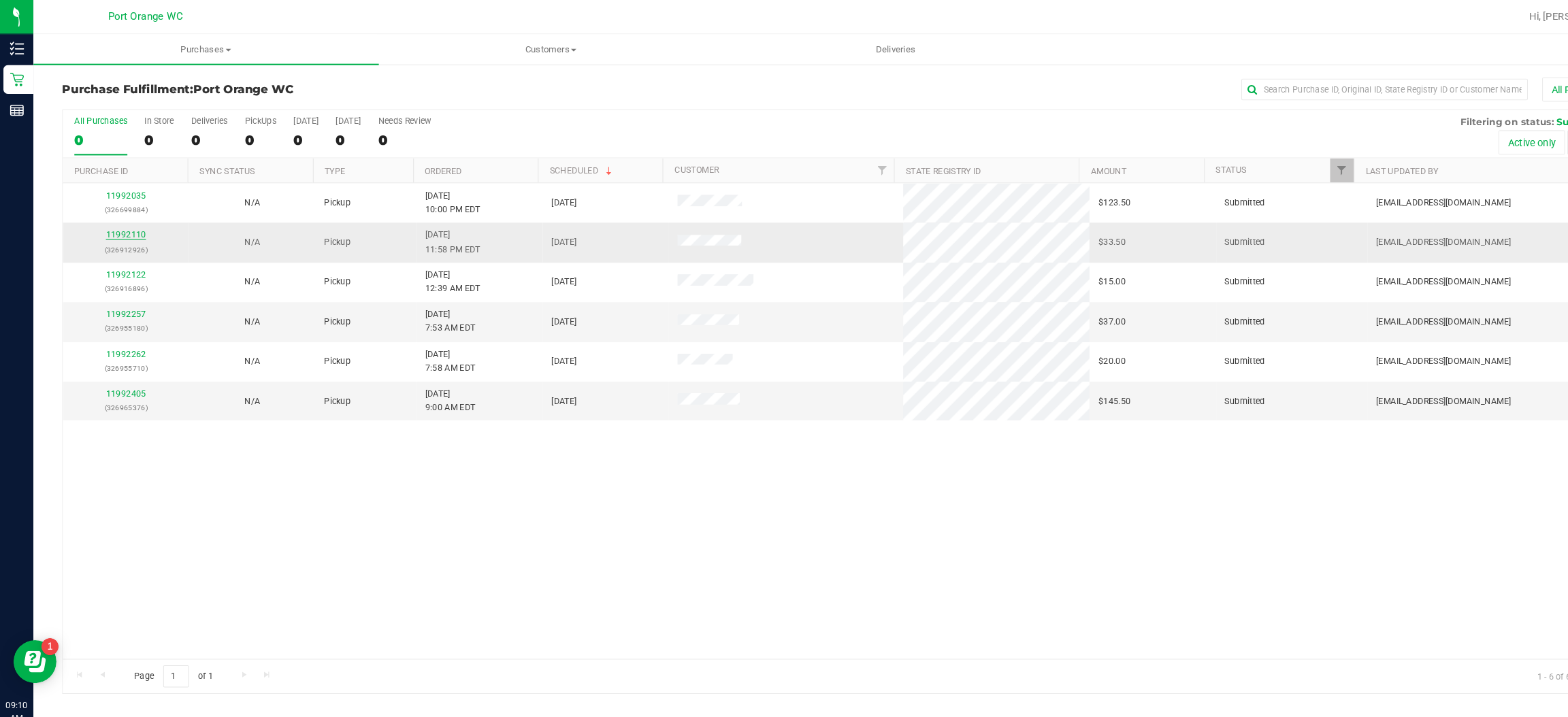
click at [113, 224] on link "11992110" at bounding box center [121, 223] width 38 height 9
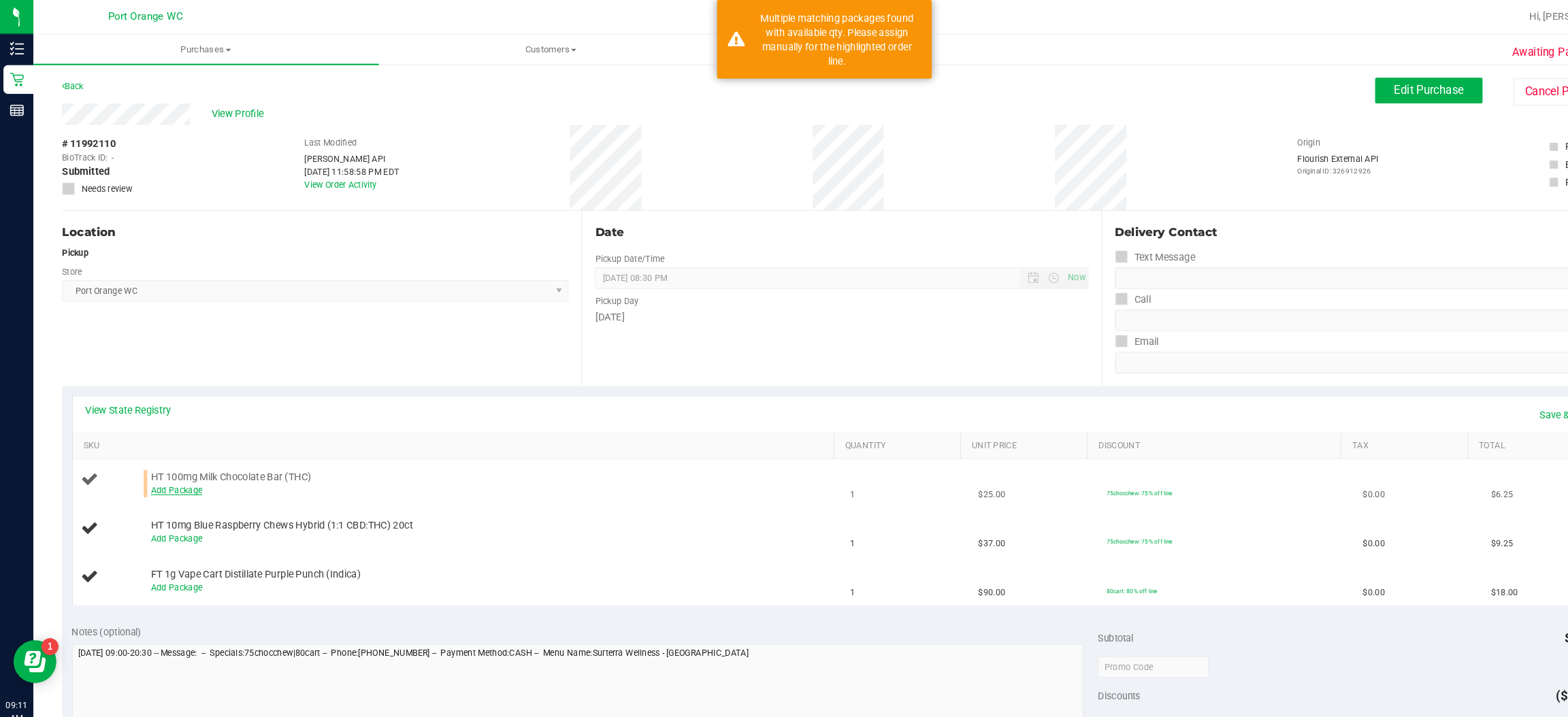
click at [160, 466] on link "Add Package" at bounding box center [168, 465] width 49 height 9
click at [489, 470] on span "select" at bounding box center [494, 467] width 10 height 11
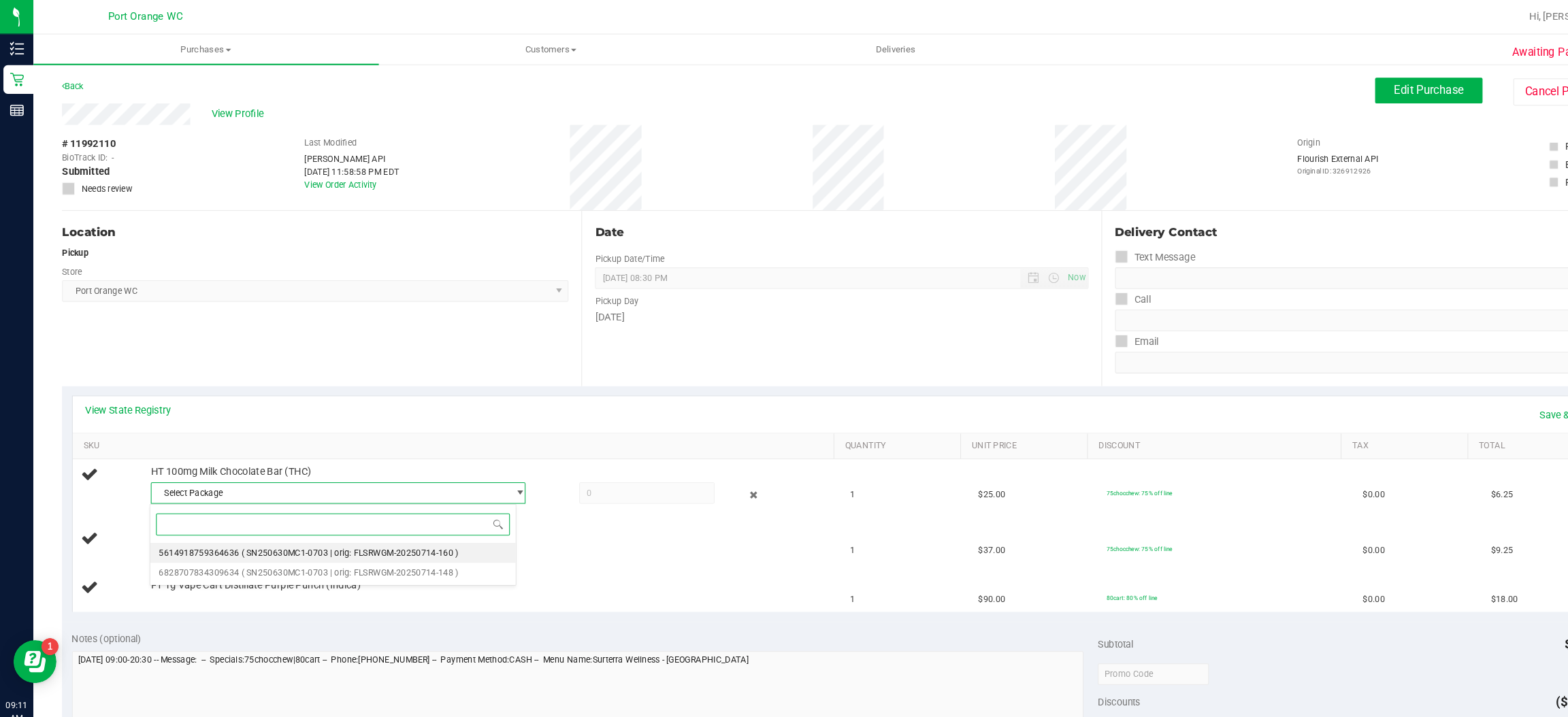
click at [379, 525] on span "( SN250630MC1-0703 | orig: FLSRWGM-20250714-160 )" at bounding box center [333, 525] width 206 height 9
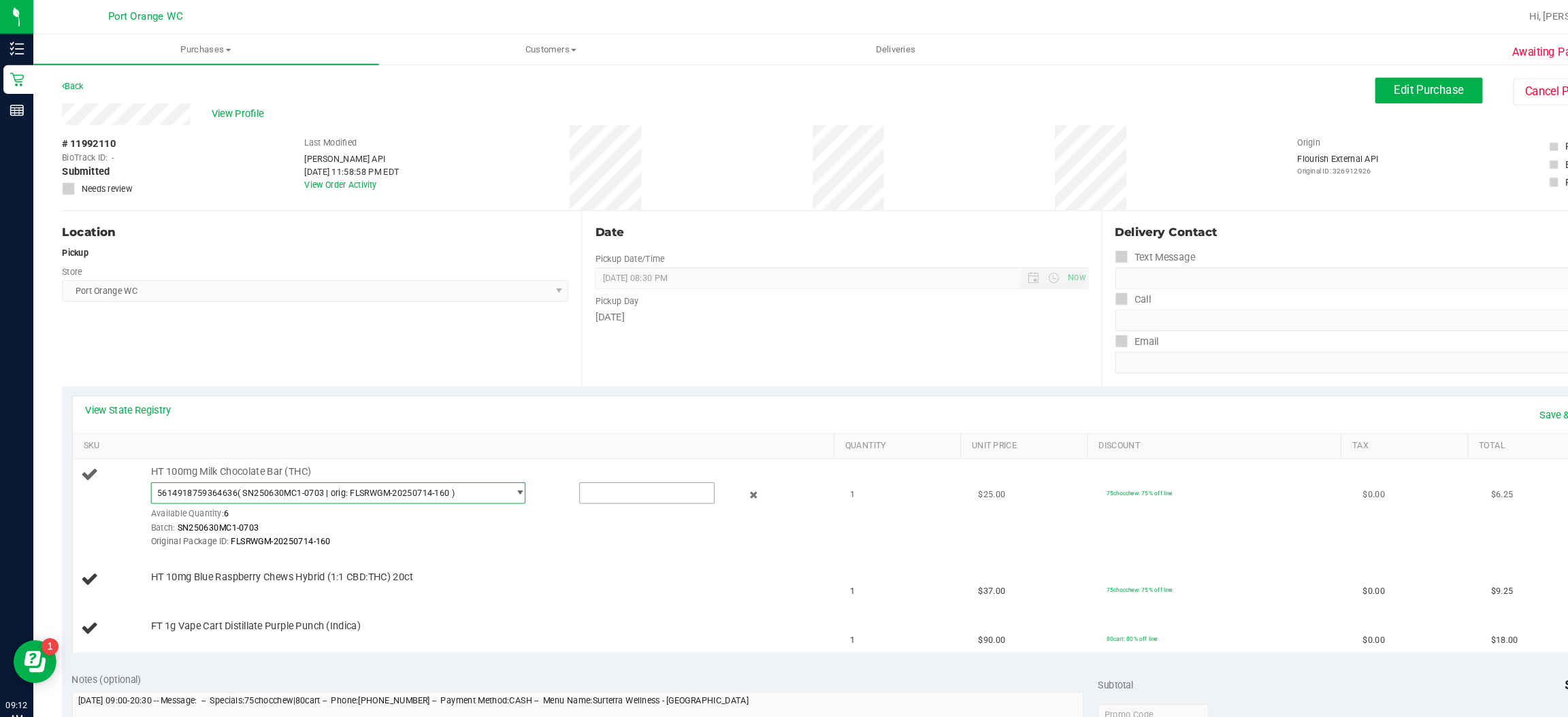
click at [568, 469] on input "text" at bounding box center [615, 468] width 127 height 19
type input "1"
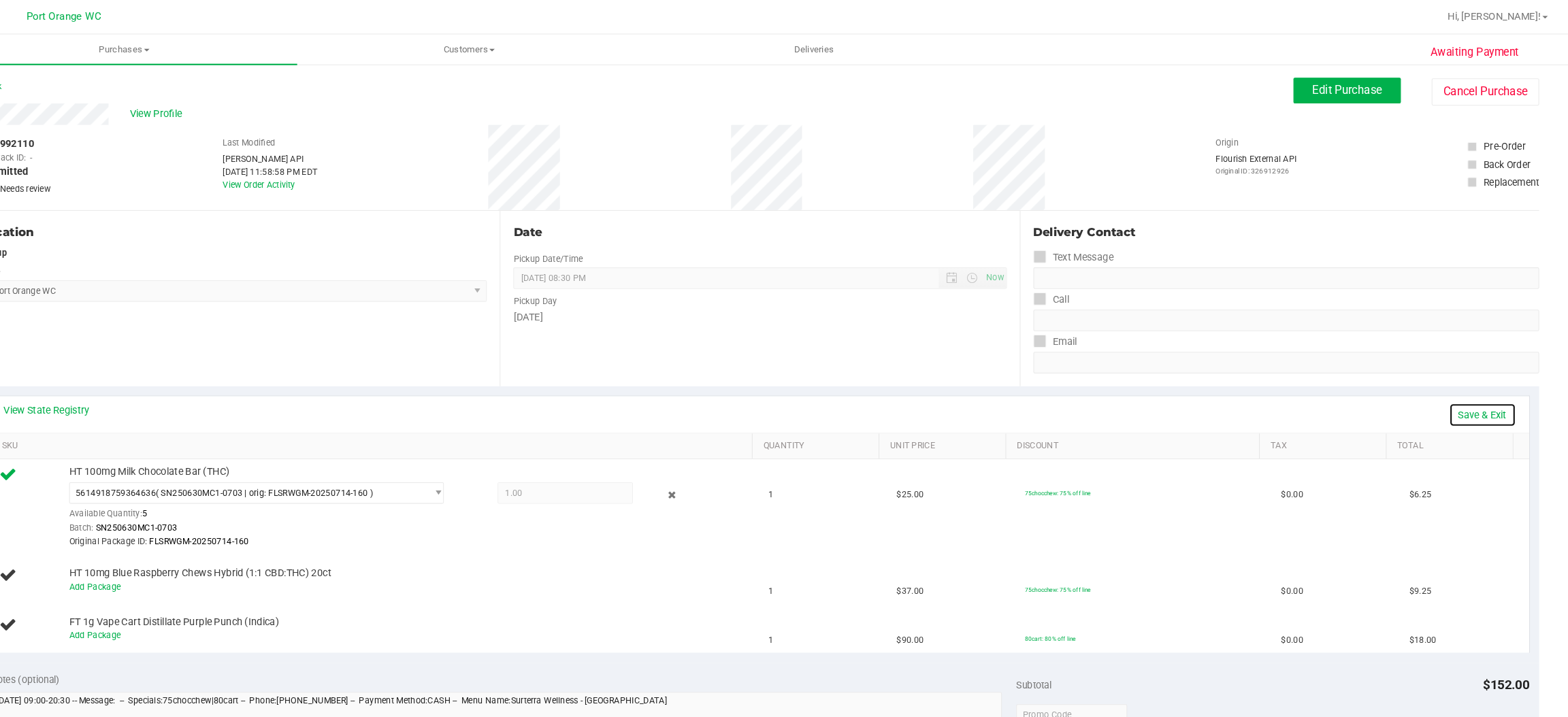
click at [1466, 397] on link "Save & Exit" at bounding box center [1487, 394] width 64 height 23
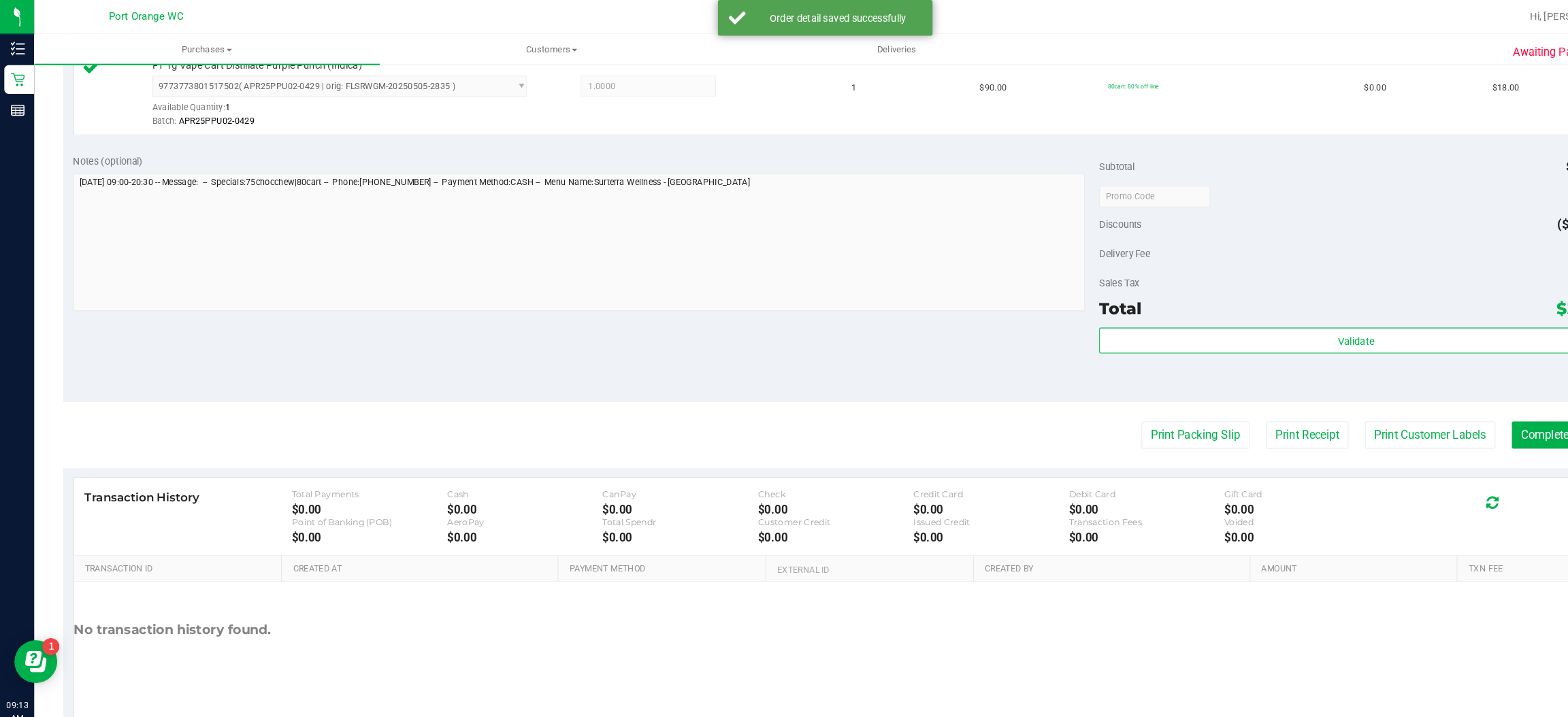
scroll to position [569, 0]
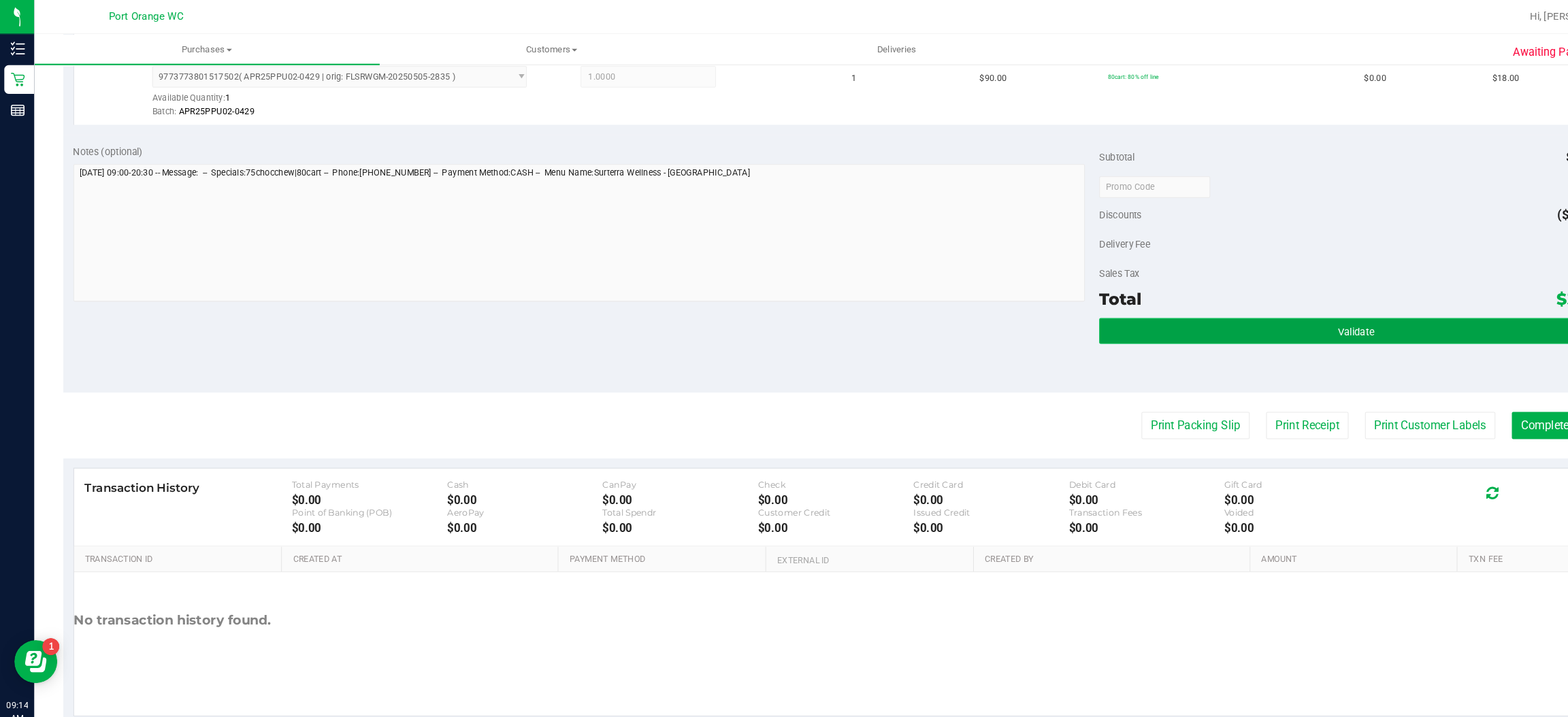
click at [1148, 303] on button "Validate" at bounding box center [1287, 314] width 487 height 25
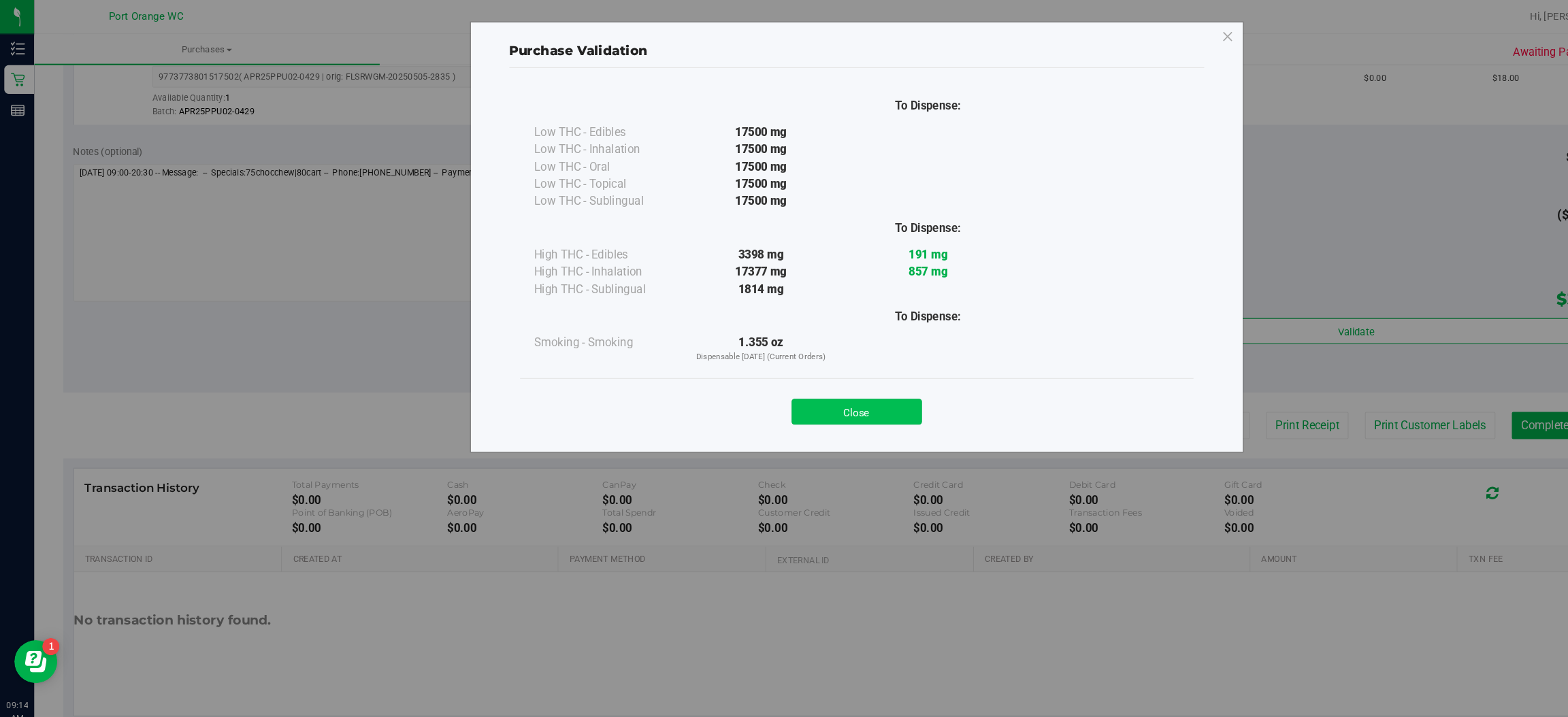
click at [814, 393] on button "Close" at bounding box center [814, 391] width 124 height 25
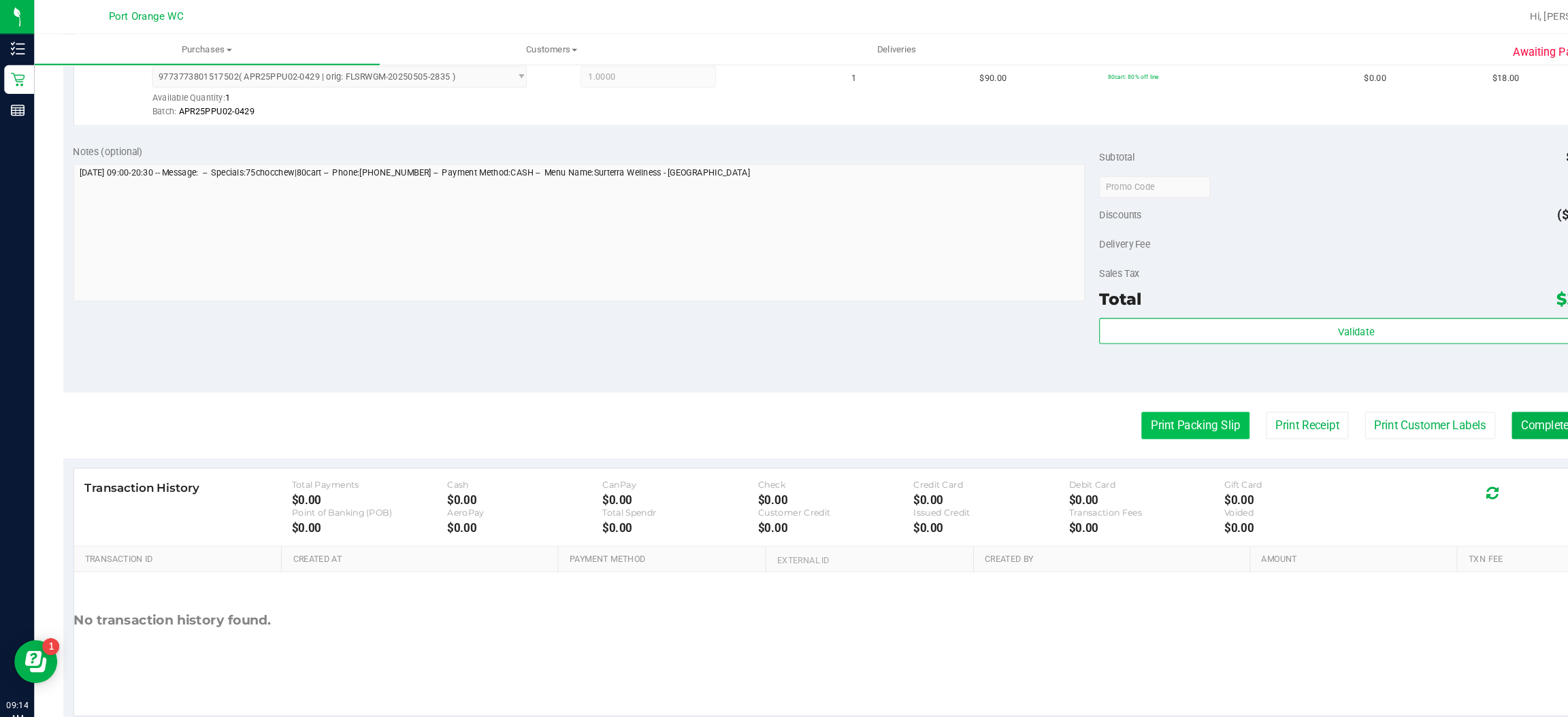
click at [1104, 402] on button "Print Packing Slip" at bounding box center [1135, 404] width 103 height 26
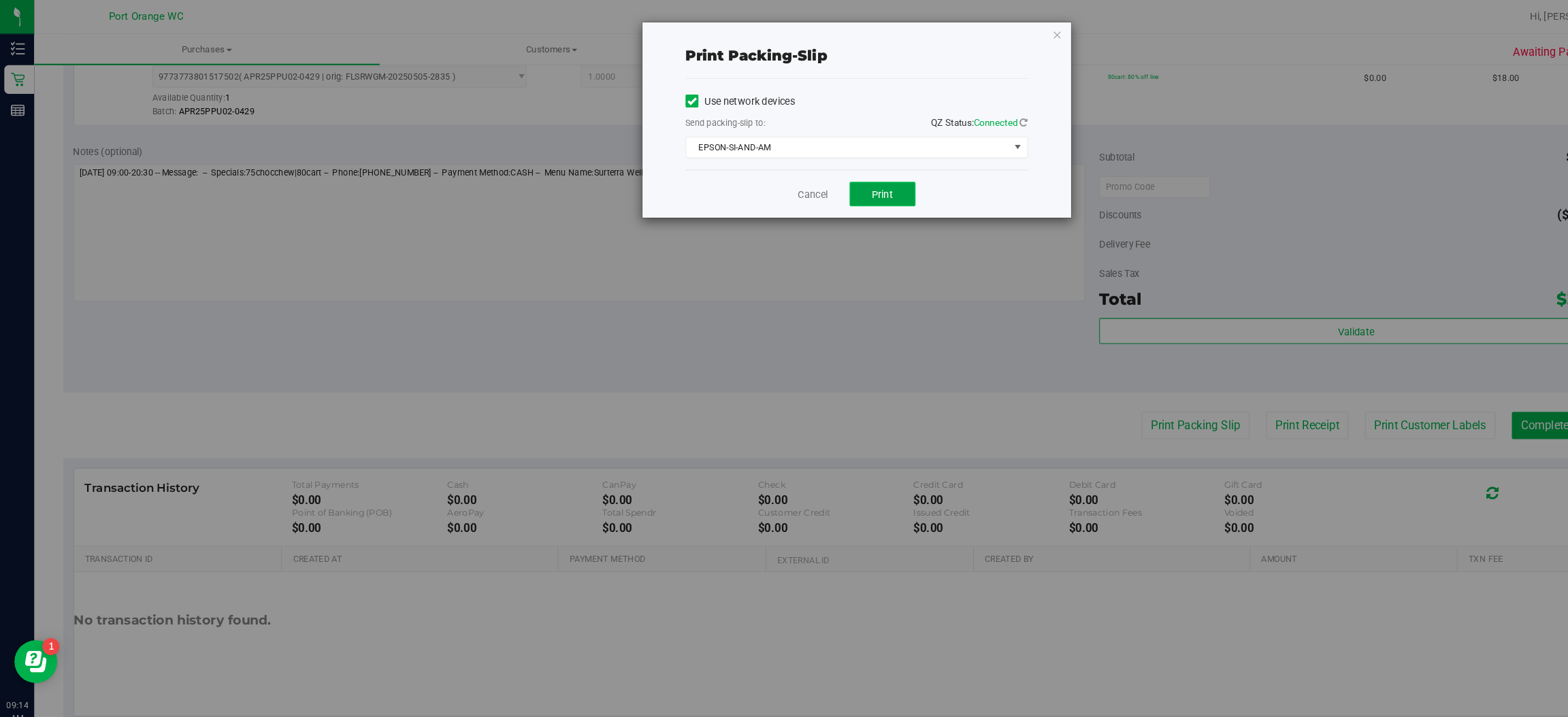
click at [822, 185] on button "Print" at bounding box center [838, 184] width 62 height 23
click at [1001, 27] on icon "button" at bounding box center [1004, 33] width 9 height 16
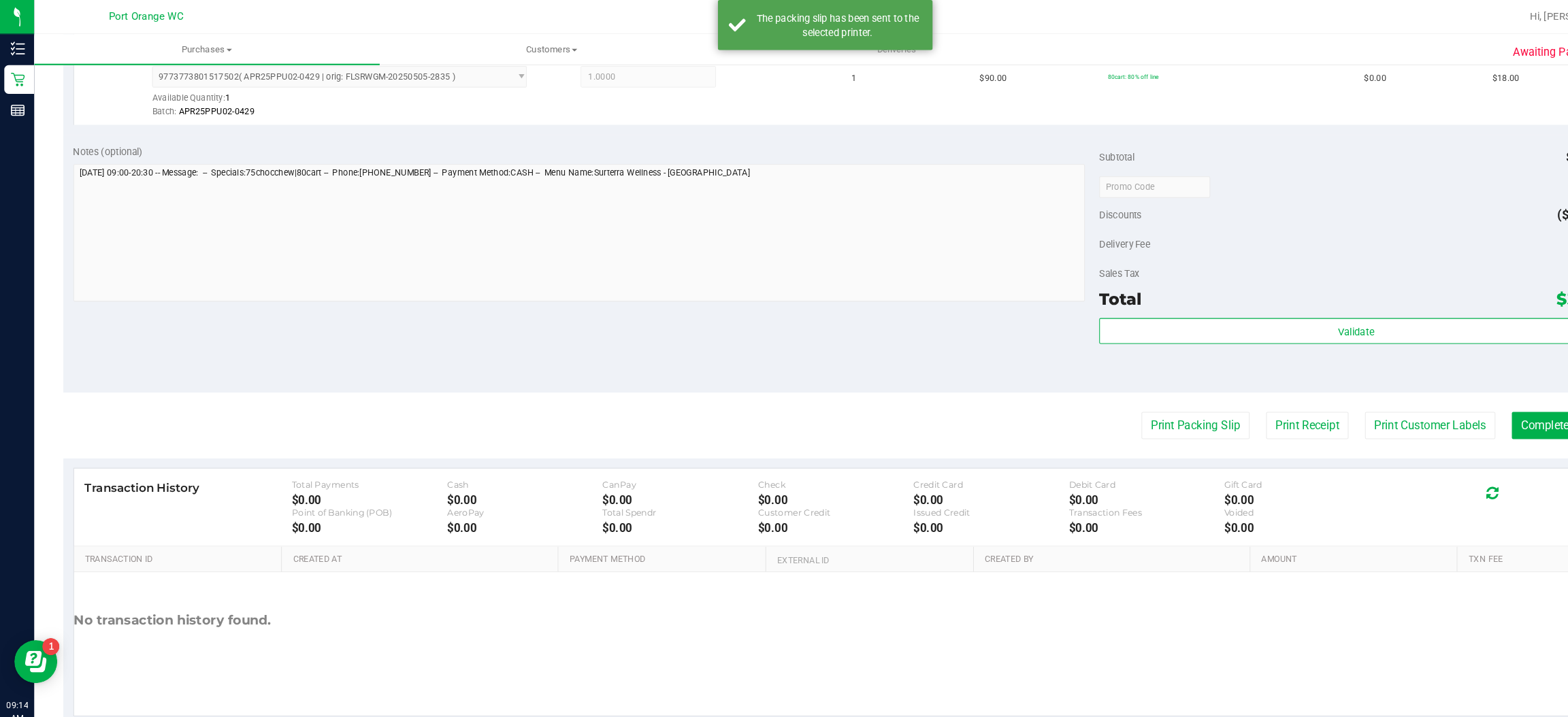
scroll to position [0, 0]
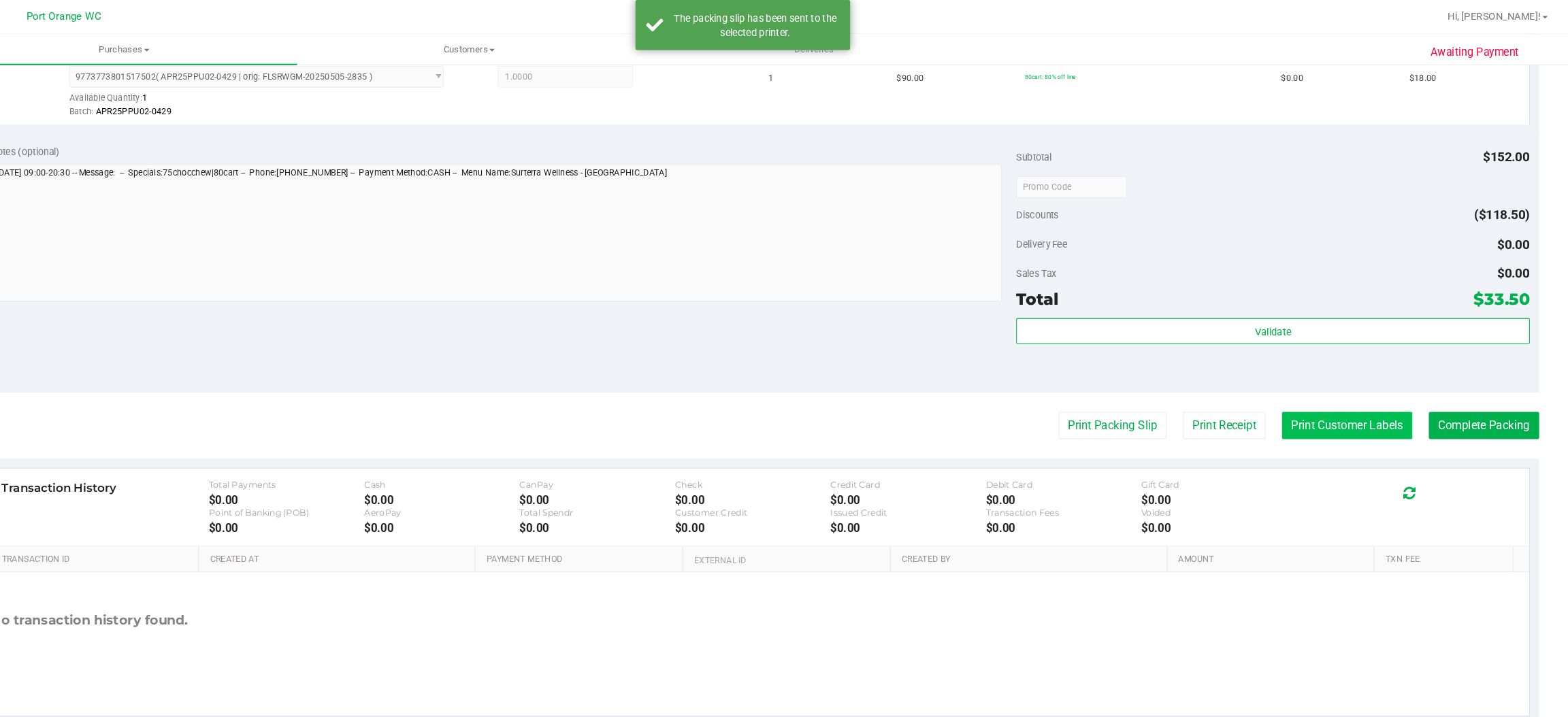
click at [1339, 399] on button "Print Customer Labels" at bounding box center [1358, 404] width 124 height 26
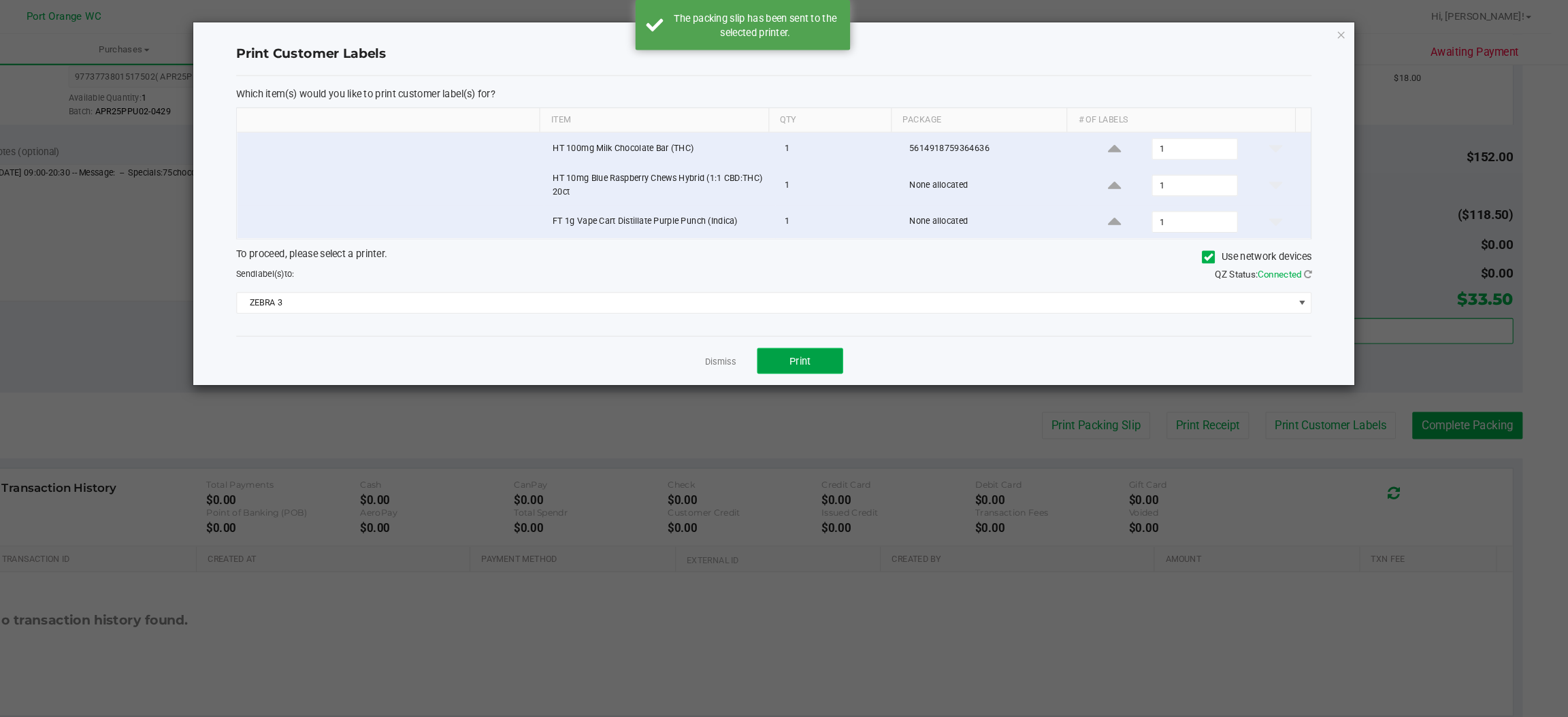
click at [838, 345] on span "Print" at bounding box center [838, 343] width 20 height 11
click at [1354, 38] on icon "button" at bounding box center [1352, 33] width 9 height 16
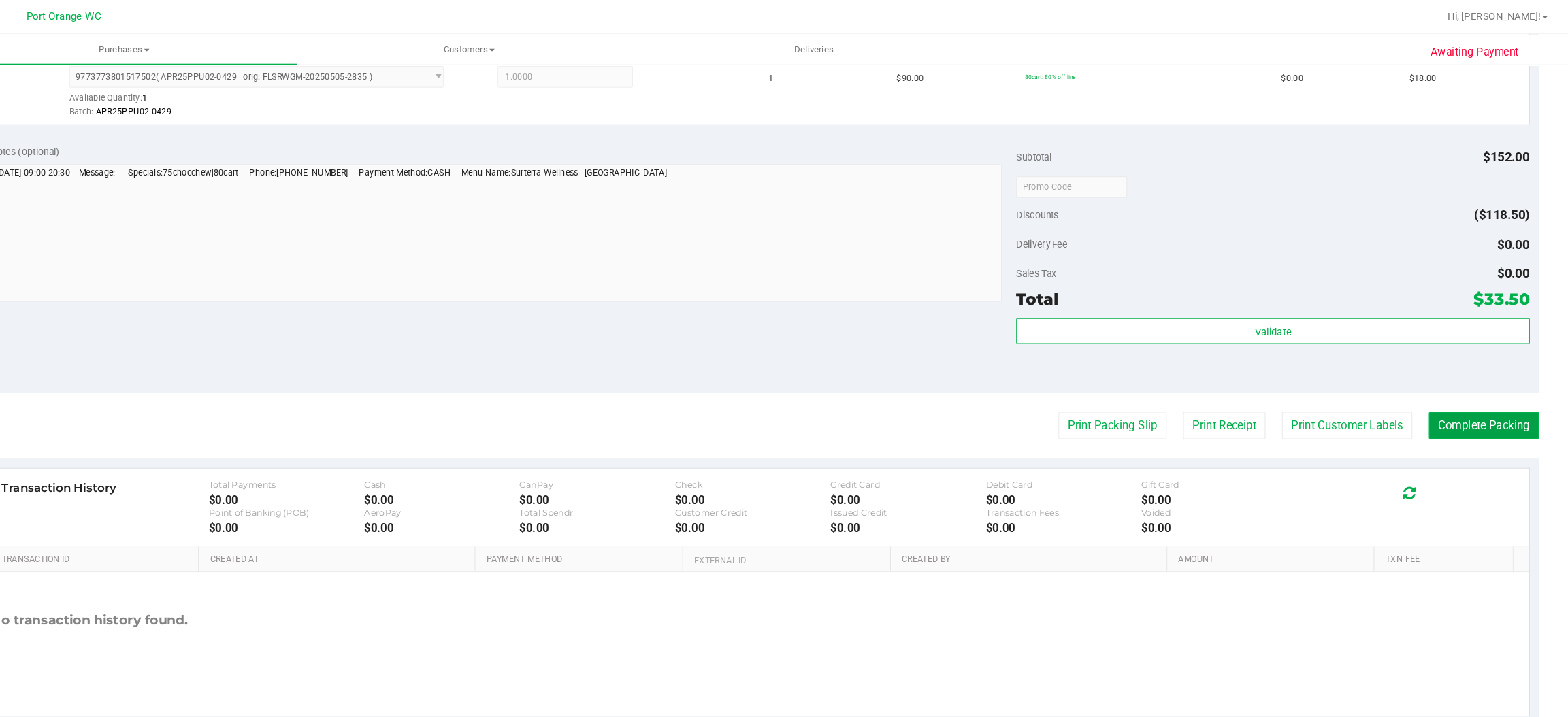
click at [1455, 401] on button "Complete Packing" at bounding box center [1488, 404] width 105 height 26
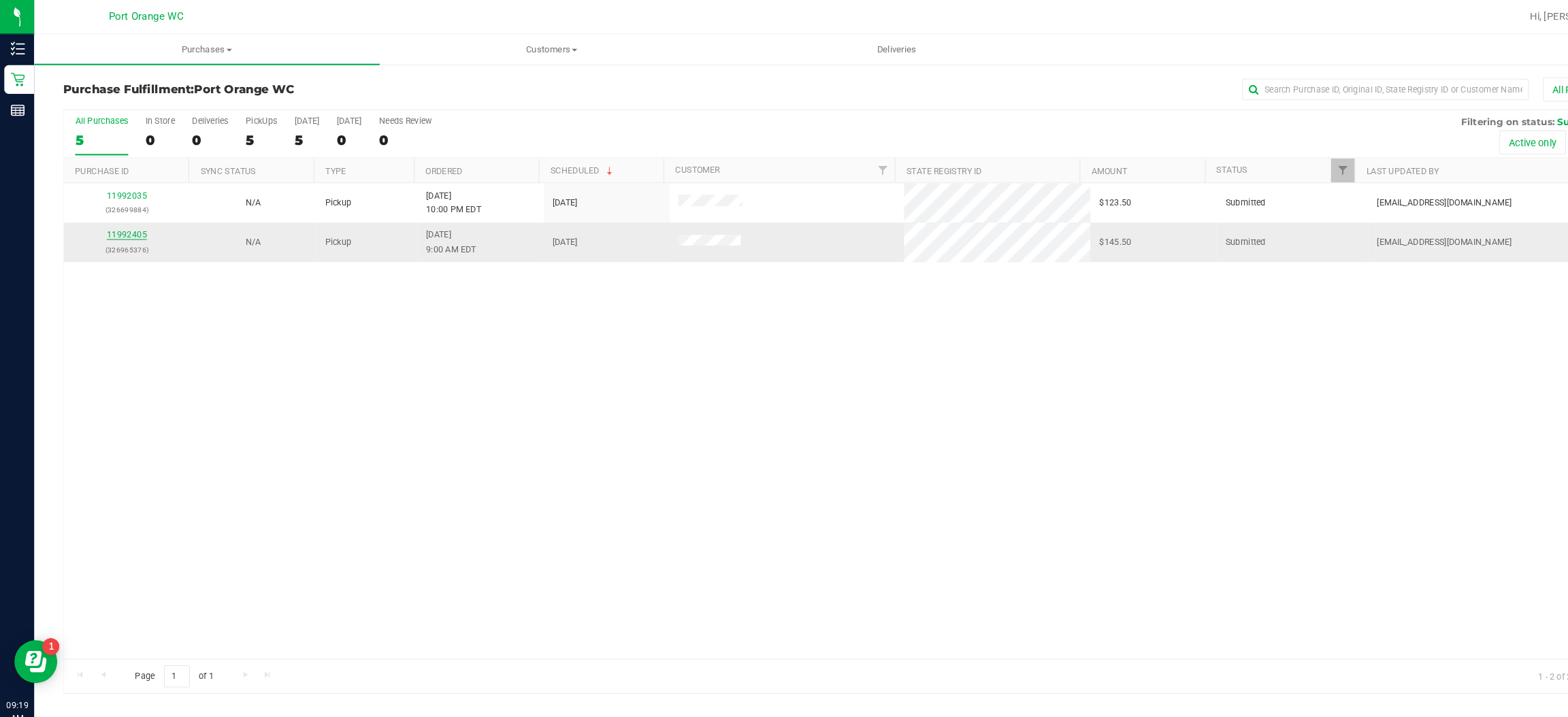
click at [120, 221] on link "11992405" at bounding box center [121, 223] width 38 height 9
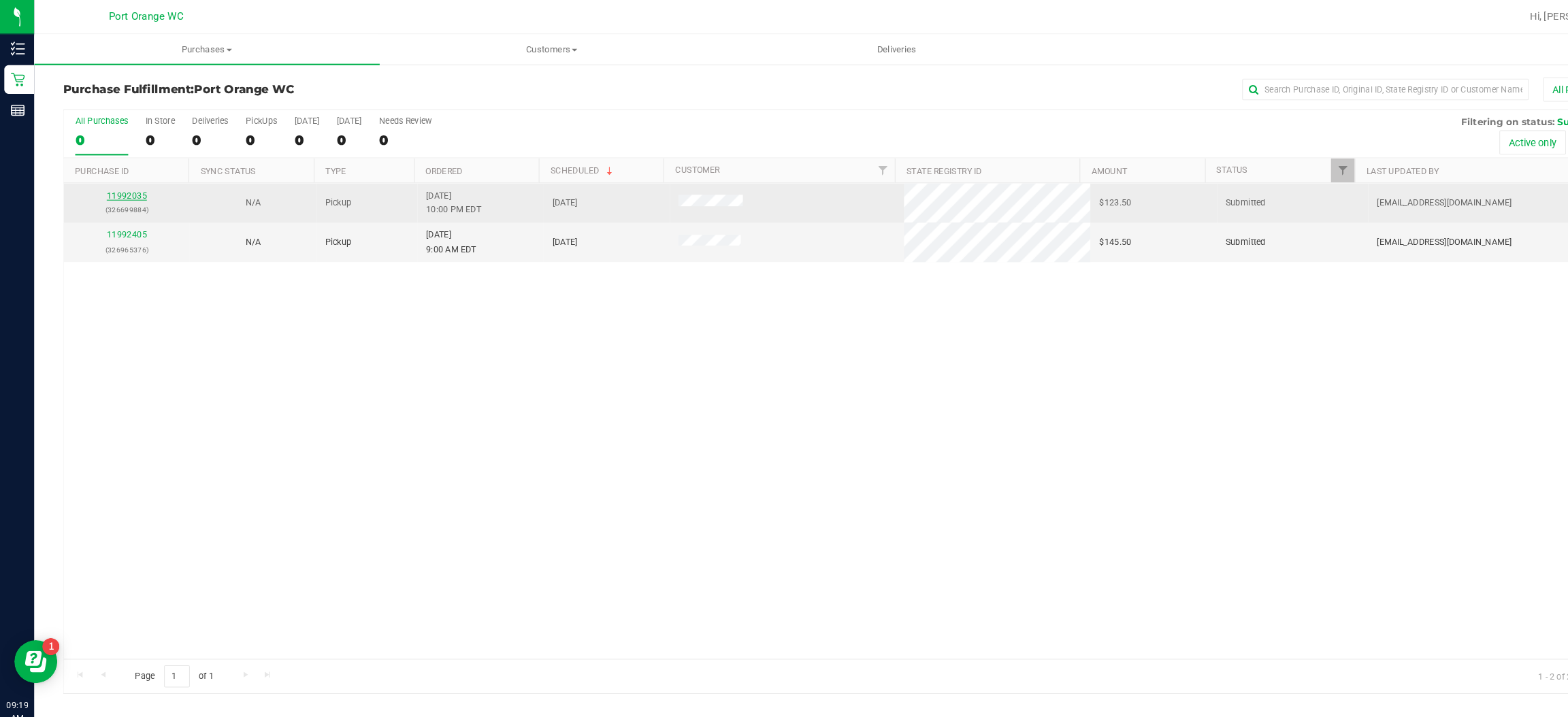
click at [124, 184] on link "11992035" at bounding box center [121, 185] width 38 height 9
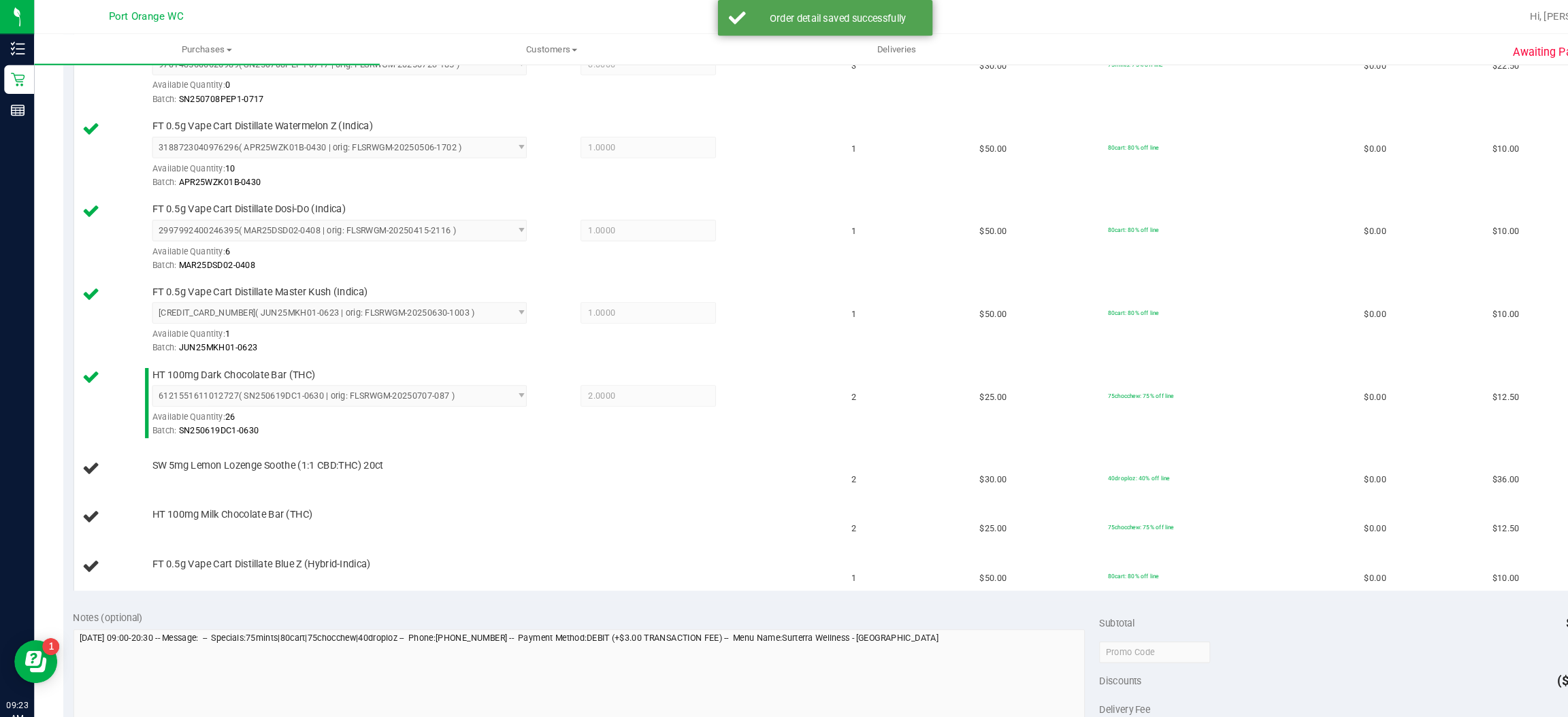
scroll to position [409, 0]
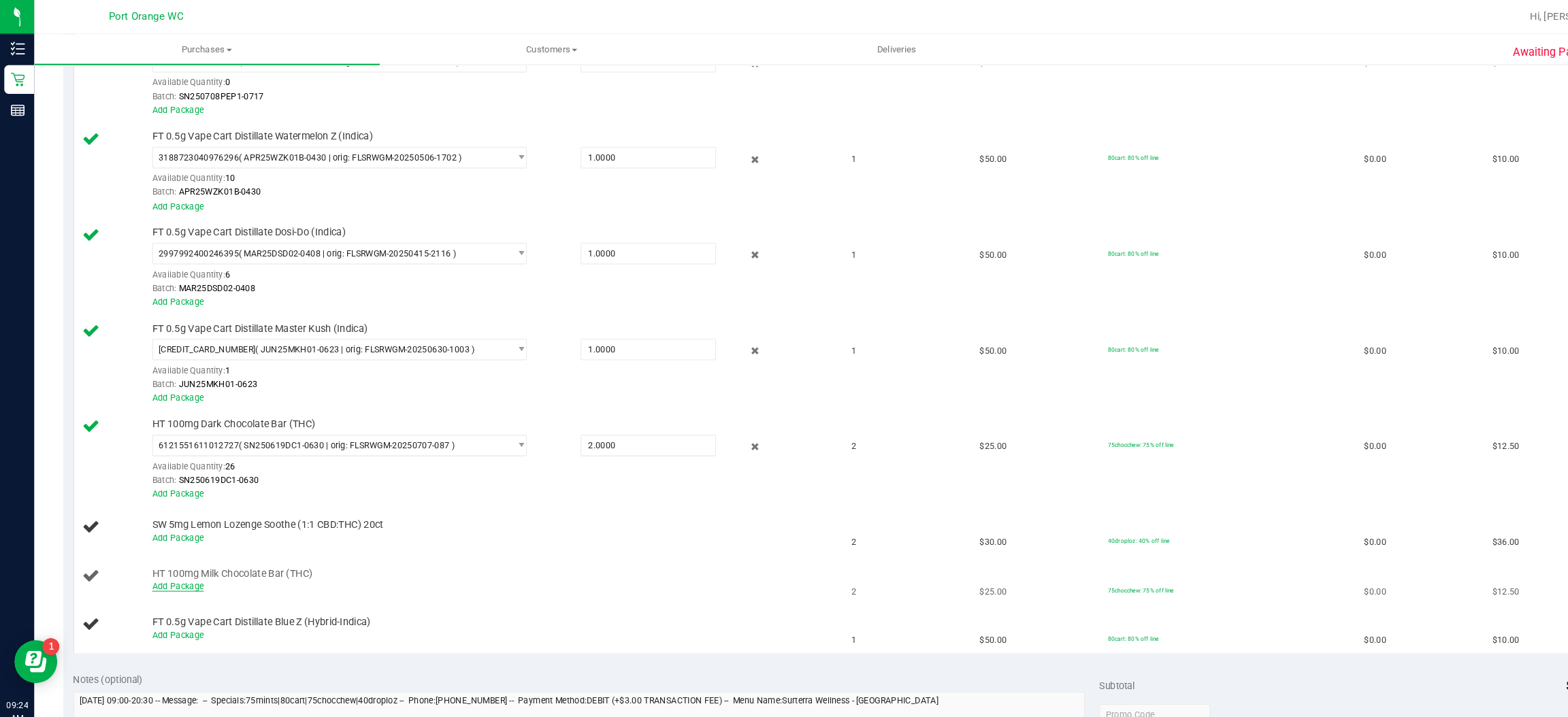
click at [174, 562] on link "Add Package" at bounding box center [168, 557] width 49 height 9
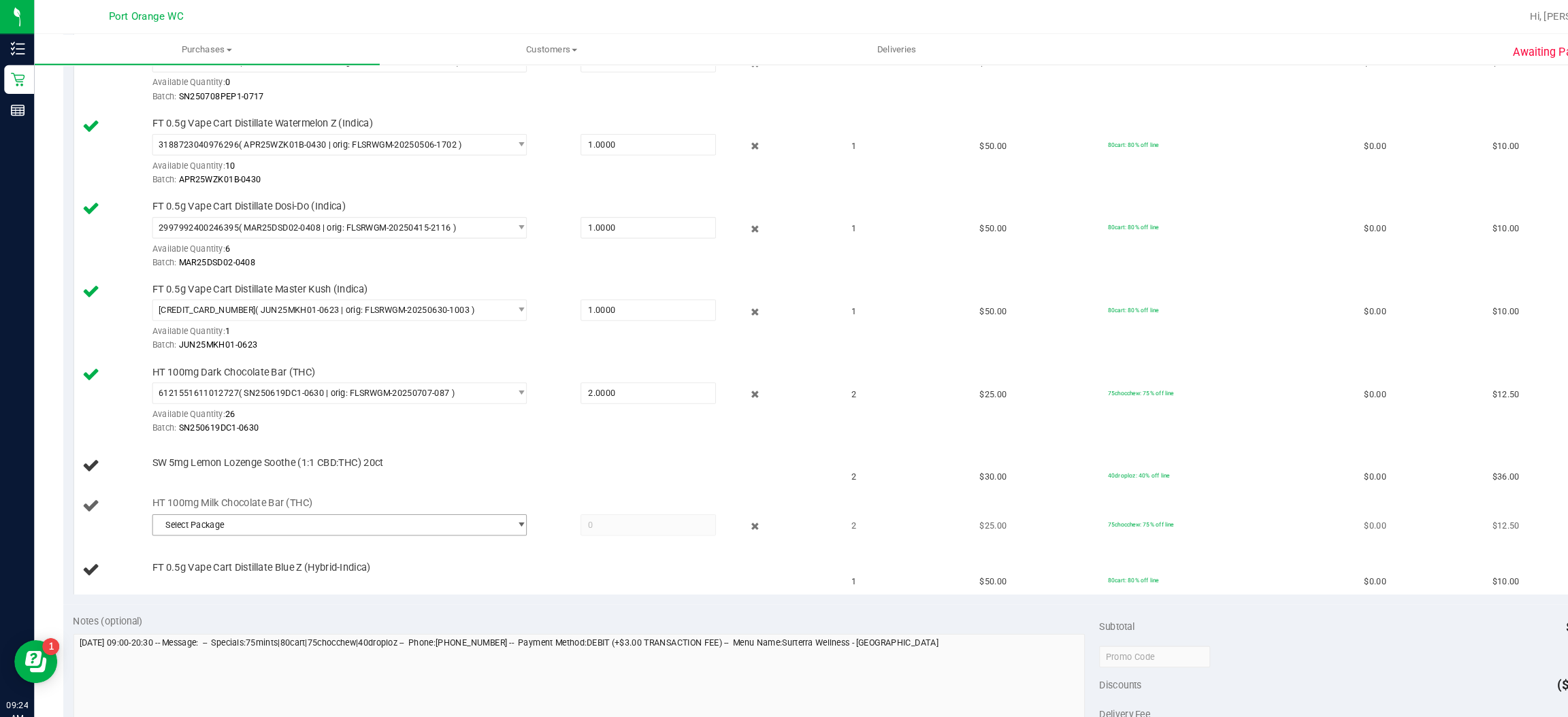
click at [489, 500] on span "select" at bounding box center [494, 499] width 10 height 11
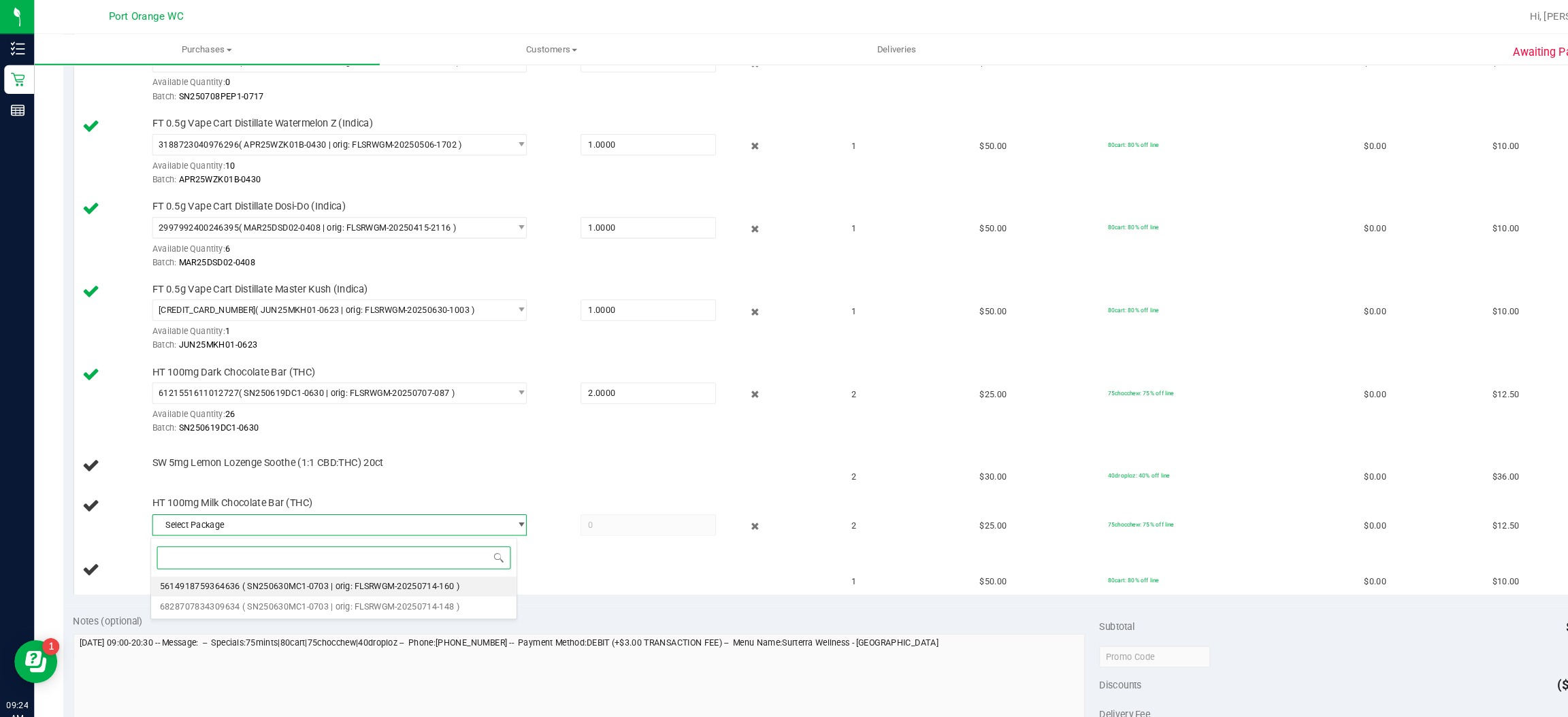
click at [383, 560] on span "( SN250630MC1-0703 | orig: FLSRWGM-20250714-160 )" at bounding box center [333, 557] width 206 height 9
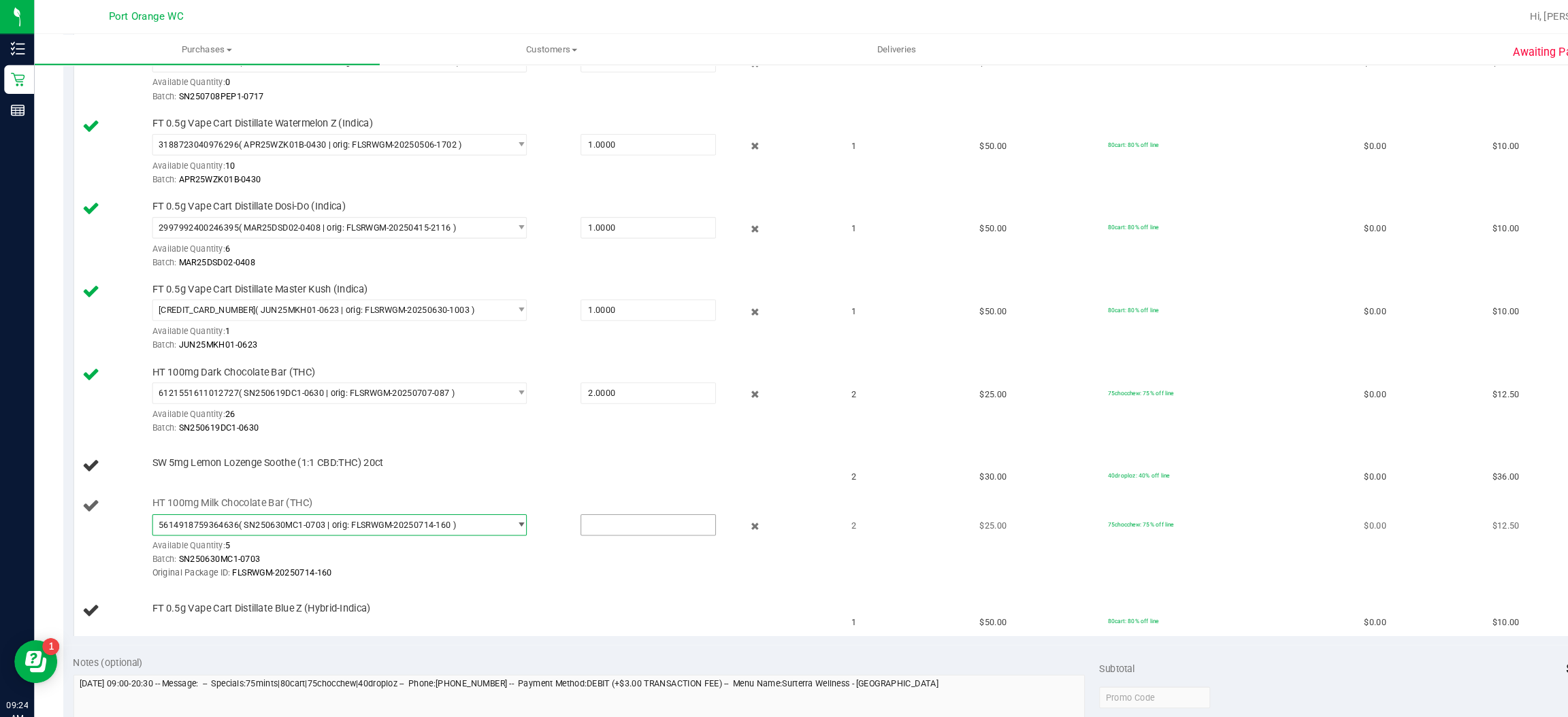
click at [568, 495] on input "text" at bounding box center [615, 499] width 127 height 19
type input "2"
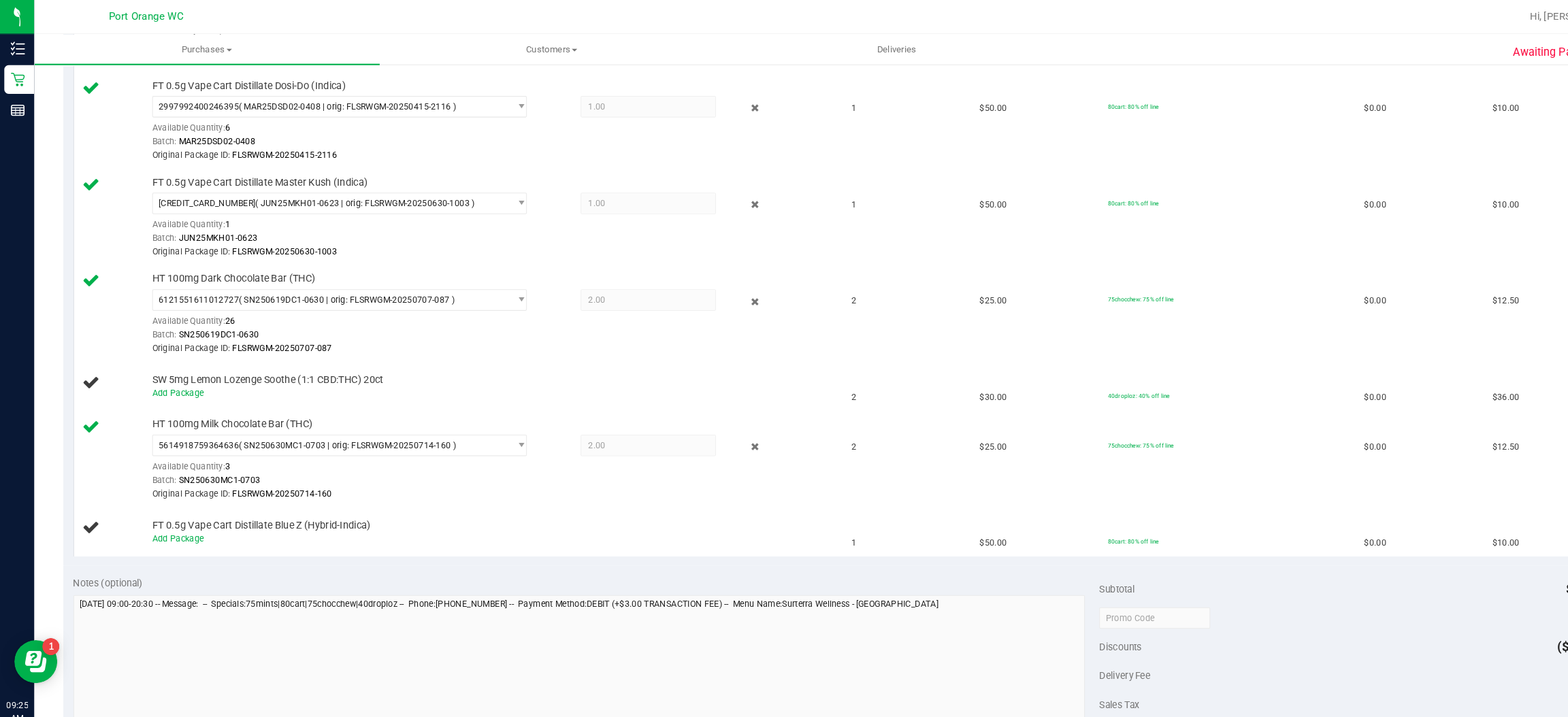
scroll to position [554, 0]
click at [162, 511] on link "Add Package" at bounding box center [168, 508] width 49 height 9
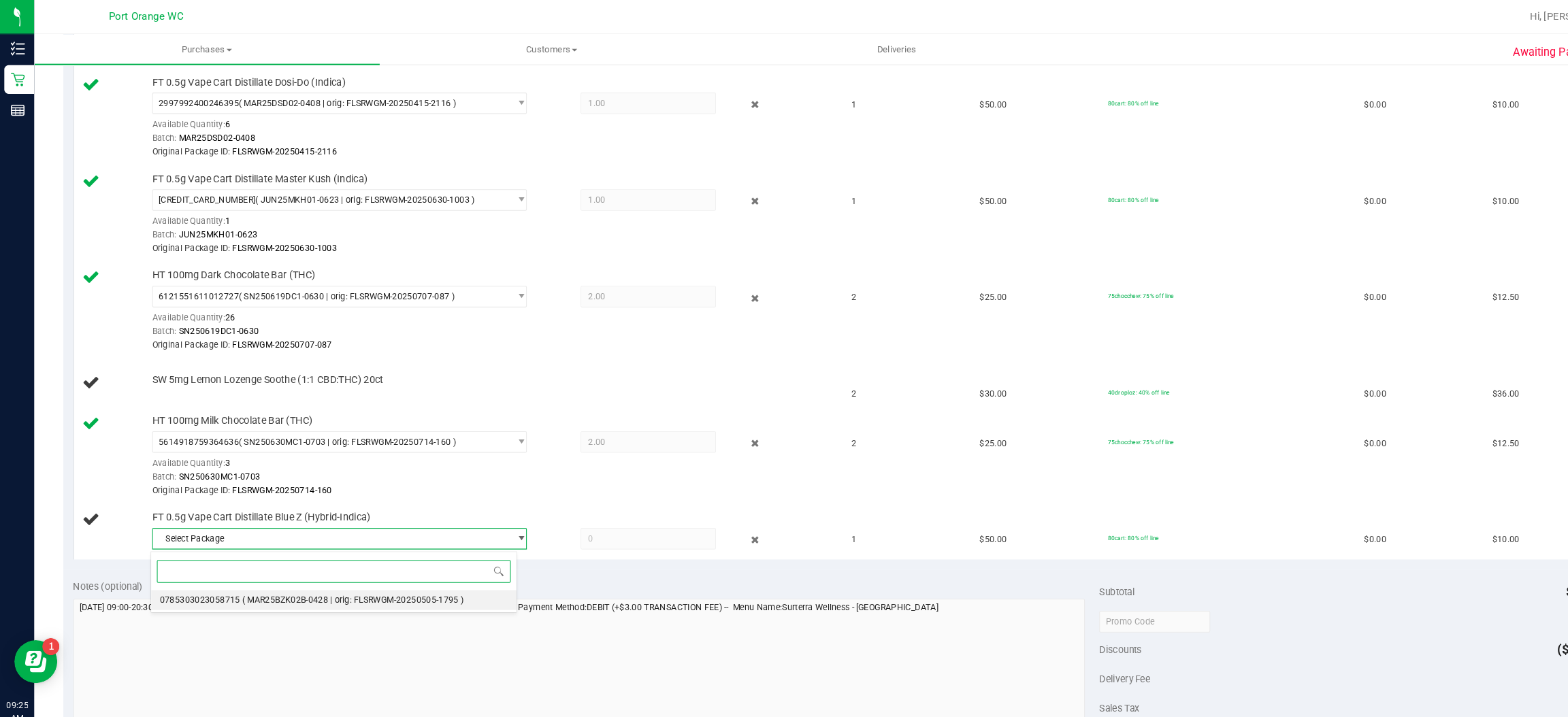
click at [385, 571] on span "( MAR25BZK02B-0428 | orig: FLSRWGM-20250505-1795 )" at bounding box center [335, 570] width 211 height 9
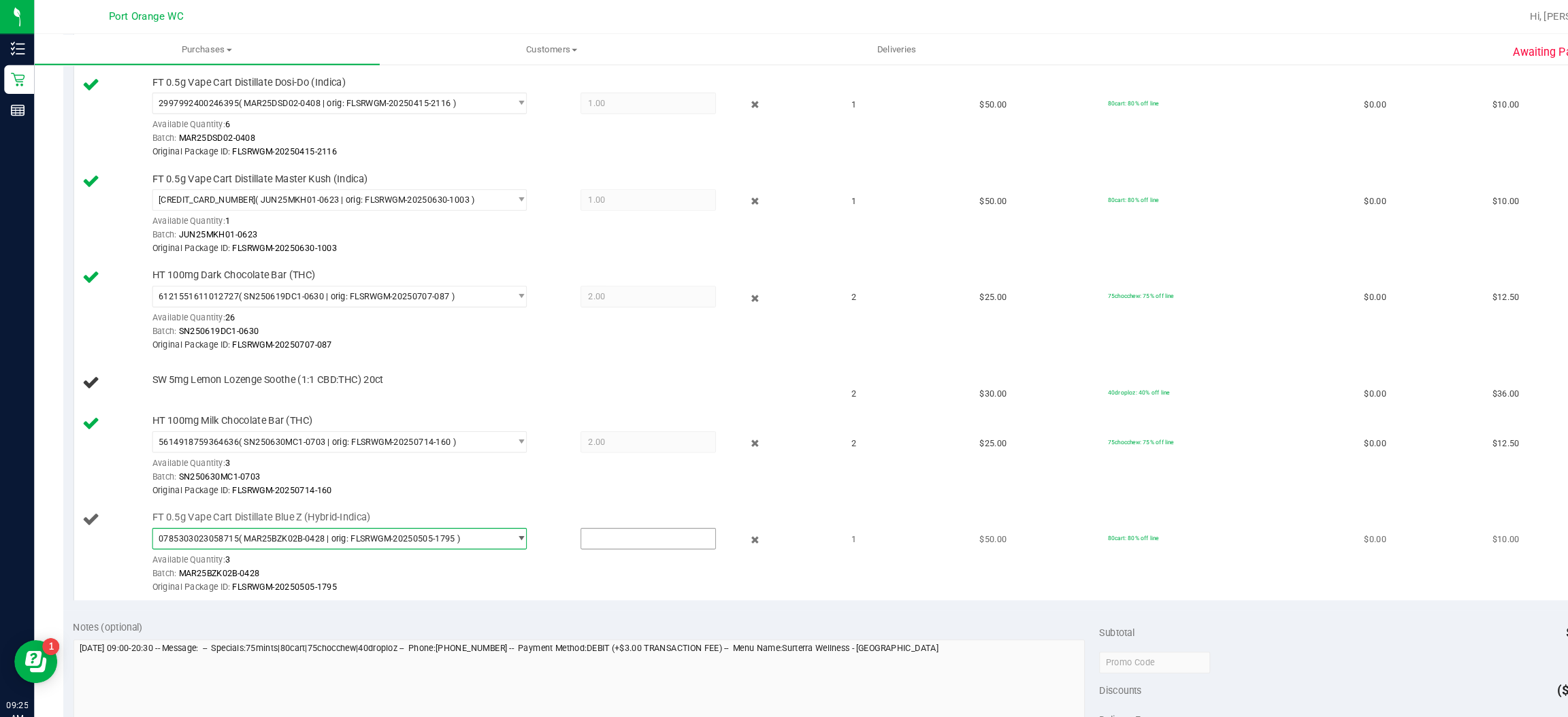
click at [552, 517] on input "text" at bounding box center [615, 512] width 127 height 19
type input "1"
click at [160, 372] on link "Add Package" at bounding box center [168, 369] width 49 height 9
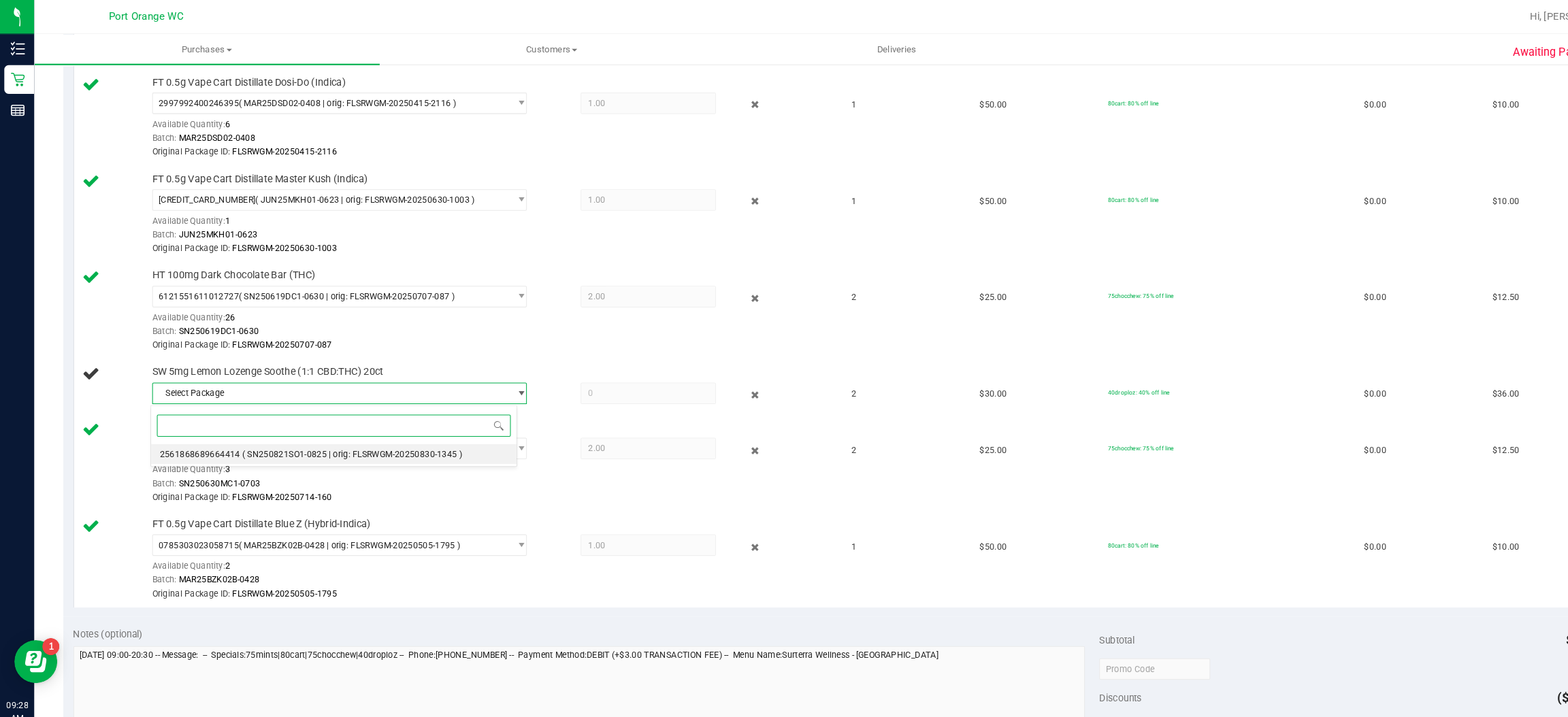
click at [424, 430] on span "( SN250821SO1-0825 | orig: FLSRWGM-20250830-1345 )" at bounding box center [335, 431] width 209 height 9
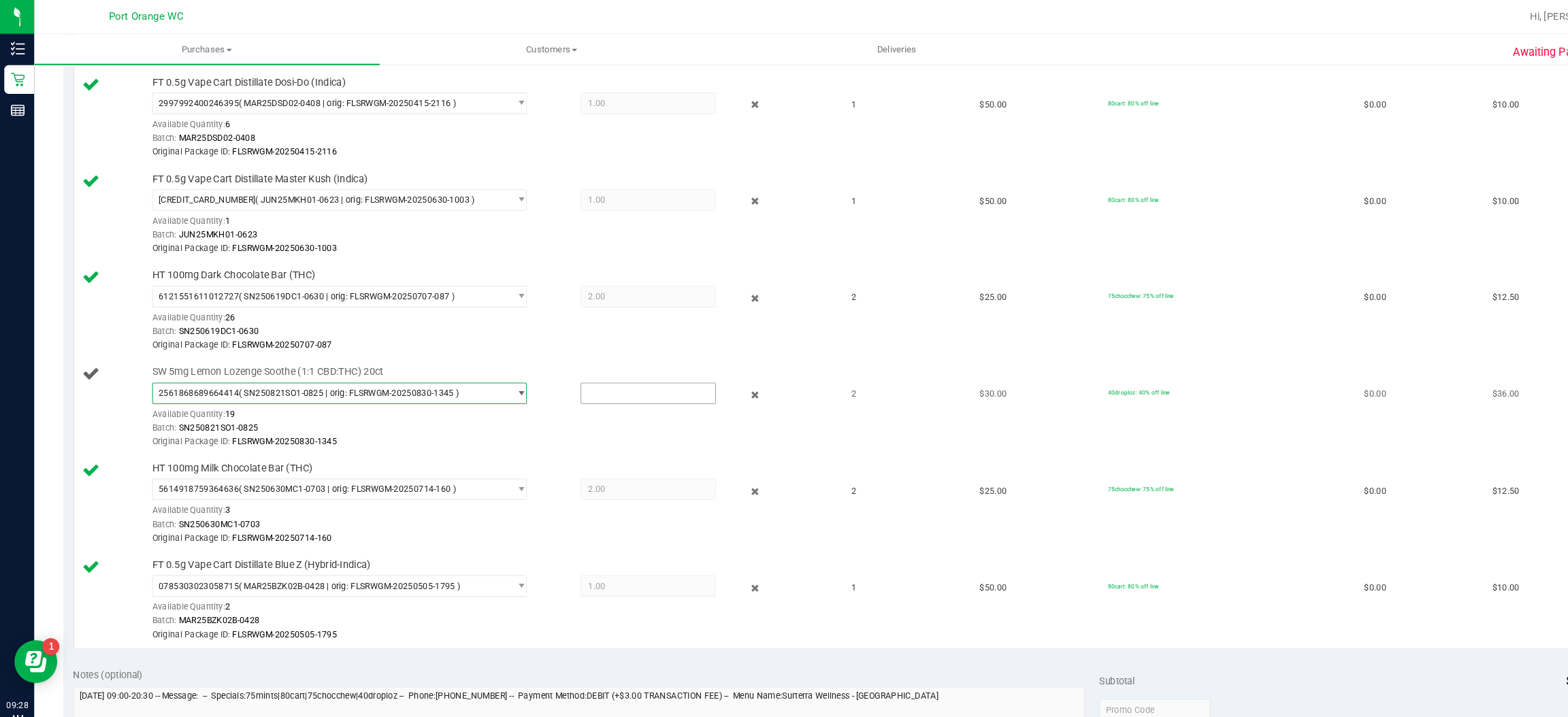
click at [560, 374] on input "text" at bounding box center [615, 374] width 127 height 19
type input "2"
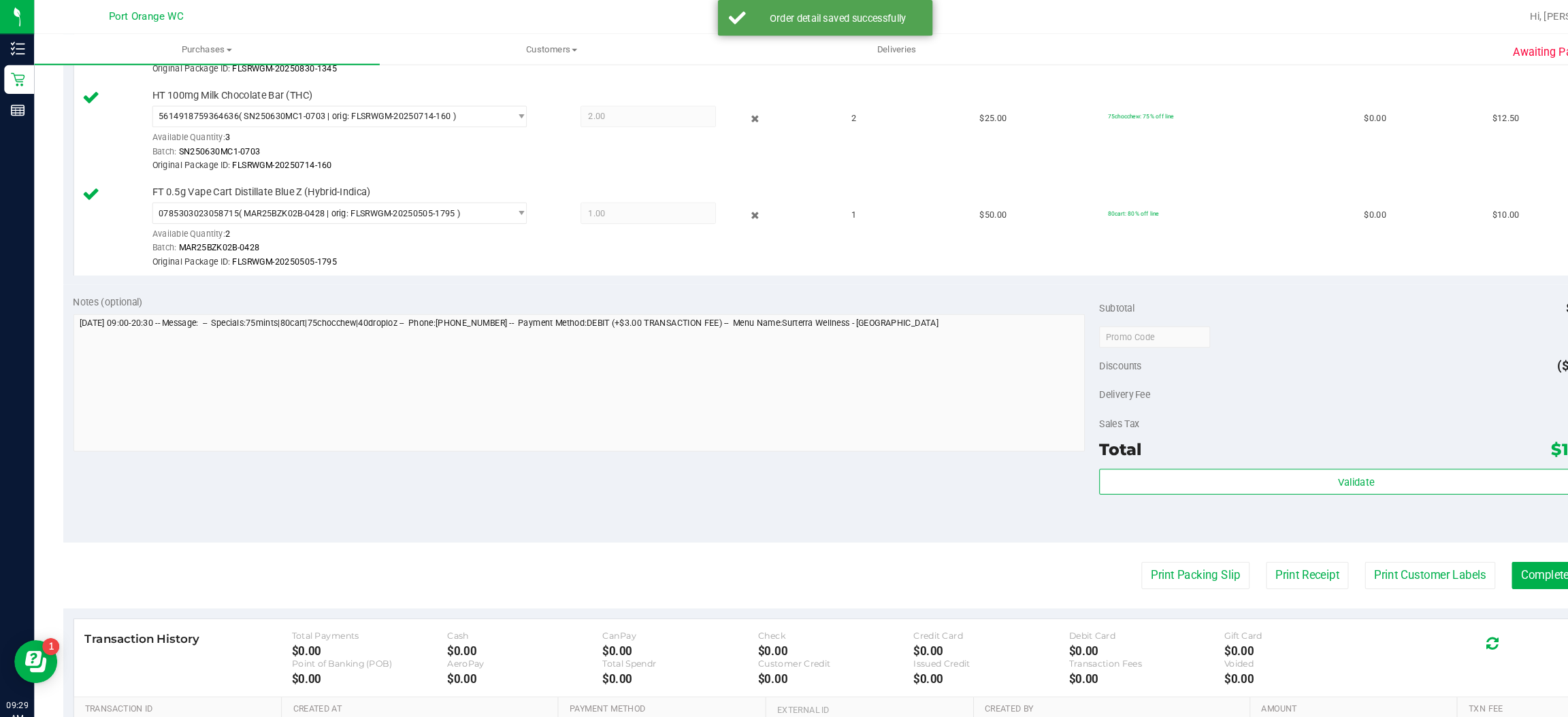
scroll to position [954, 0]
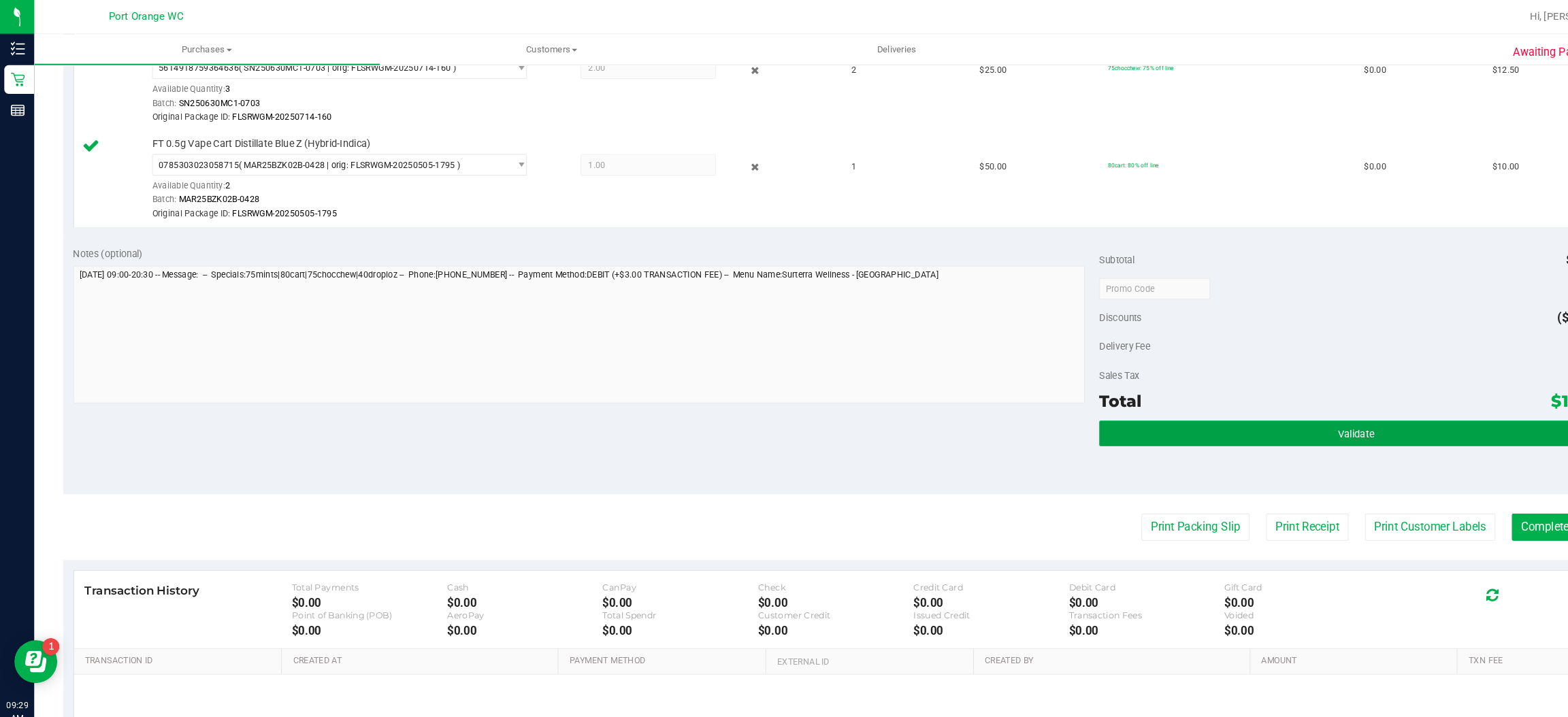
click at [1209, 407] on button "Validate" at bounding box center [1287, 411] width 487 height 25
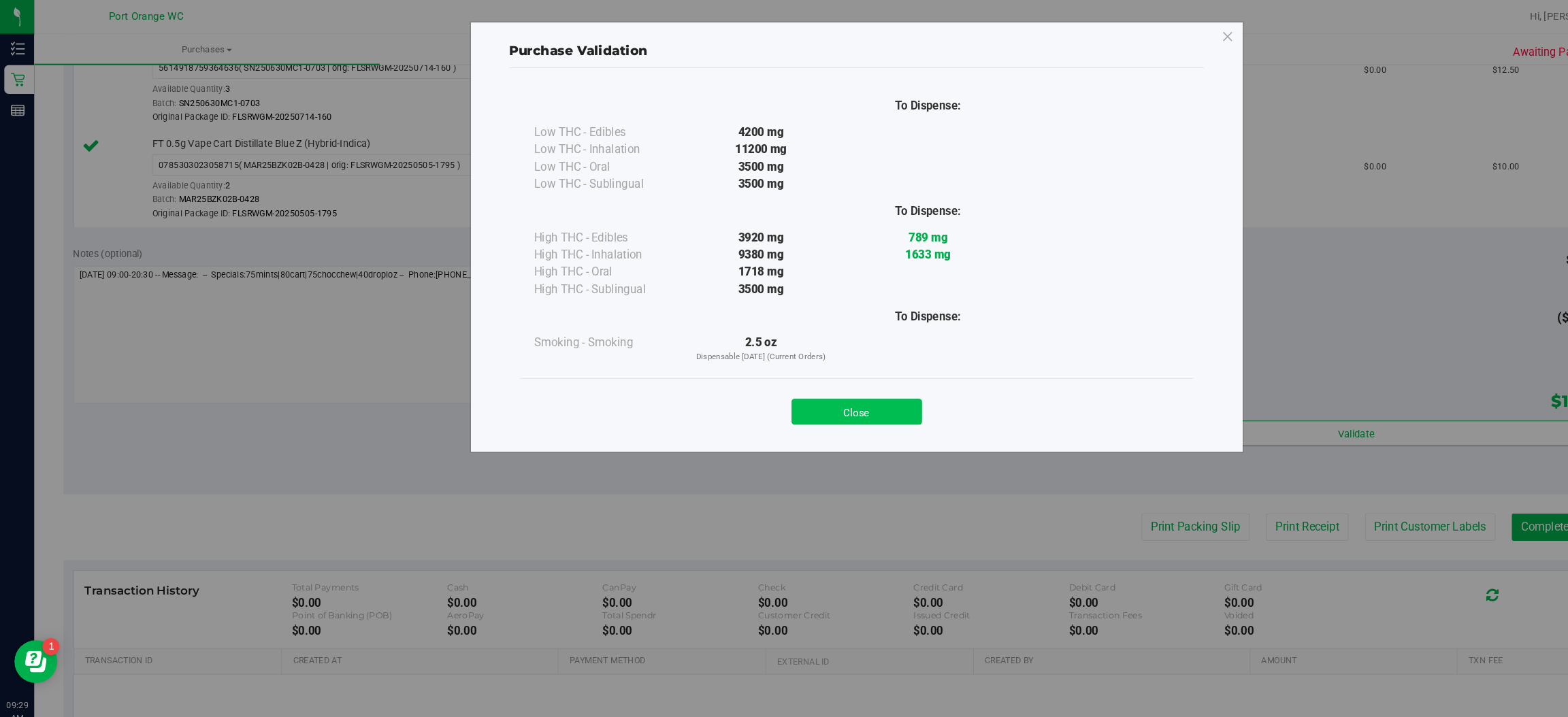
click at [830, 382] on button "Close" at bounding box center [814, 391] width 124 height 25
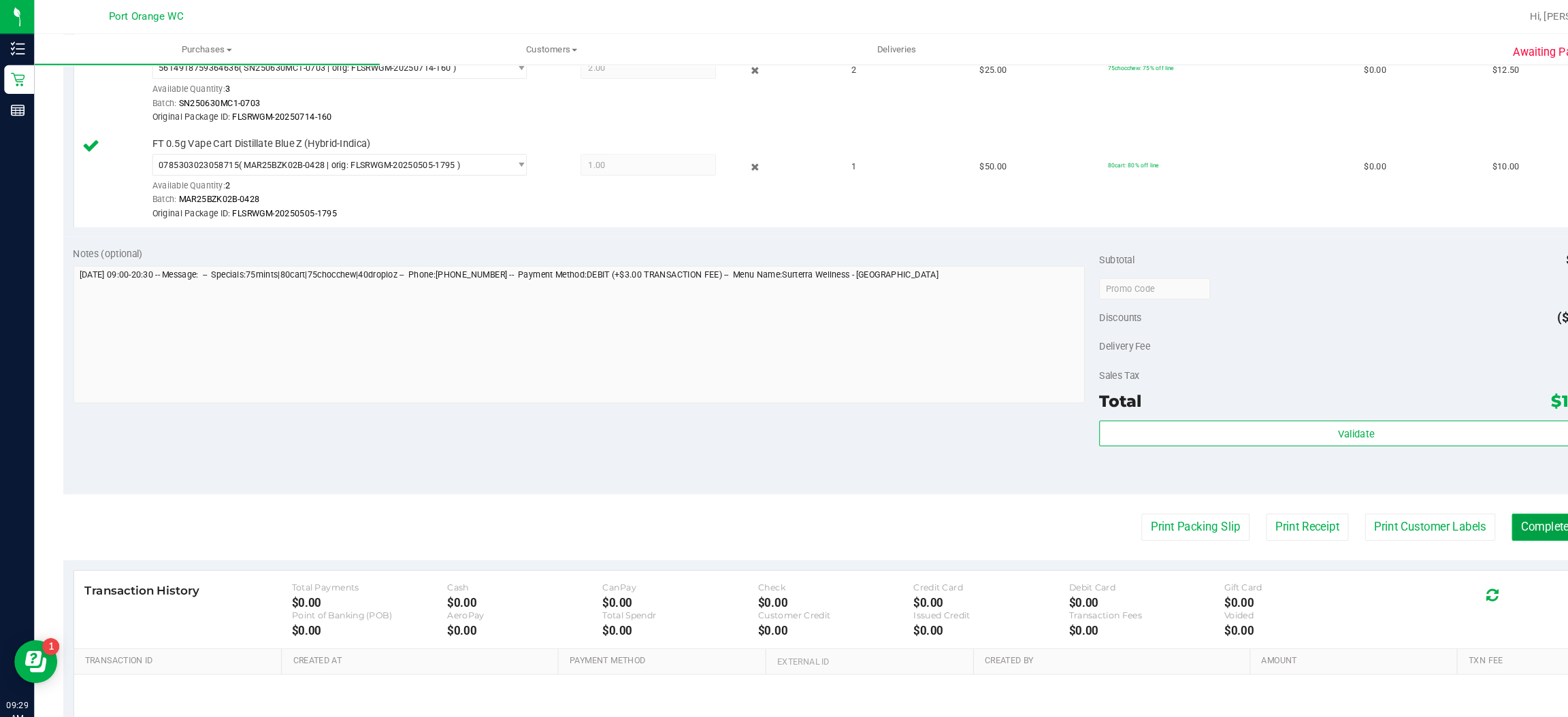
click at [1471, 509] on button "Complete Packing" at bounding box center [1488, 501] width 105 height 26
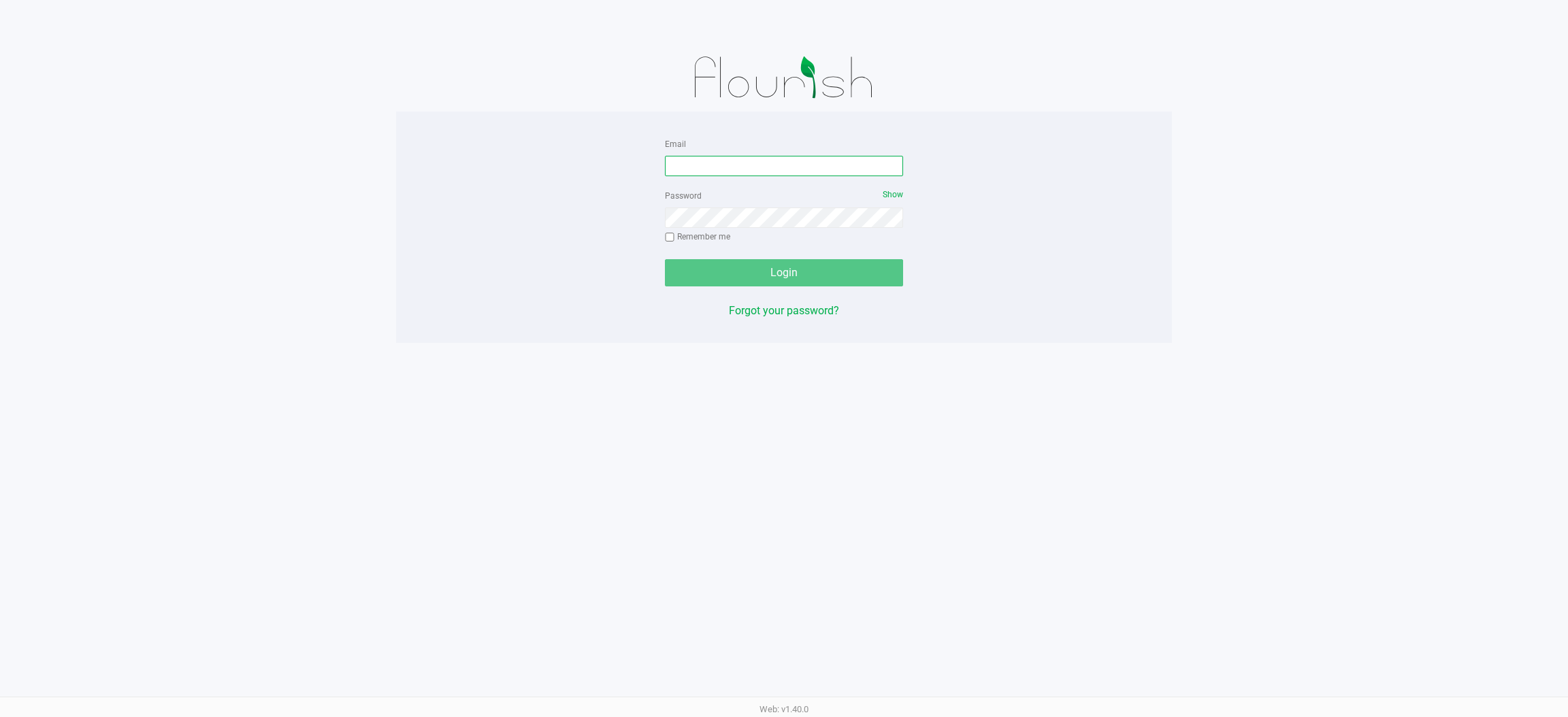
click at [777, 165] on input "Email" at bounding box center [784, 166] width 238 height 20
type input "pstephens@liveparallel.com"
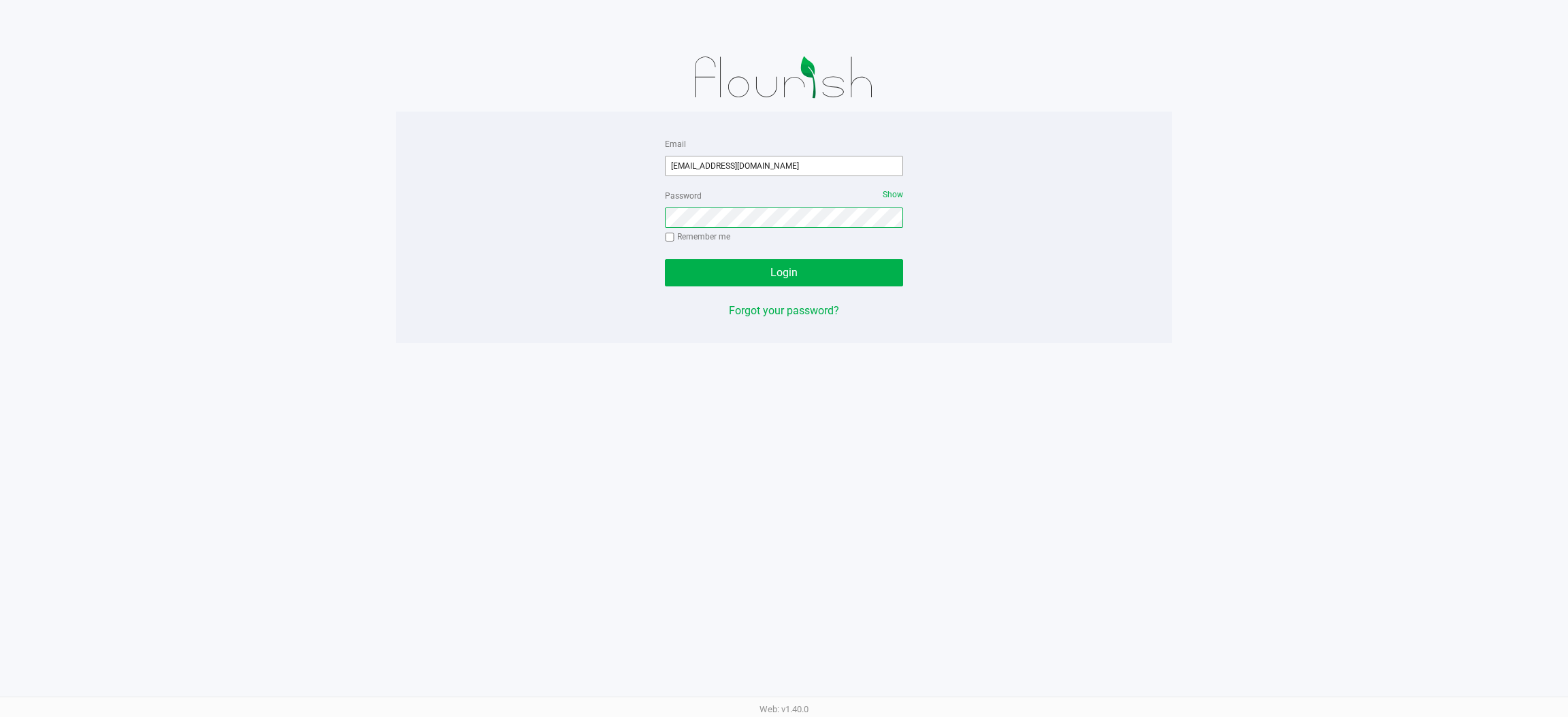
click at [665, 259] on button "Login" at bounding box center [784, 272] width 238 height 27
